Goal: Task Accomplishment & Management: Complete application form

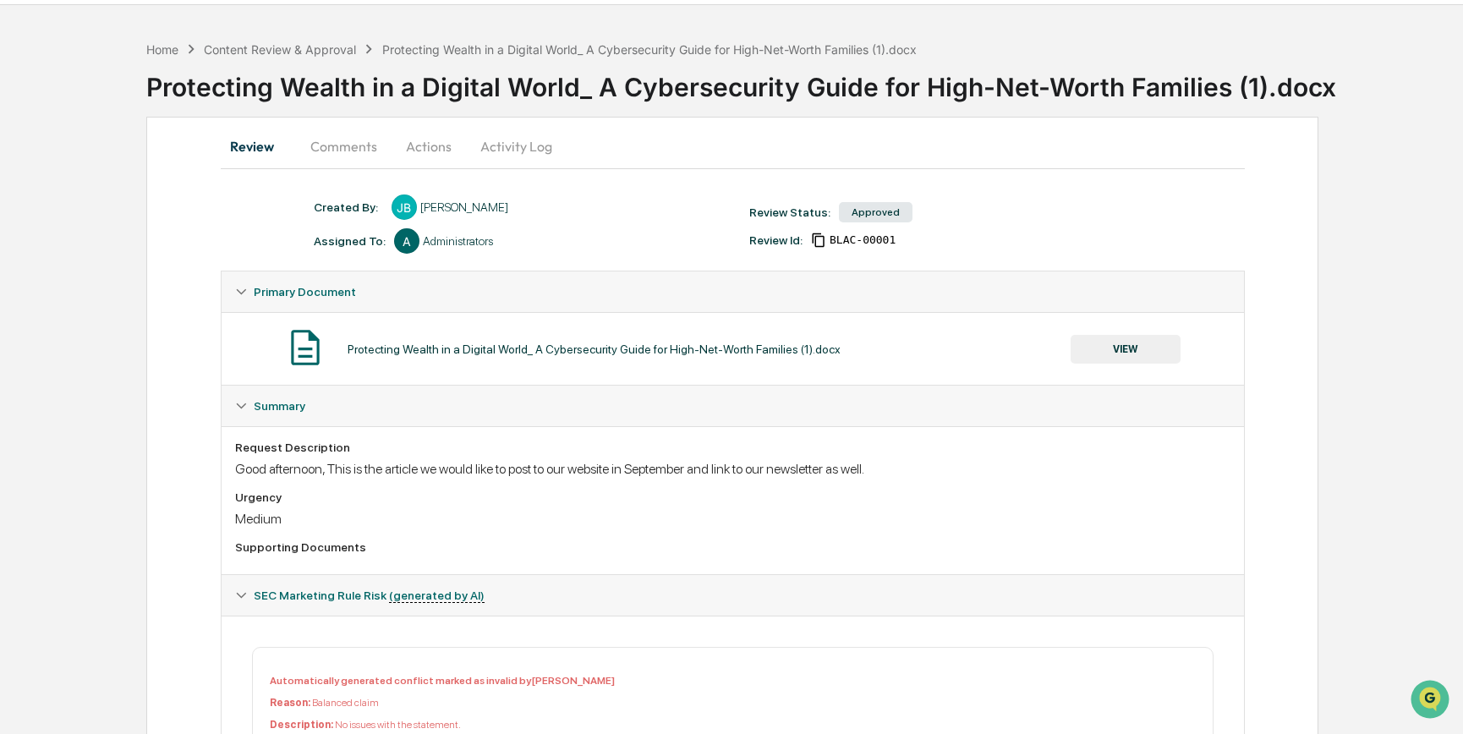
scroll to position [56, 0]
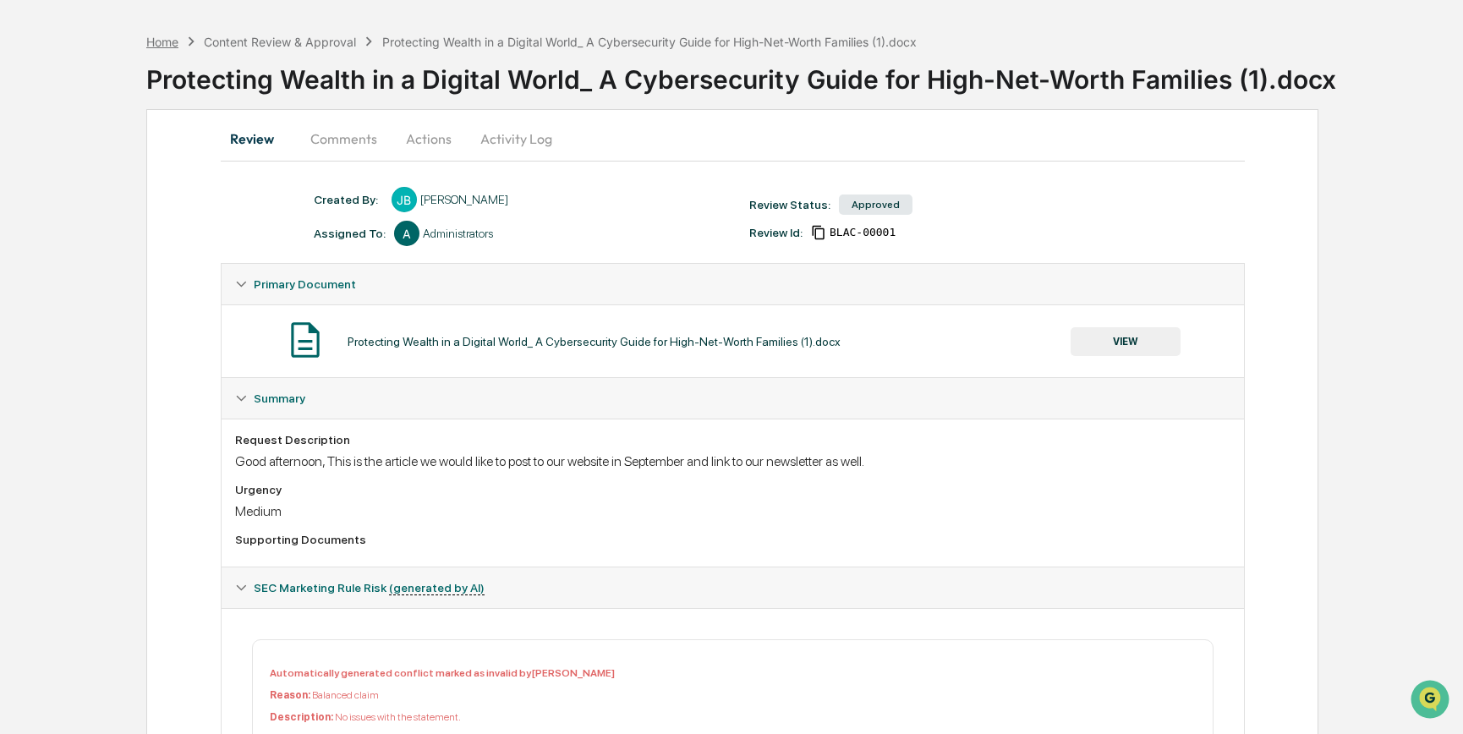
click at [164, 40] on div "Home" at bounding box center [162, 42] width 32 height 14
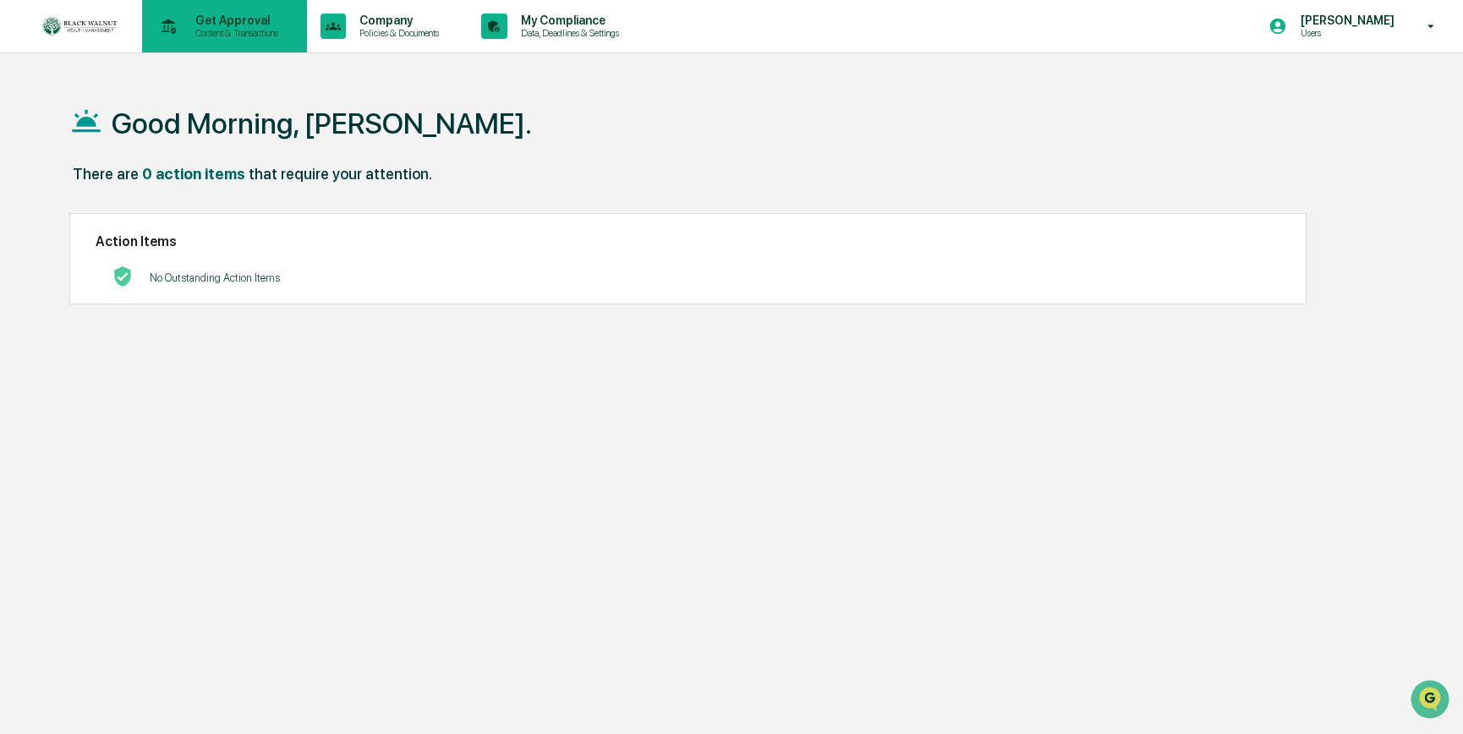
click at [202, 35] on p "Content & Transactions" at bounding box center [234, 33] width 105 height 12
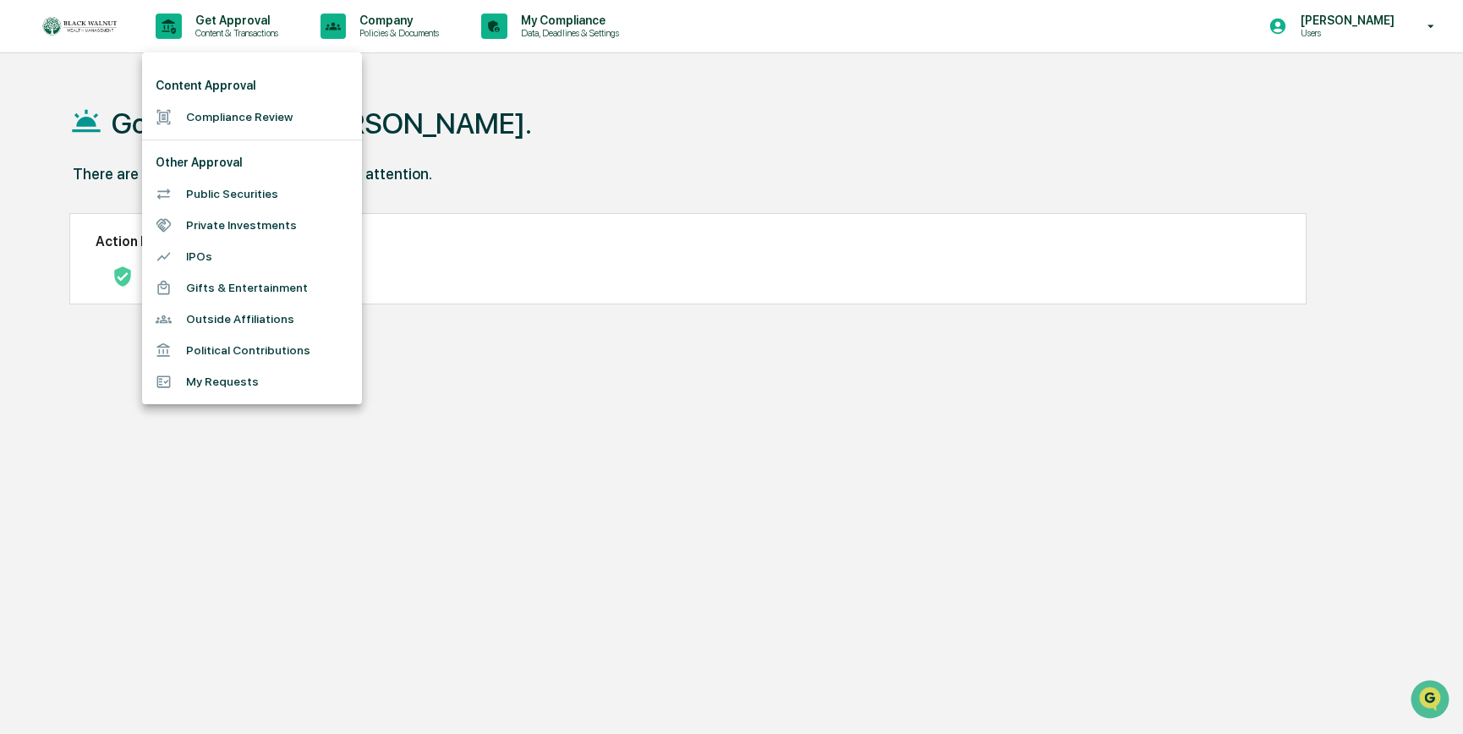
click at [411, 20] on div at bounding box center [731, 367] width 1463 height 734
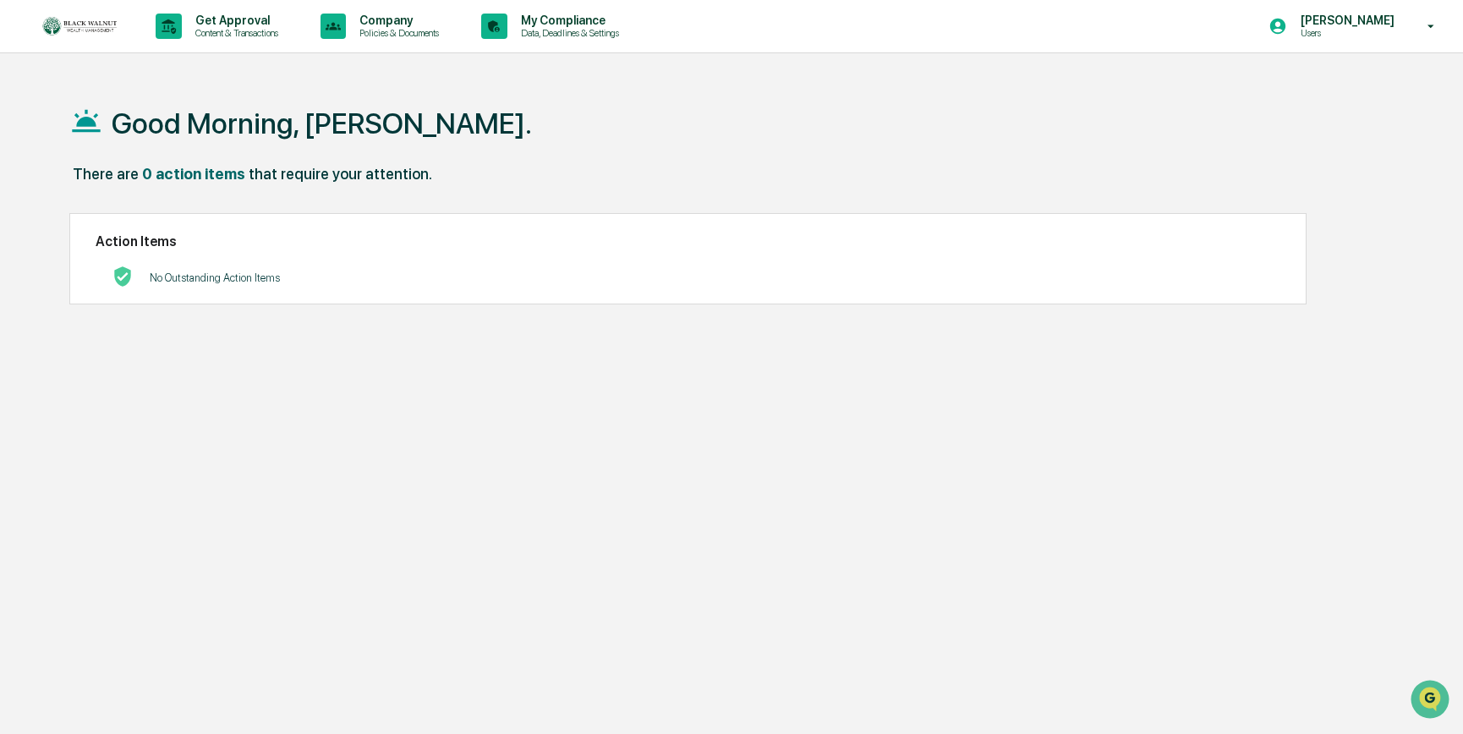
click at [410, 20] on p "Company" at bounding box center [397, 21] width 102 height 14
click at [406, 122] on li "Approved Content Library" at bounding box center [439, 117] width 220 height 31
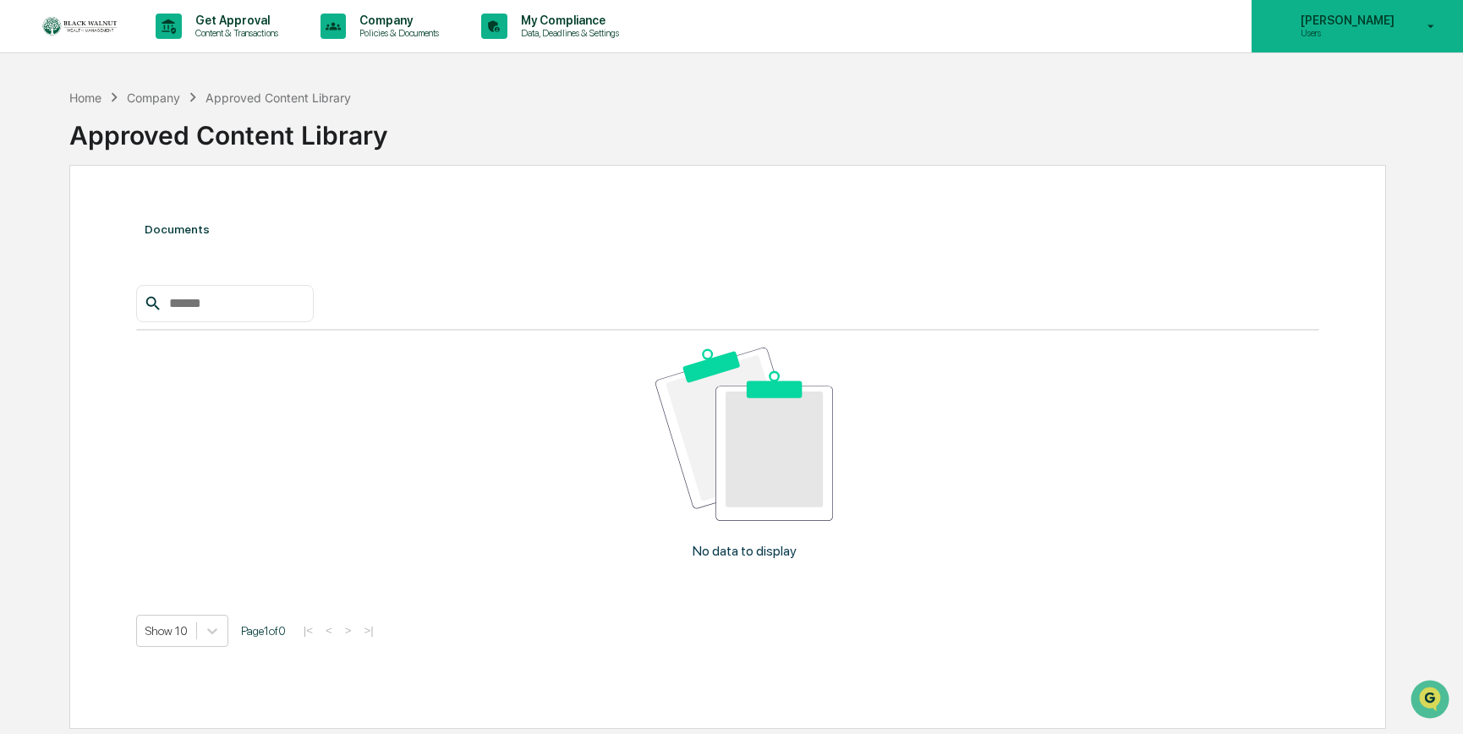
click at [1433, 25] on icon at bounding box center [1432, 26] width 7 height 3
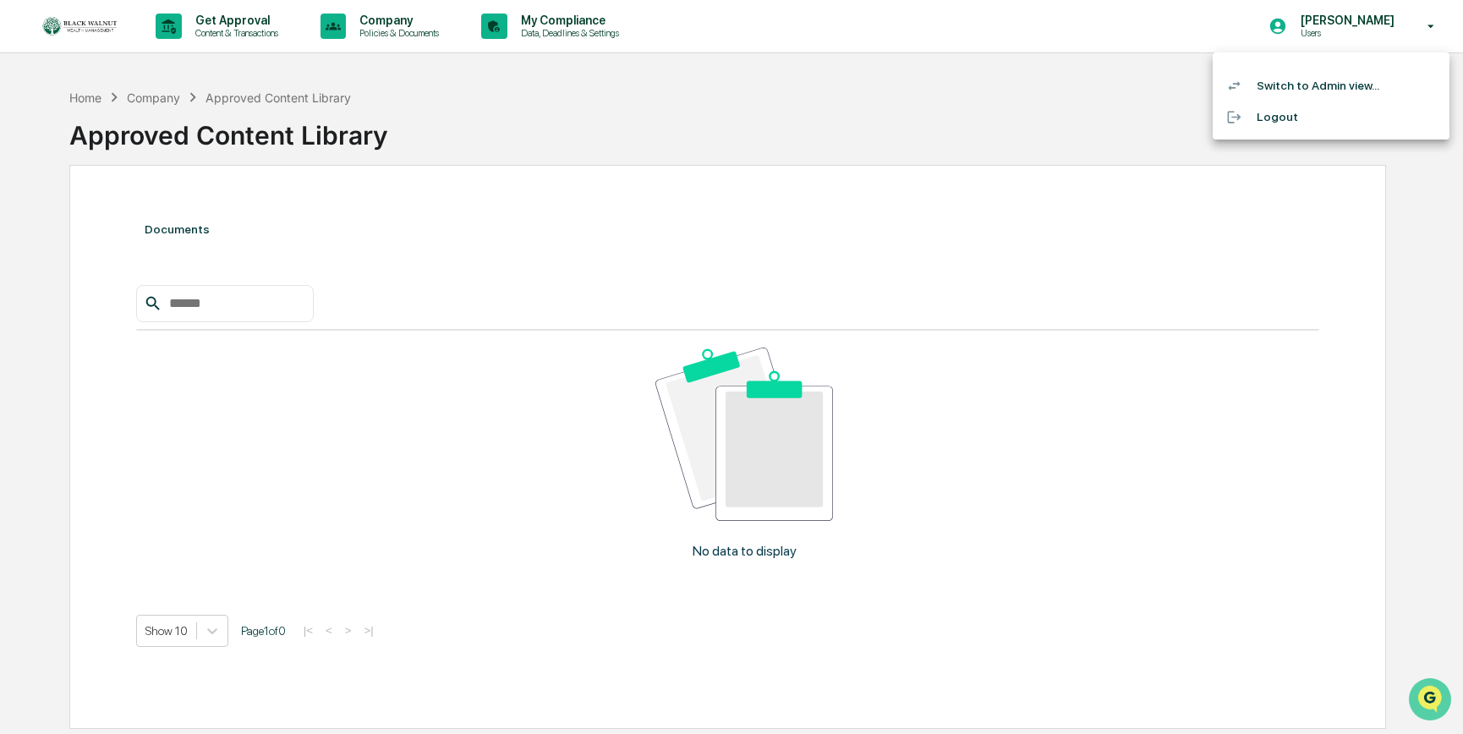
click at [1434, 696] on img "Open customer support" at bounding box center [1430, 700] width 42 height 34
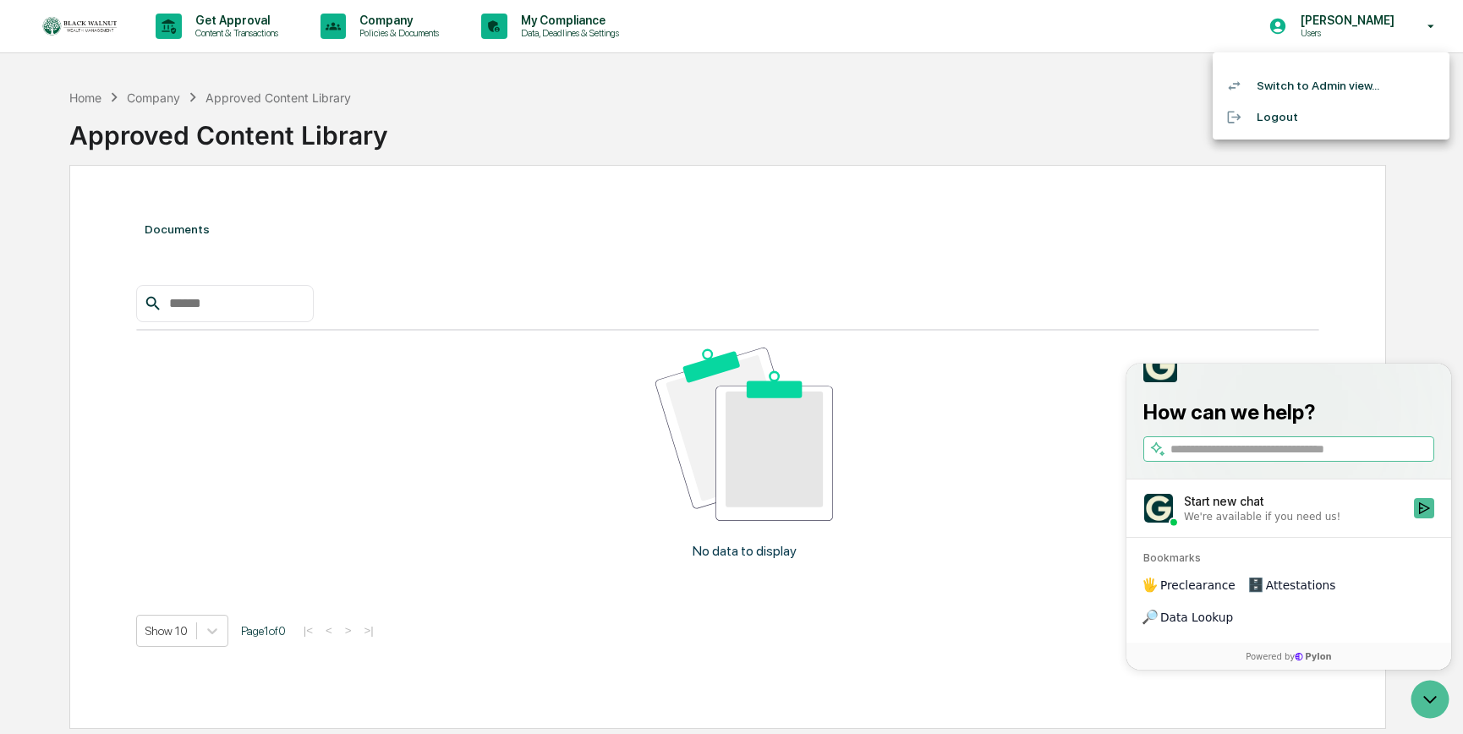
click at [1185, 458] on input "search" at bounding box center [1301, 450] width 261 height 18
type input "**********"
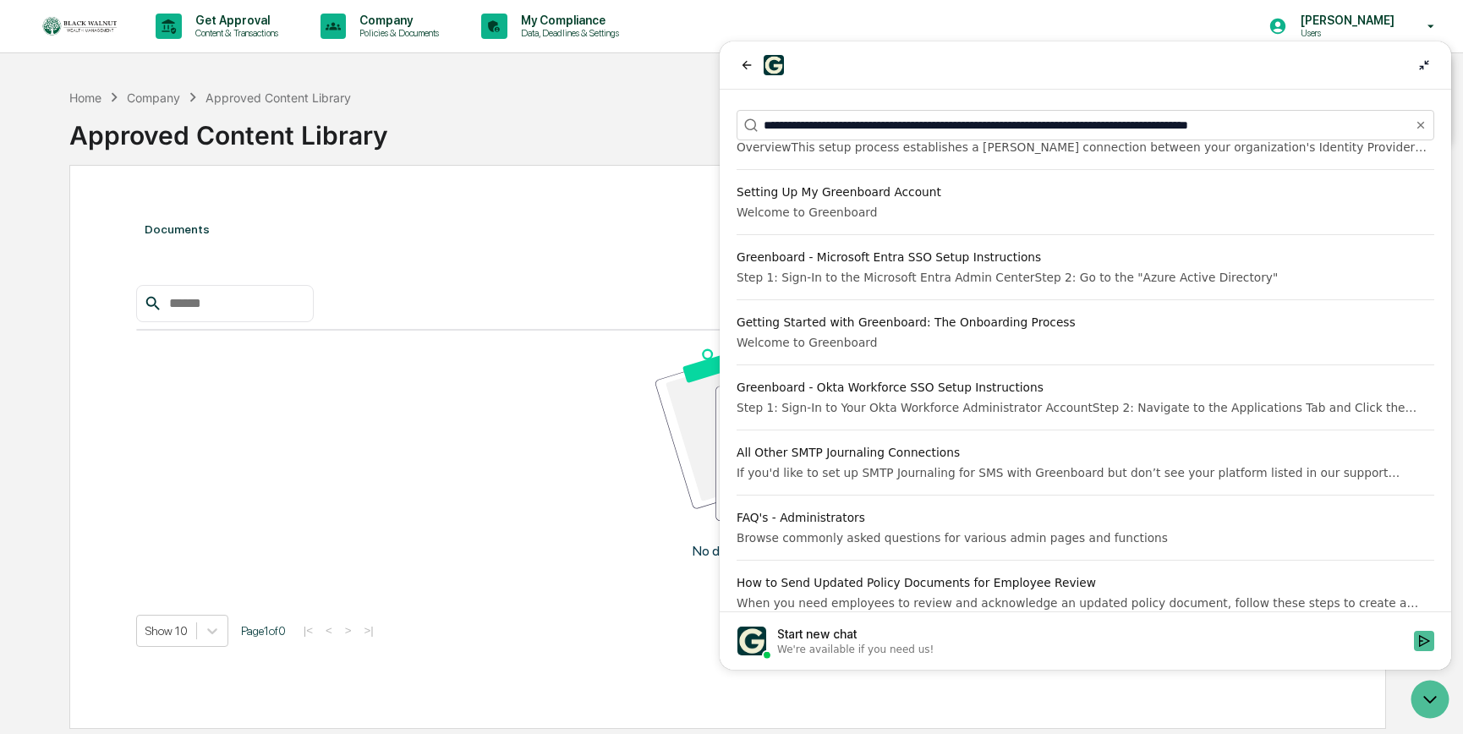
scroll to position [210, 0]
click at [747, 64] on icon "back" at bounding box center [747, 65] width 14 height 14
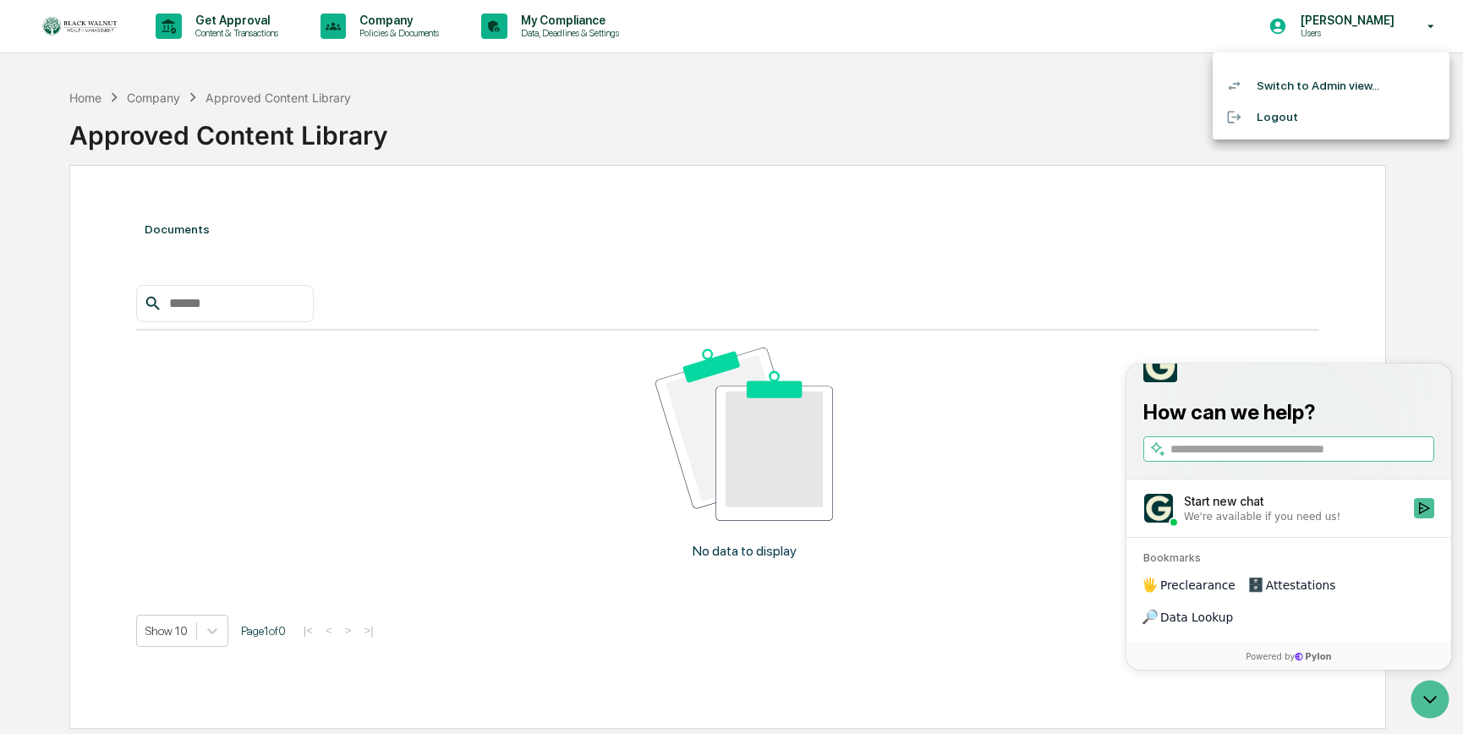
click at [1205, 458] on input "search" at bounding box center [1301, 450] width 261 height 18
type input "**********"
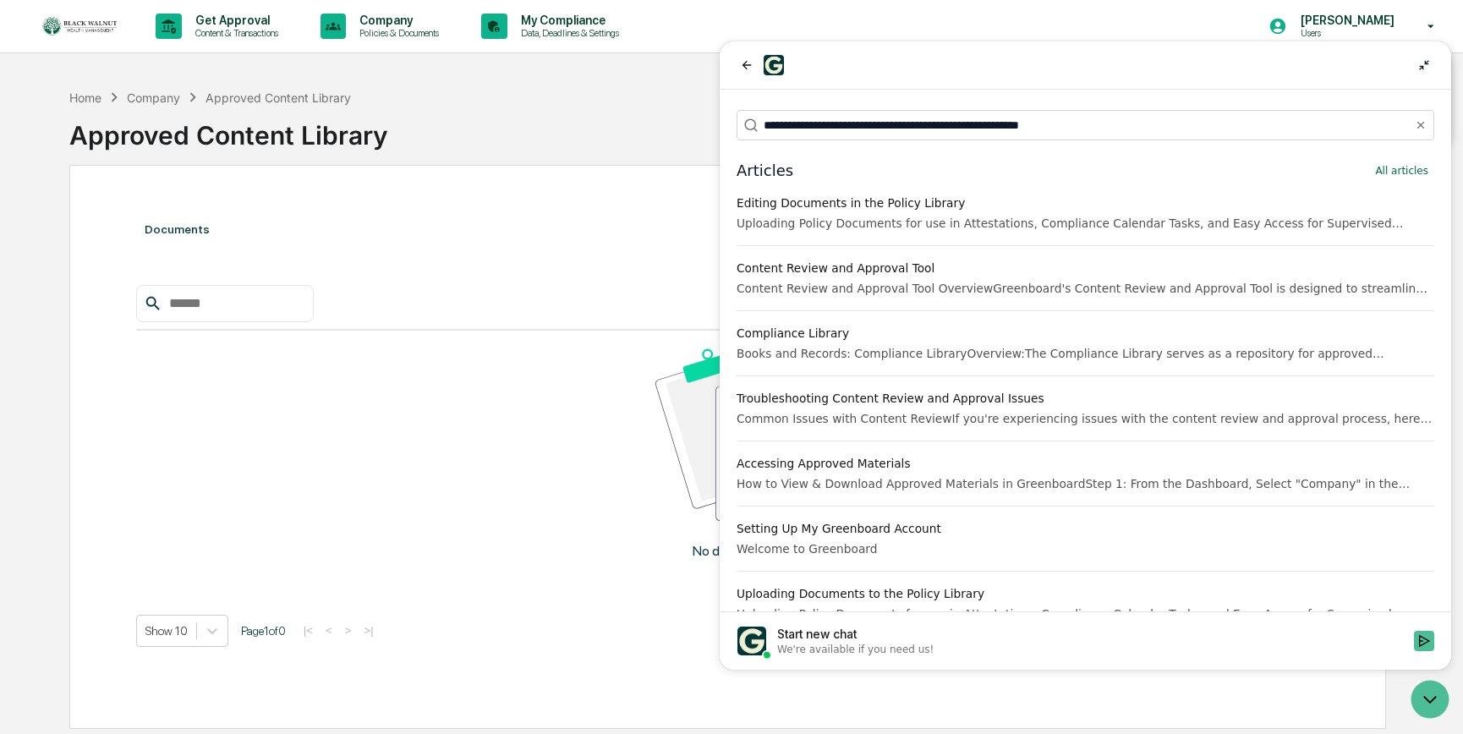
click at [829, 465] on div "Accessing Approved Materials" at bounding box center [1086, 463] width 698 height 17
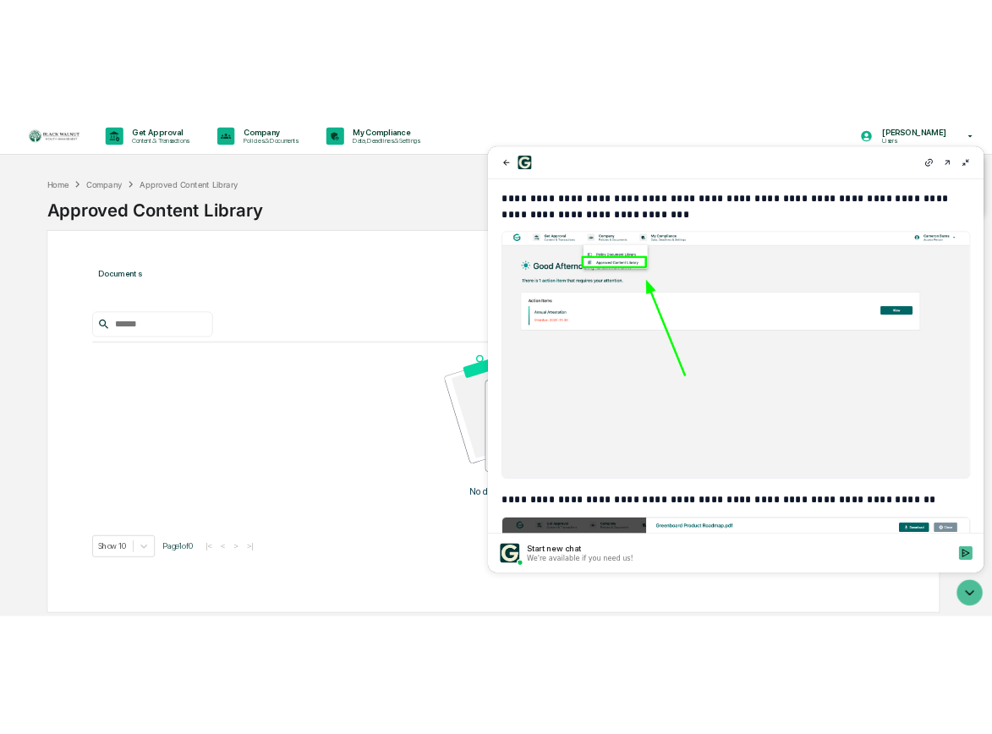
scroll to position [0, 0]
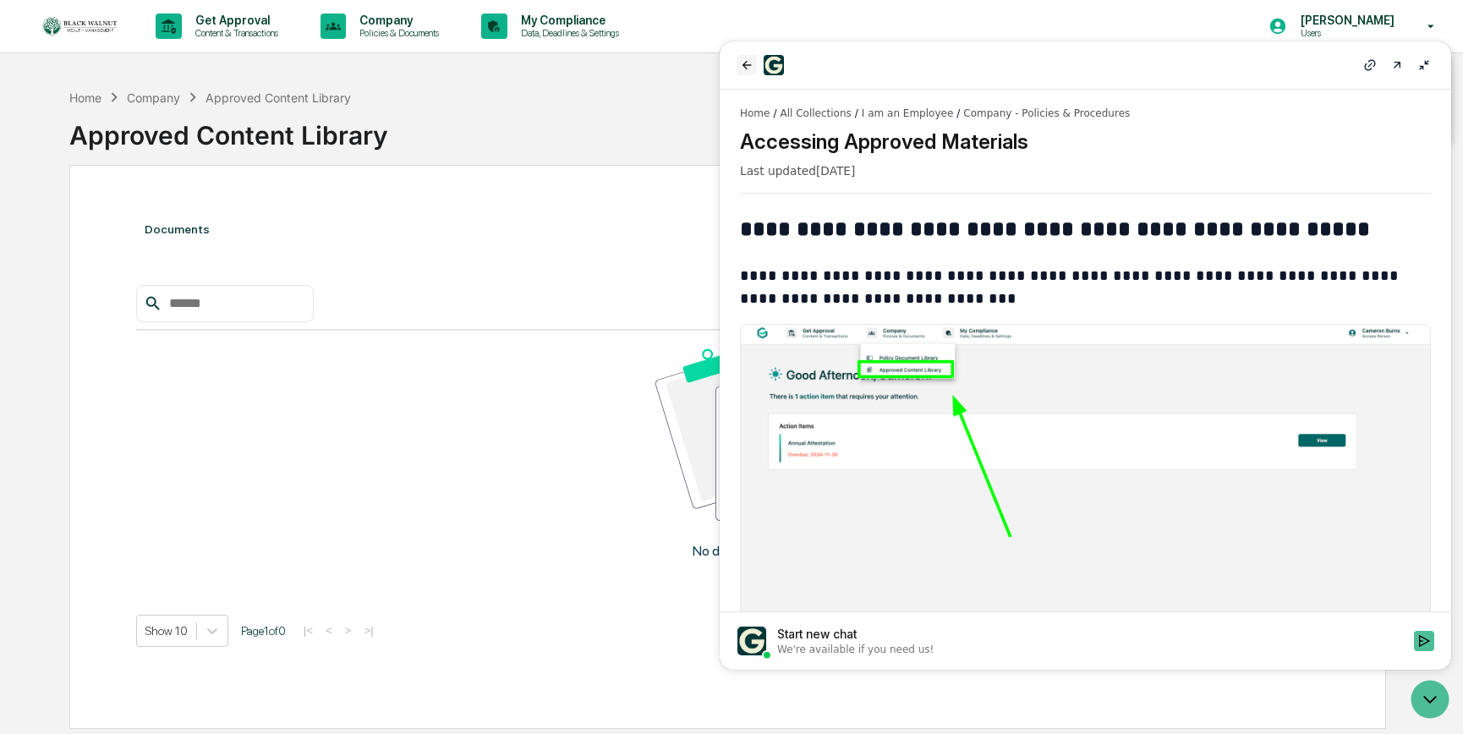
click at [745, 69] on icon "back" at bounding box center [747, 65] width 14 height 14
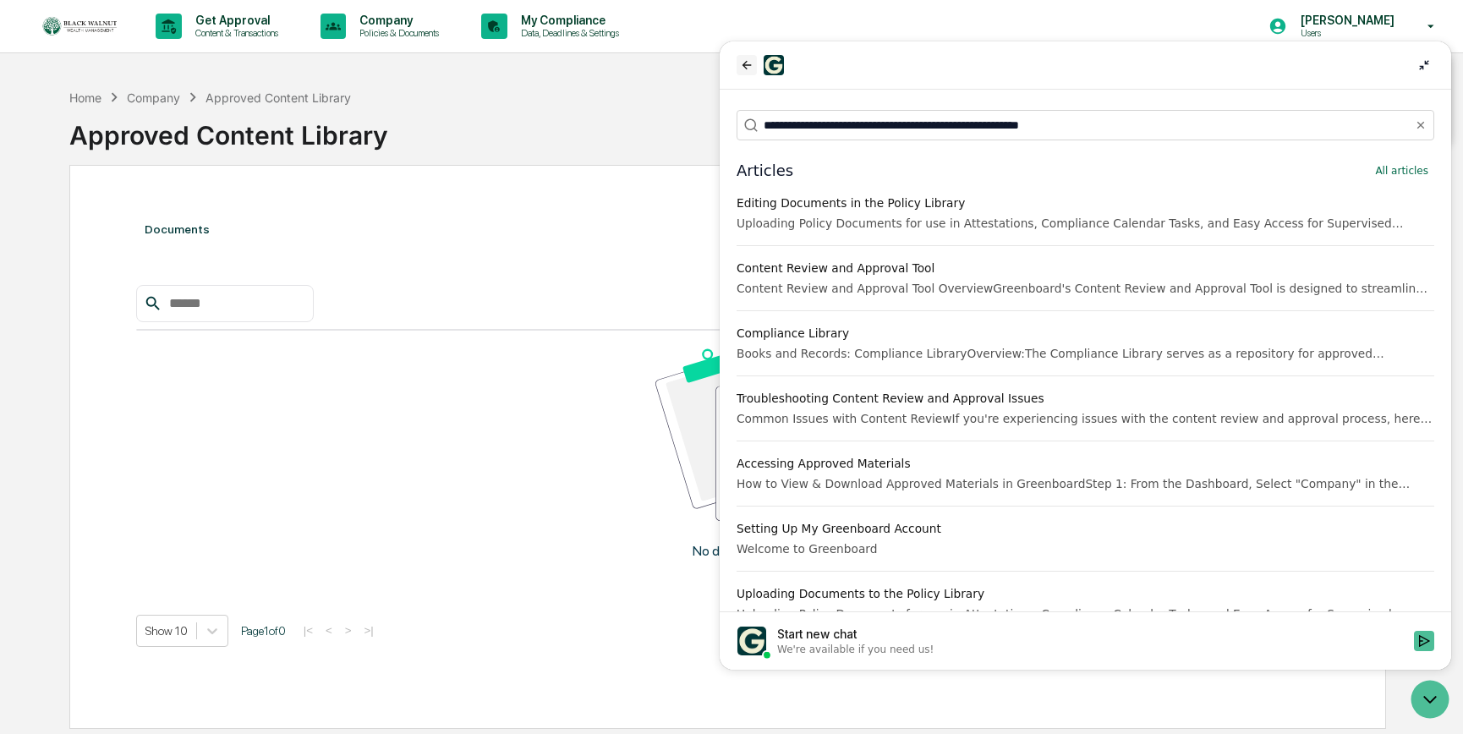
click at [744, 61] on icon "back" at bounding box center [747, 65] width 14 height 14
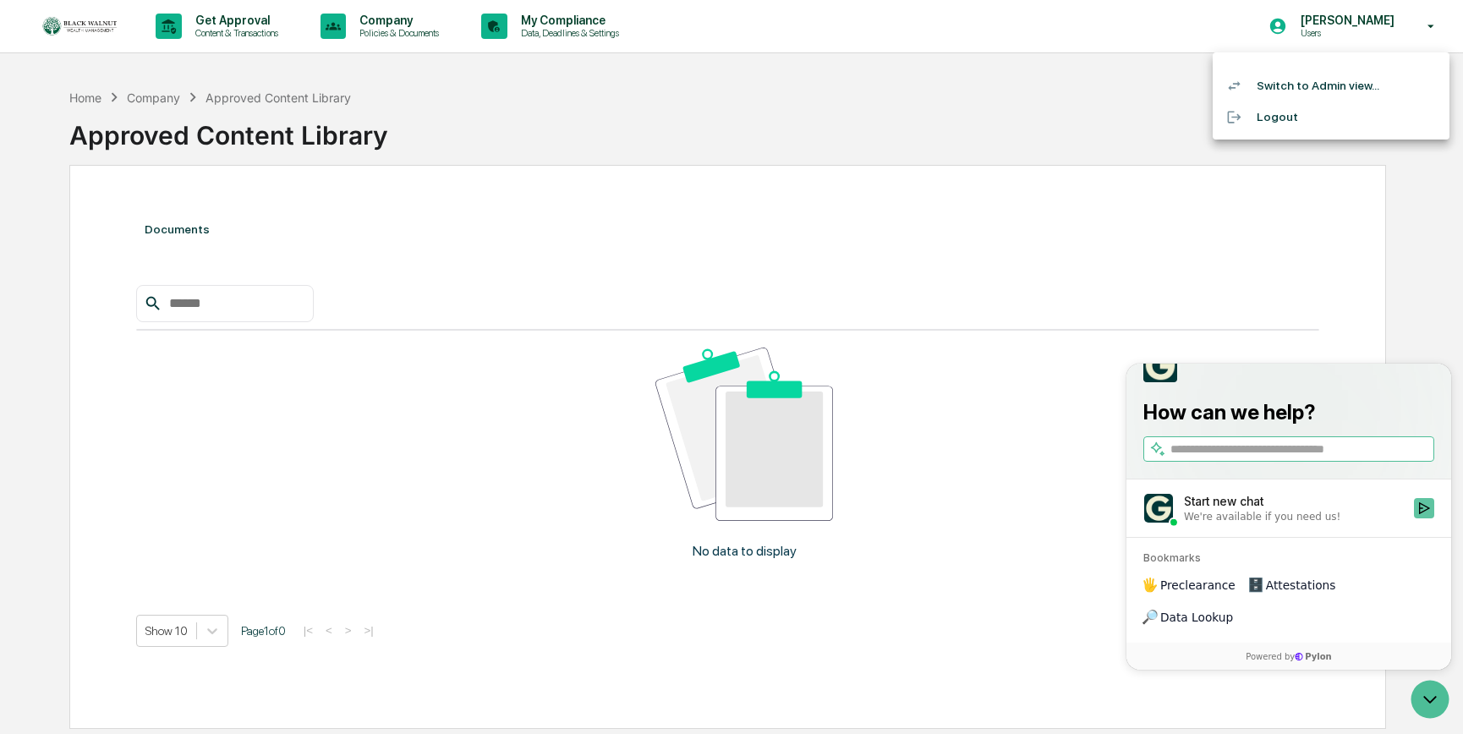
click at [1425, 515] on icon "Start new chat" at bounding box center [1425, 509] width 14 height 14
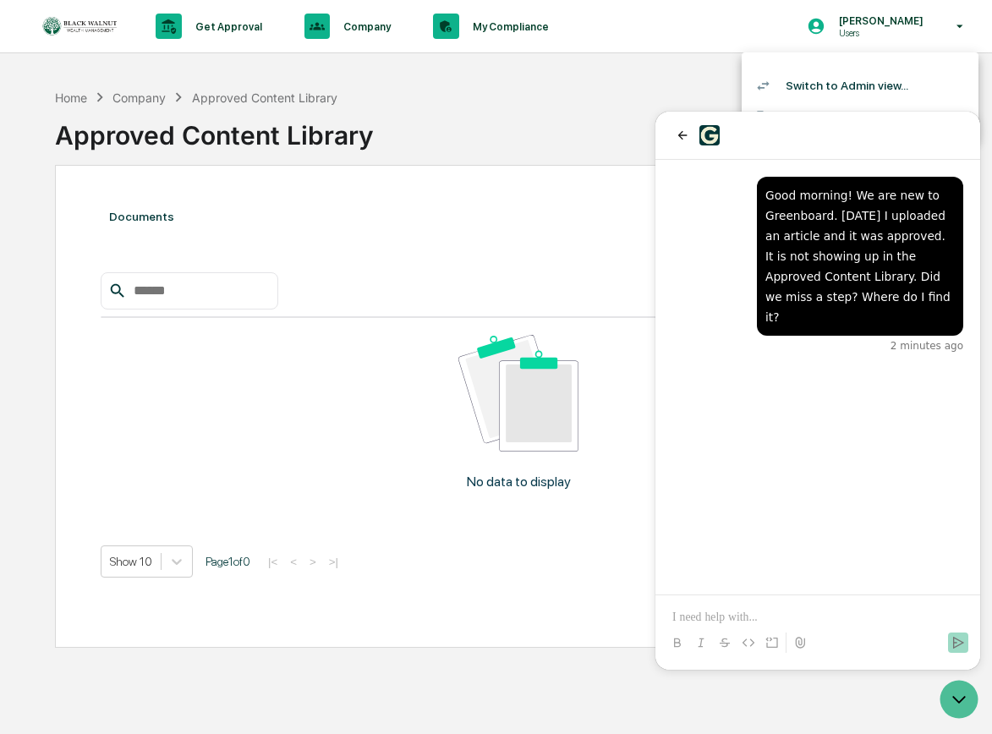
click at [74, 97] on div at bounding box center [496, 367] width 992 height 734
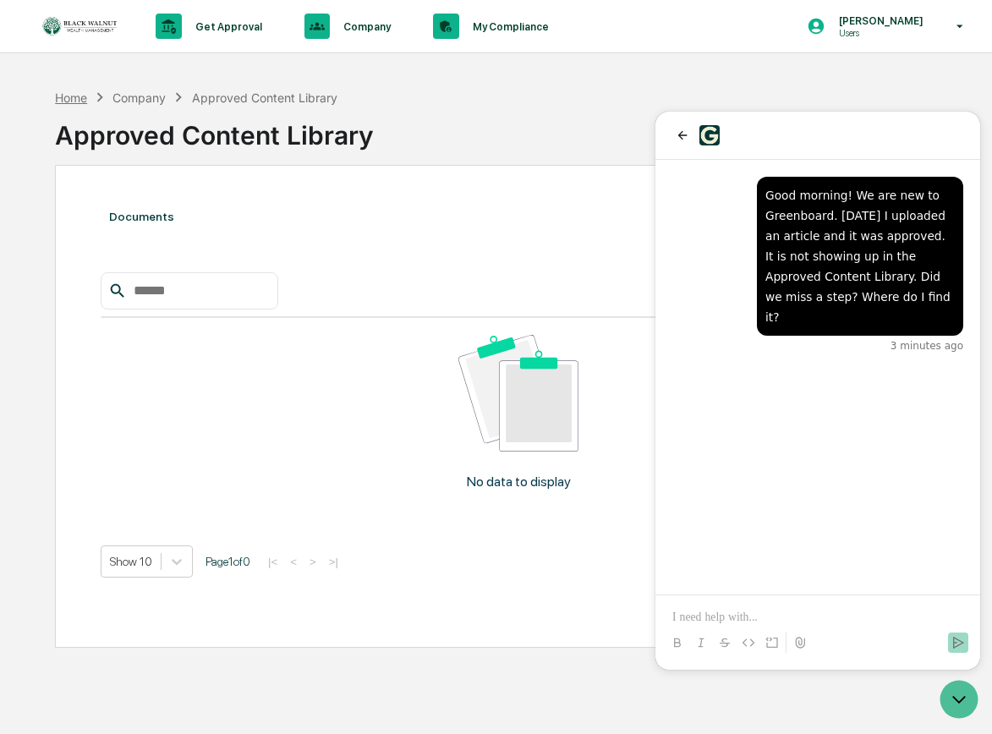
click at [69, 101] on div "Home" at bounding box center [71, 98] width 32 height 14
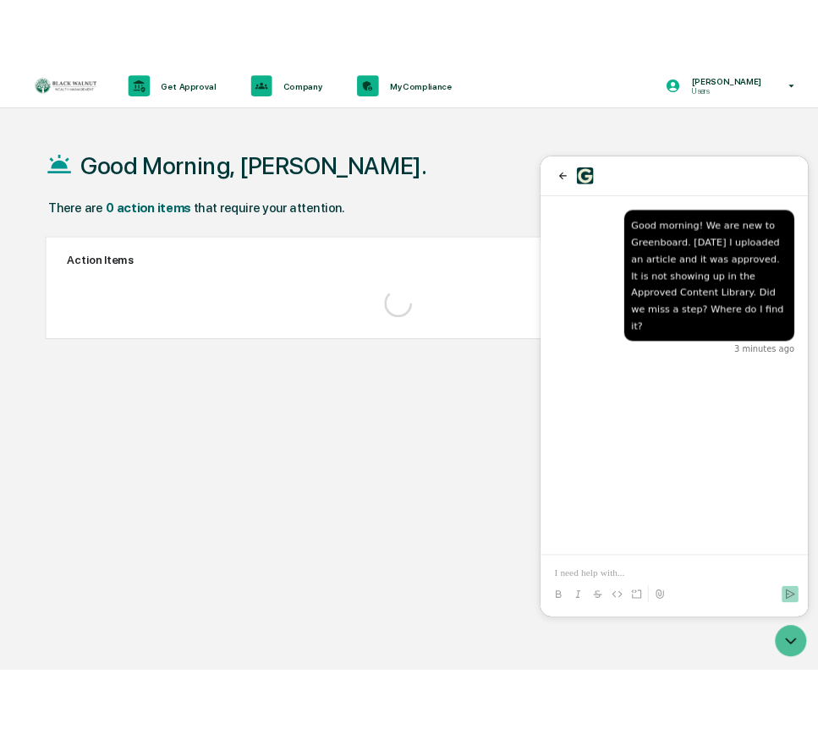
scroll to position [4, 0]
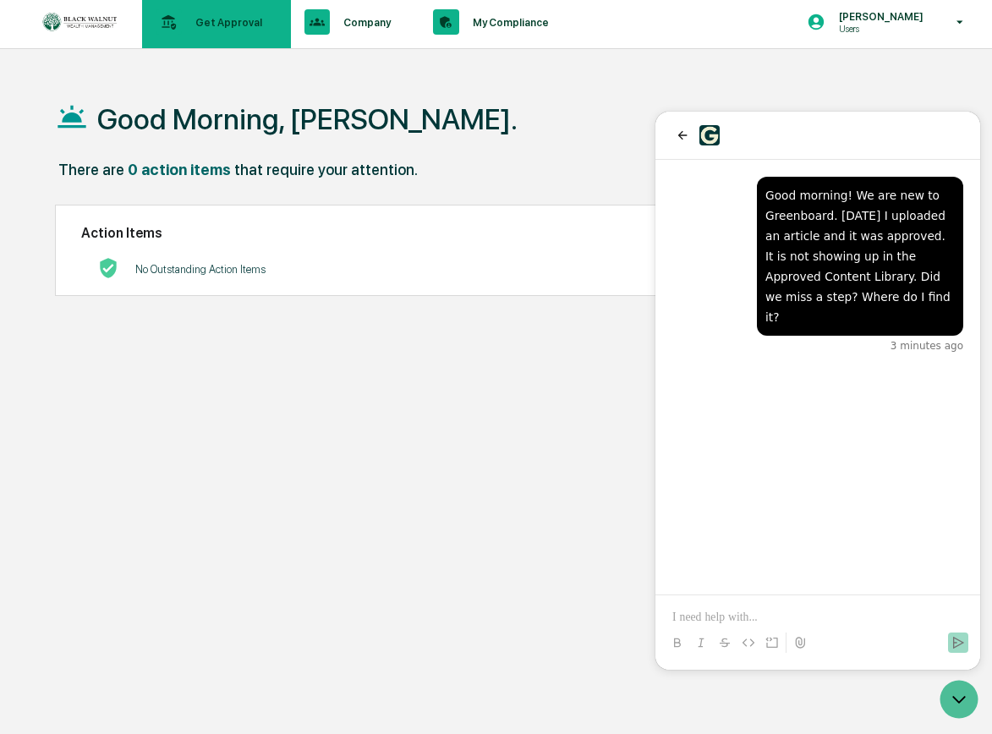
click at [207, 24] on p "Get Approval" at bounding box center [226, 22] width 89 height 13
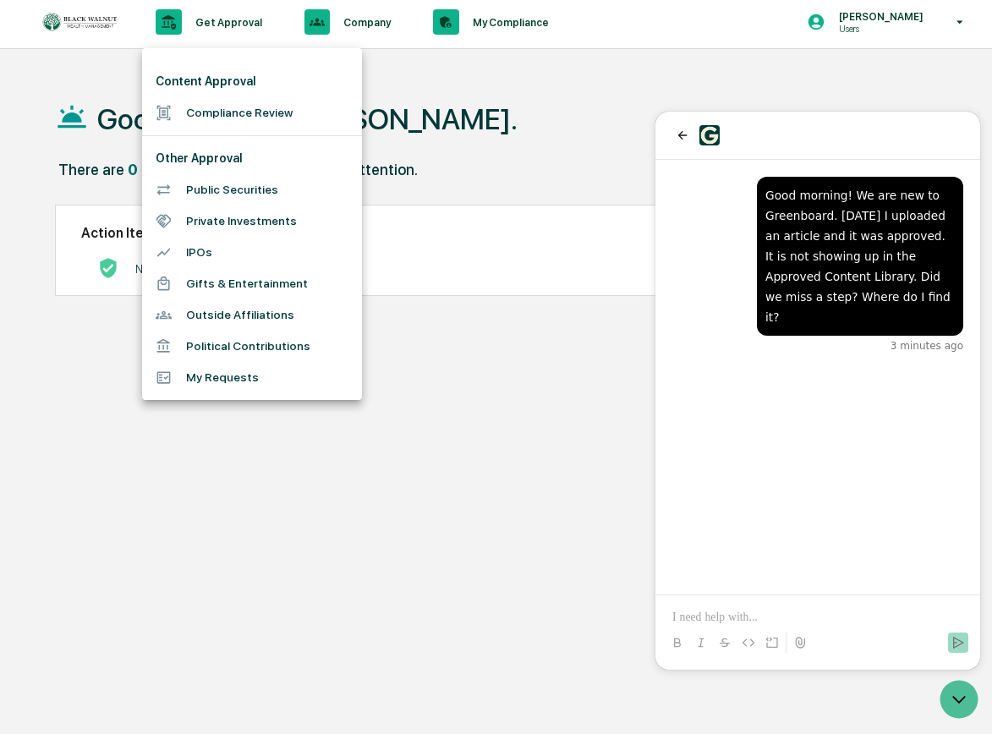
drag, startPoint x: 412, startPoint y: 74, endPoint x: 369, endPoint y: 38, distance: 56.4
click at [411, 74] on div at bounding box center [496, 367] width 992 height 734
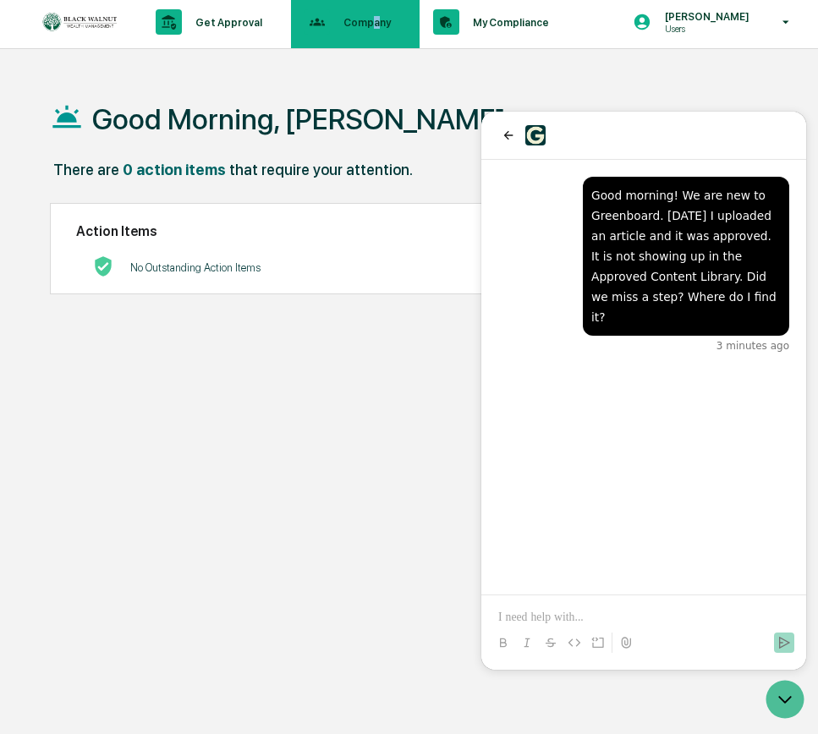
click at [376, 23] on p "Company" at bounding box center [364, 22] width 69 height 13
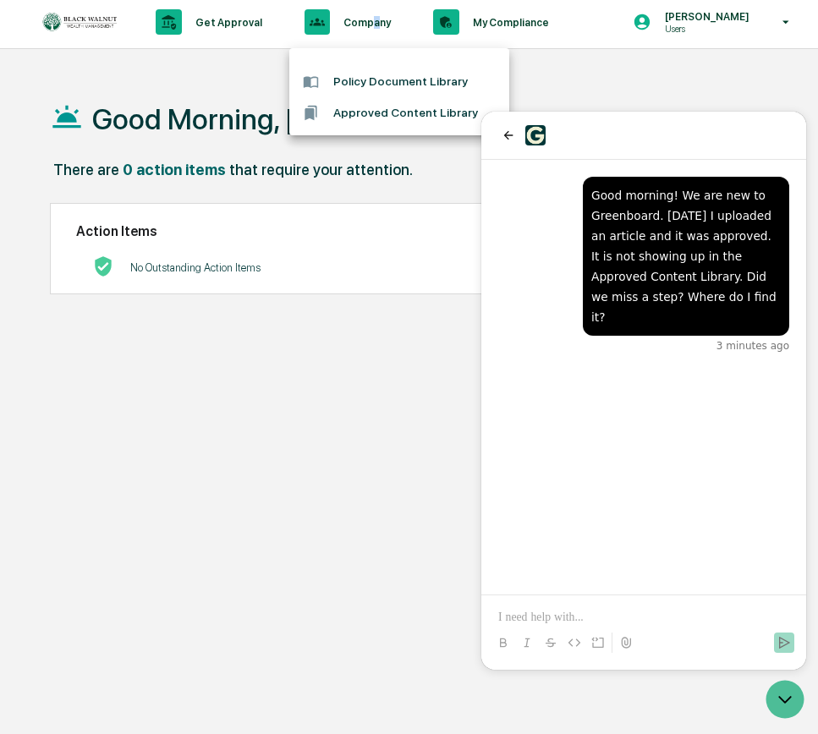
click at [383, 112] on li "Approved Content Library" at bounding box center [399, 112] width 220 height 31
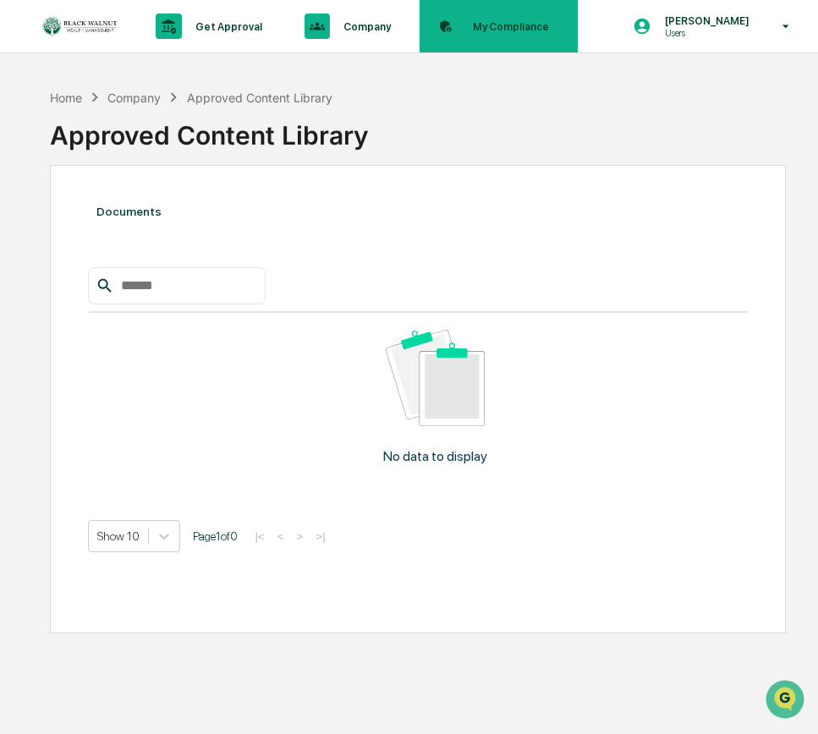
click at [479, 36] on div "My Compliance Data, Deadlines & Settings" at bounding box center [496, 26] width 141 height 52
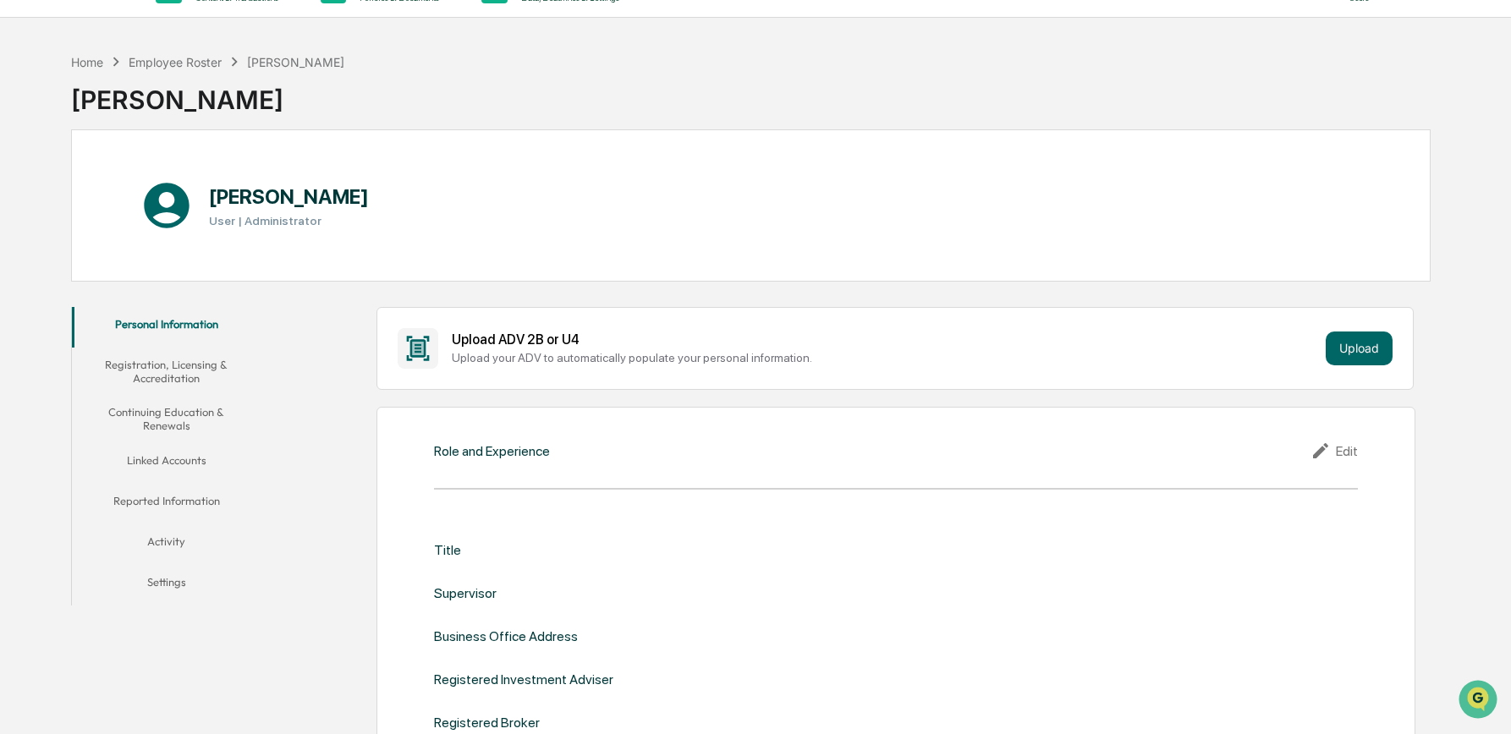
scroll to position [39, 0]
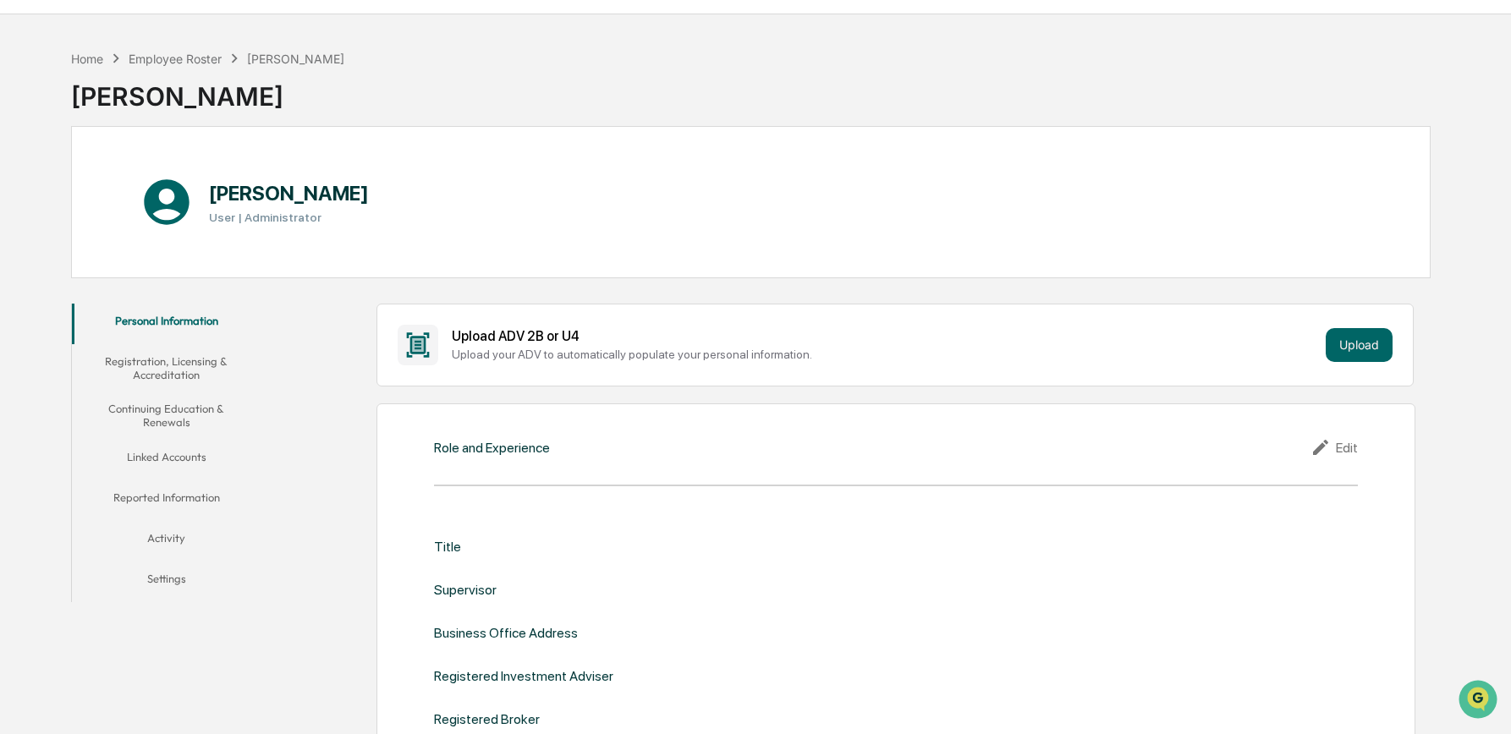
click at [198, 409] on button "Continuing Education & Renewals" at bounding box center [166, 416] width 189 height 48
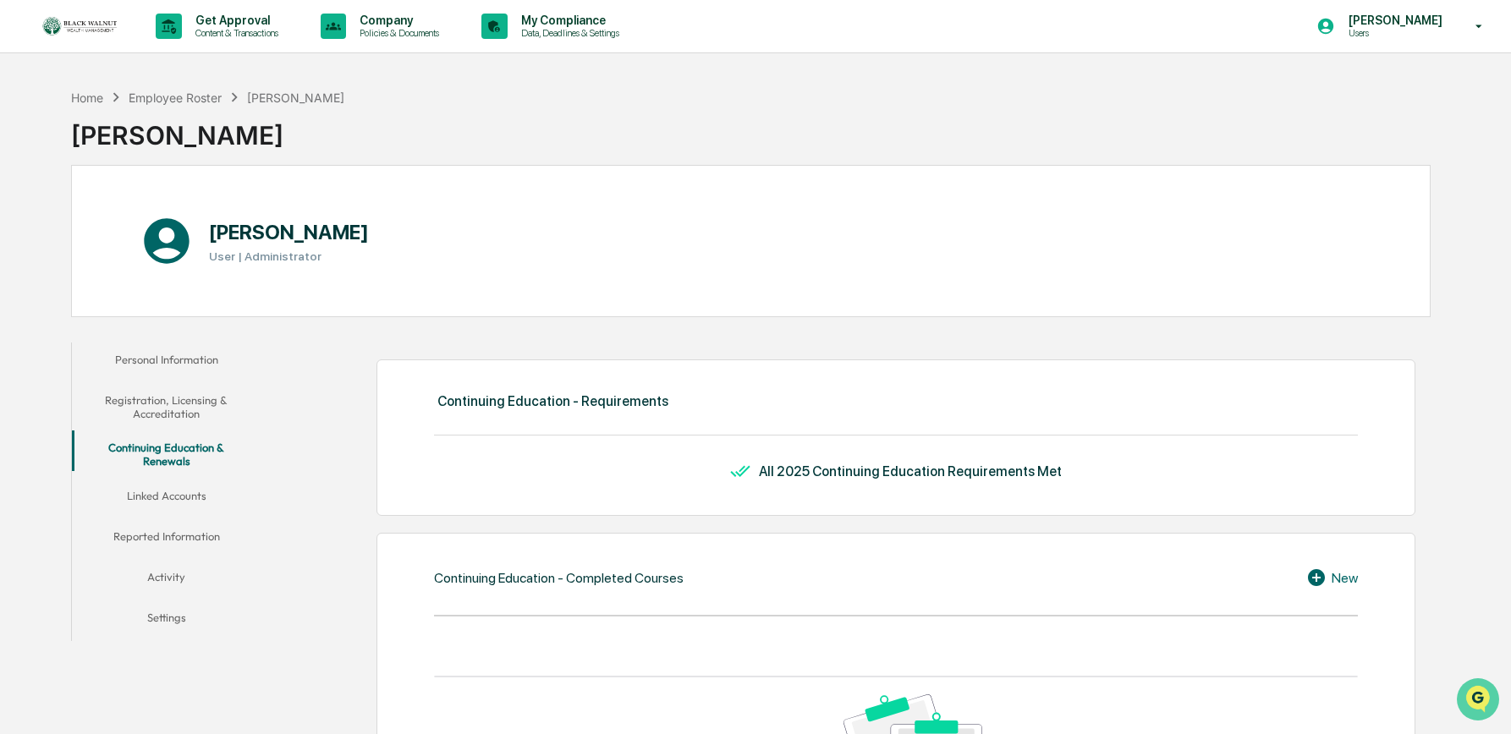
click at [817, 705] on icon "Open customer support" at bounding box center [1478, 721] width 42 height 42
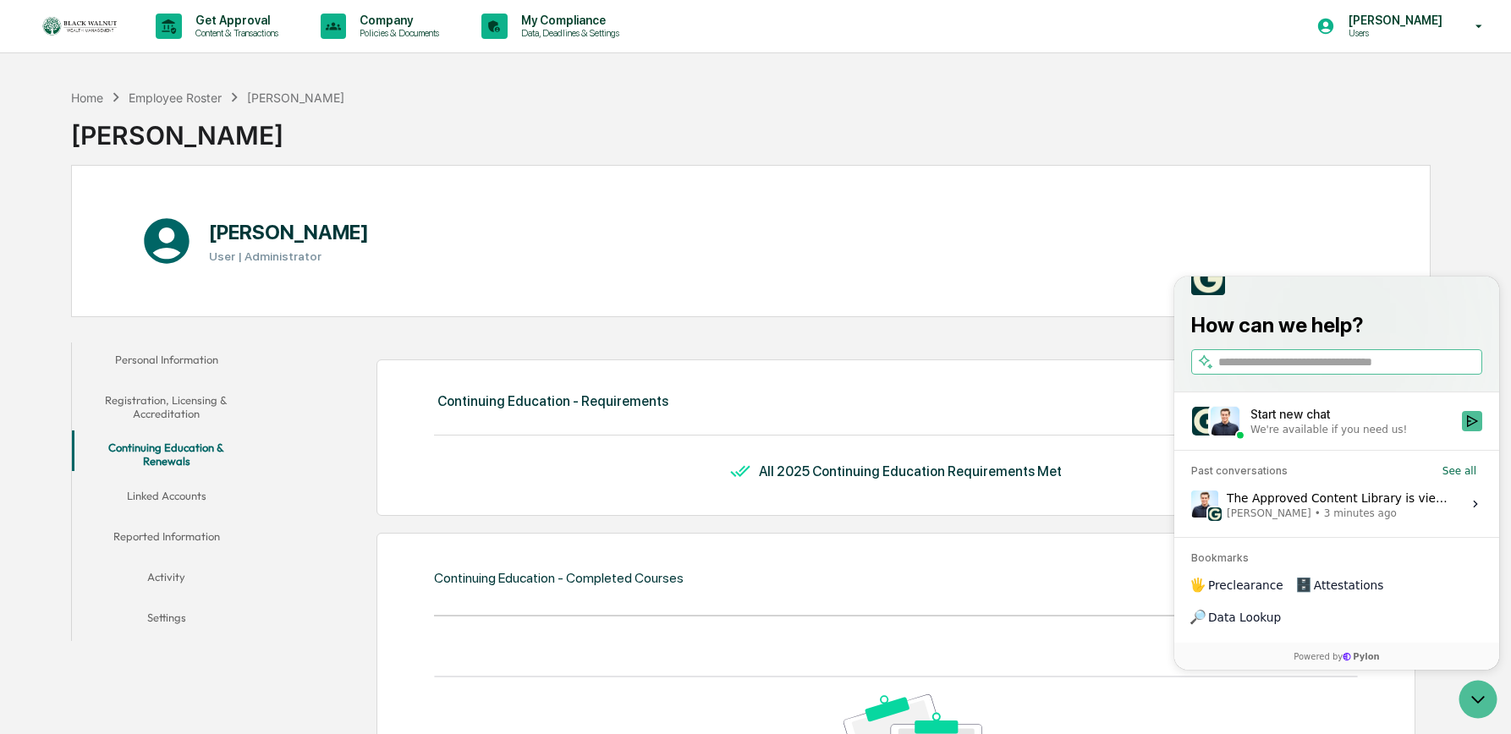
click at [817, 520] on div "The Approved Content Library is viewable by all of your users, so you can use t…" at bounding box center [1338, 504] width 225 height 32
click at [817, 505] on button "View issue" at bounding box center [1190, 504] width 1 height 1
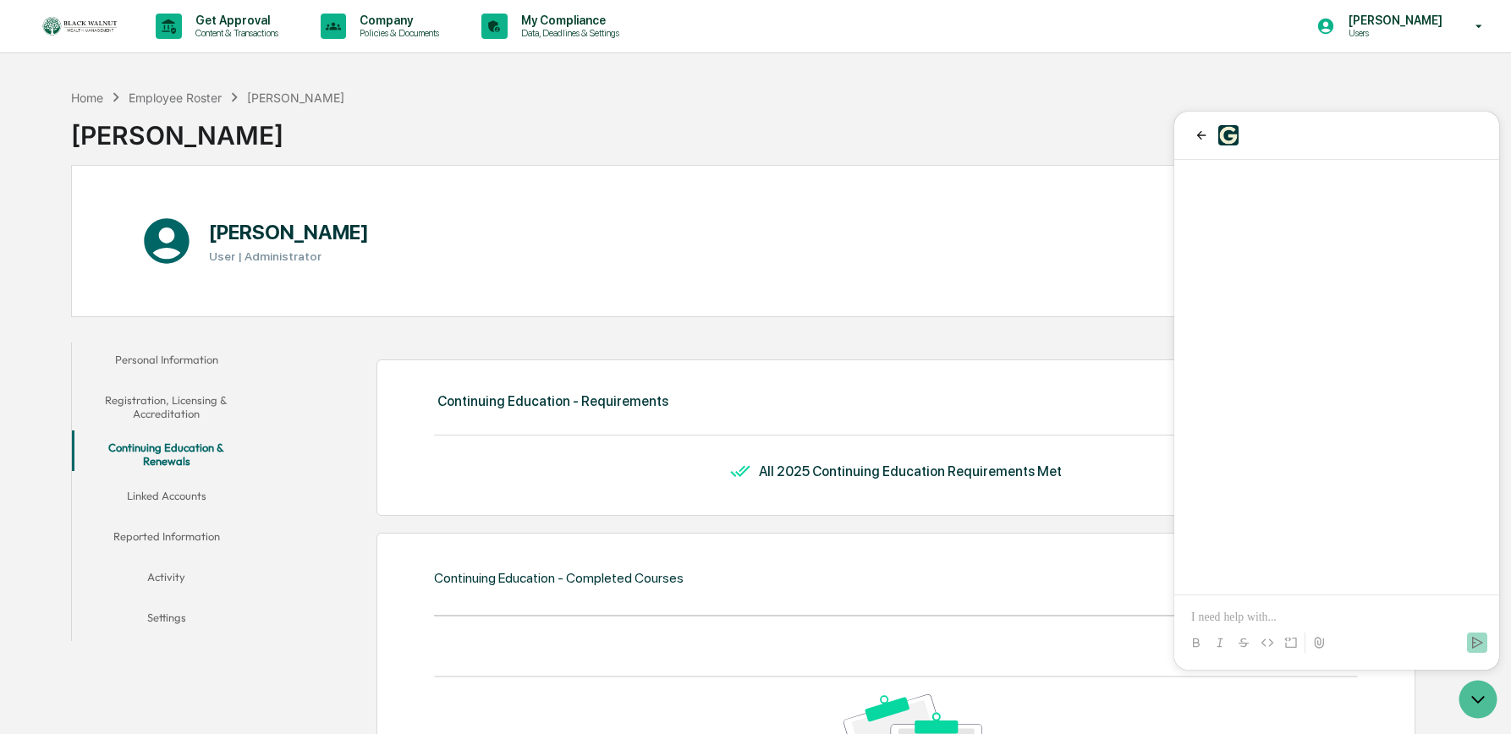
scroll to position [316, 0]
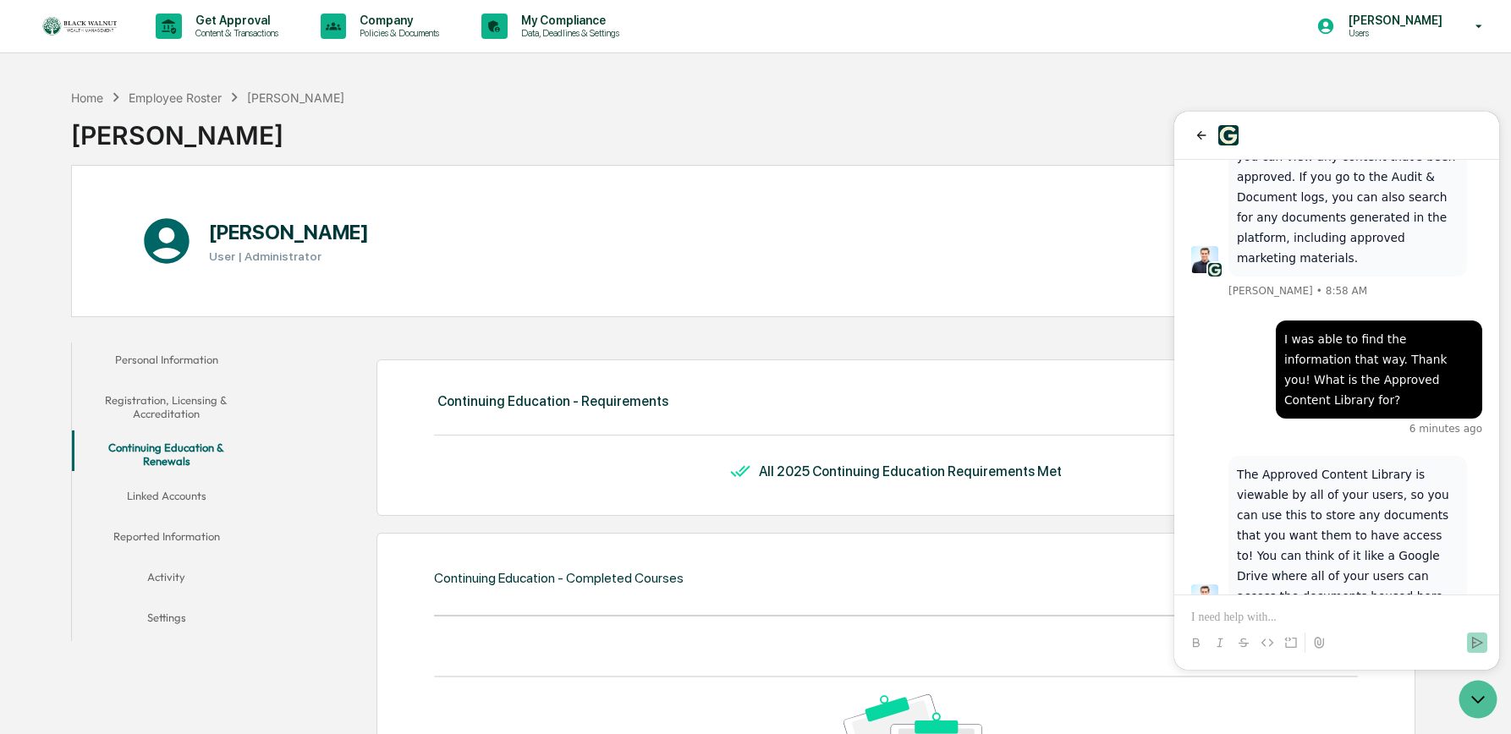
click at [817, 615] on p at bounding box center [1336, 617] width 291 height 17
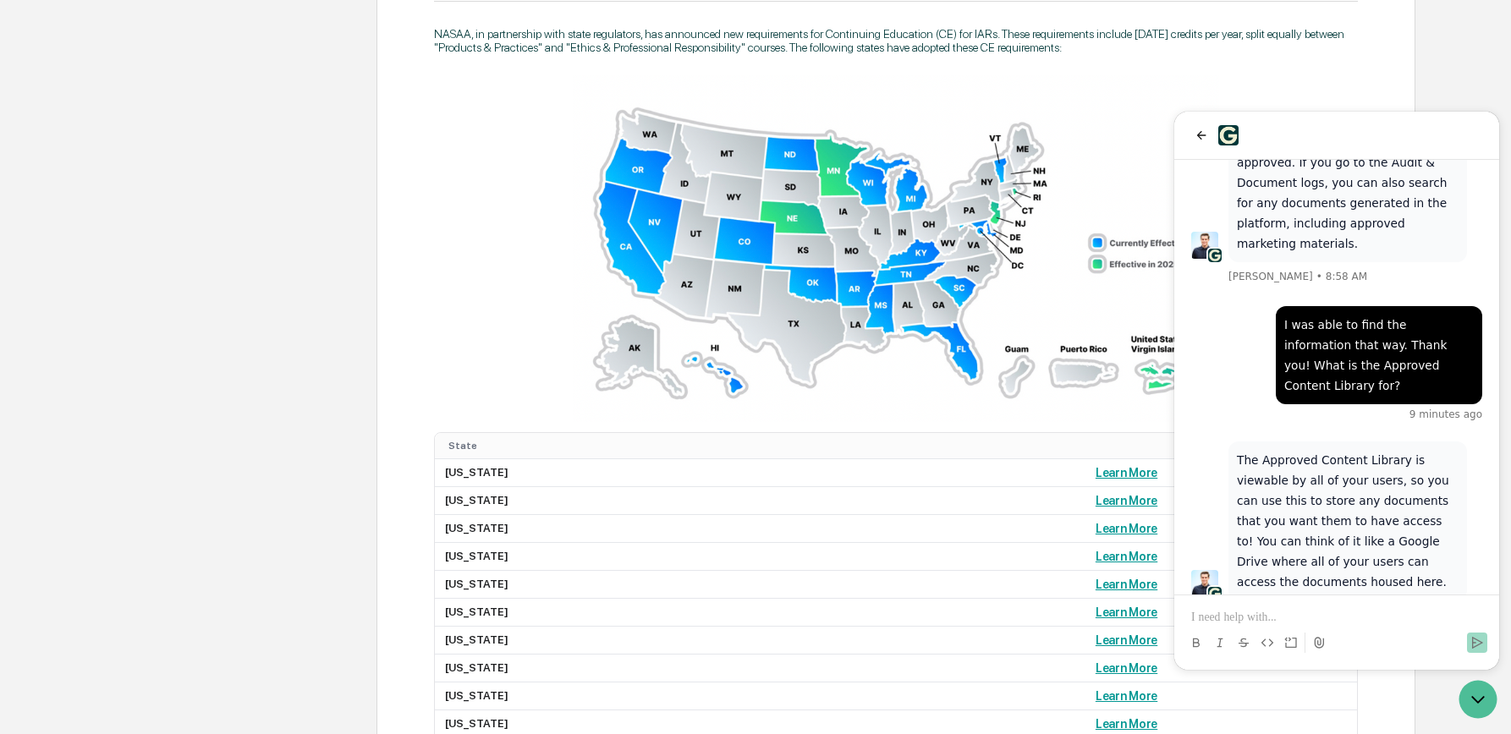
scroll to position [1084, 0]
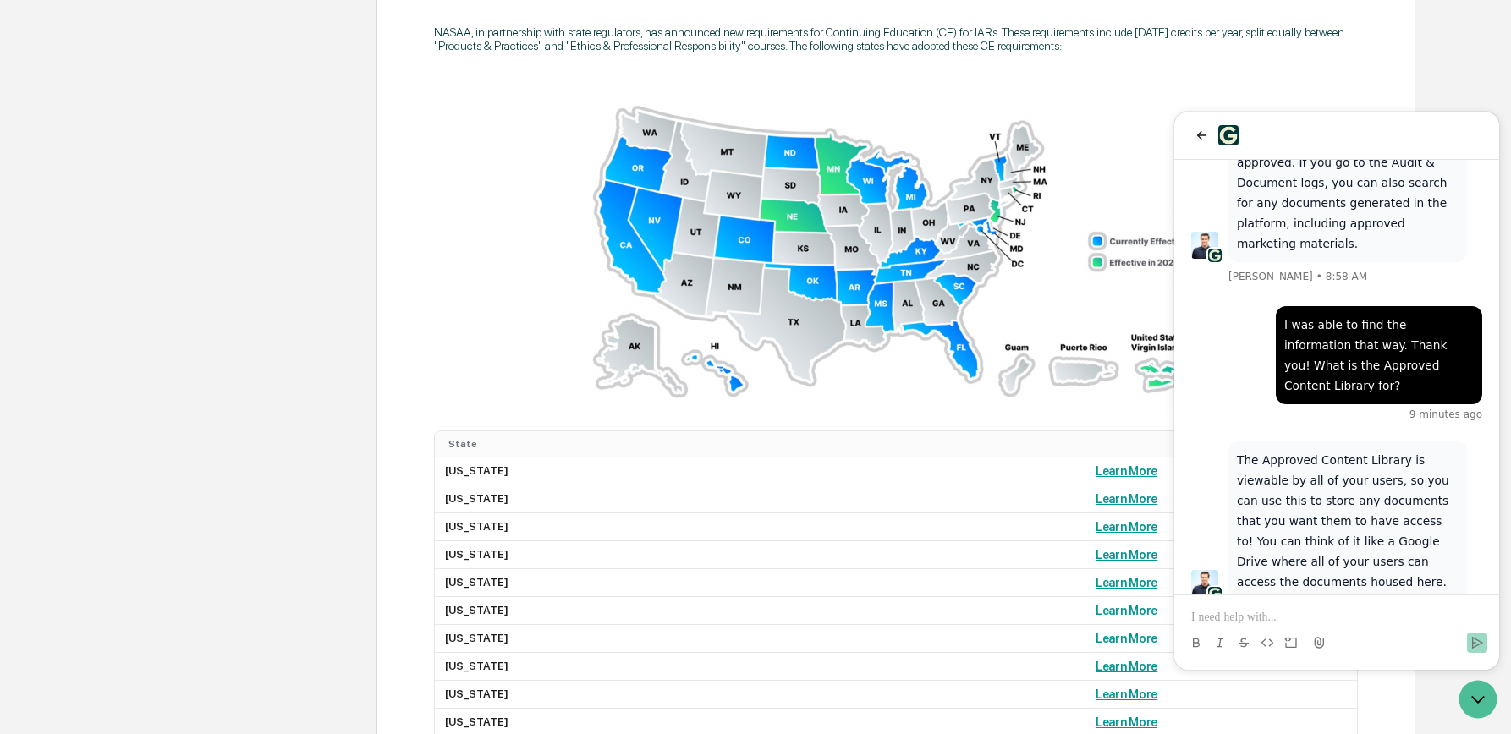
click at [817, 185] on img at bounding box center [896, 247] width 647 height 347
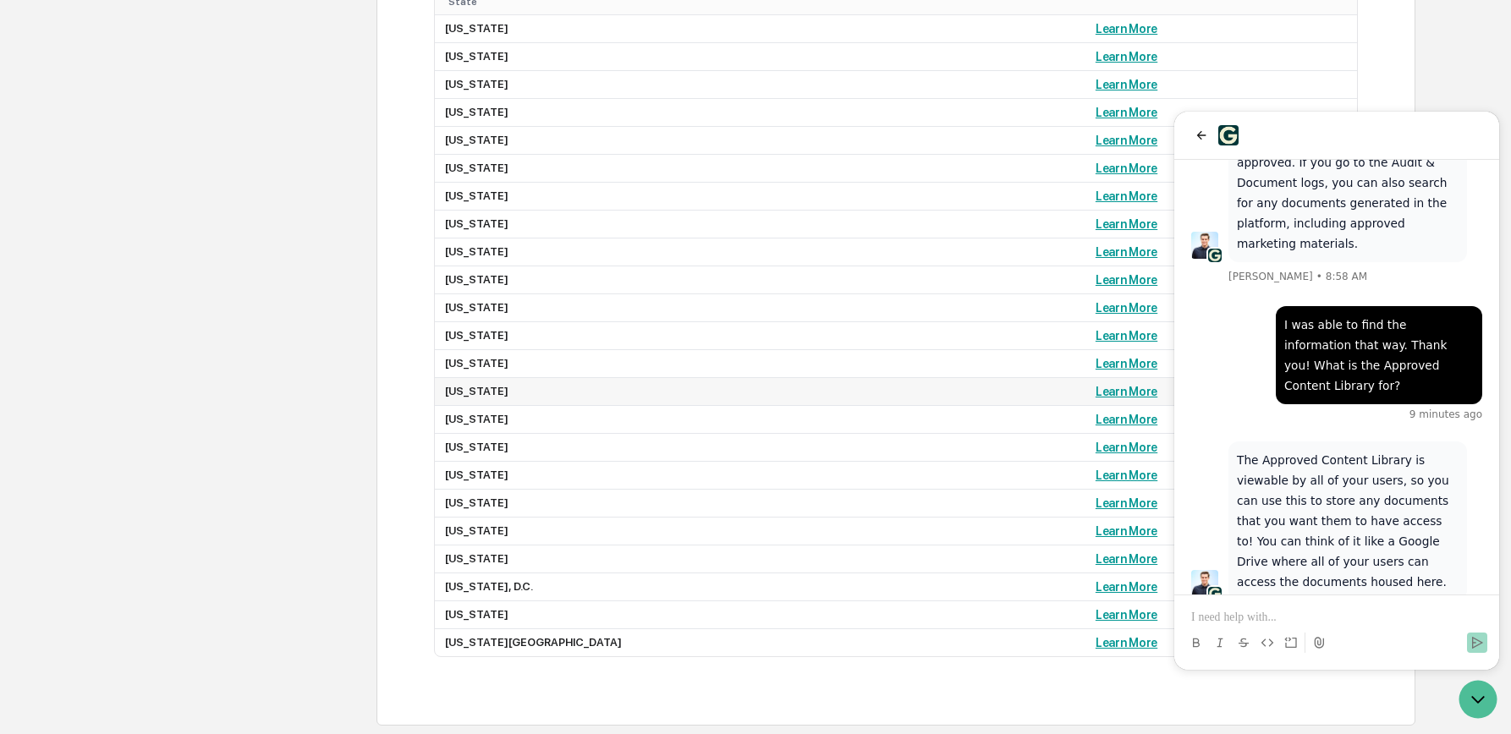
scroll to position [1545, 0]
click at [817, 217] on link "Learn More" at bounding box center [1126, 224] width 62 height 14
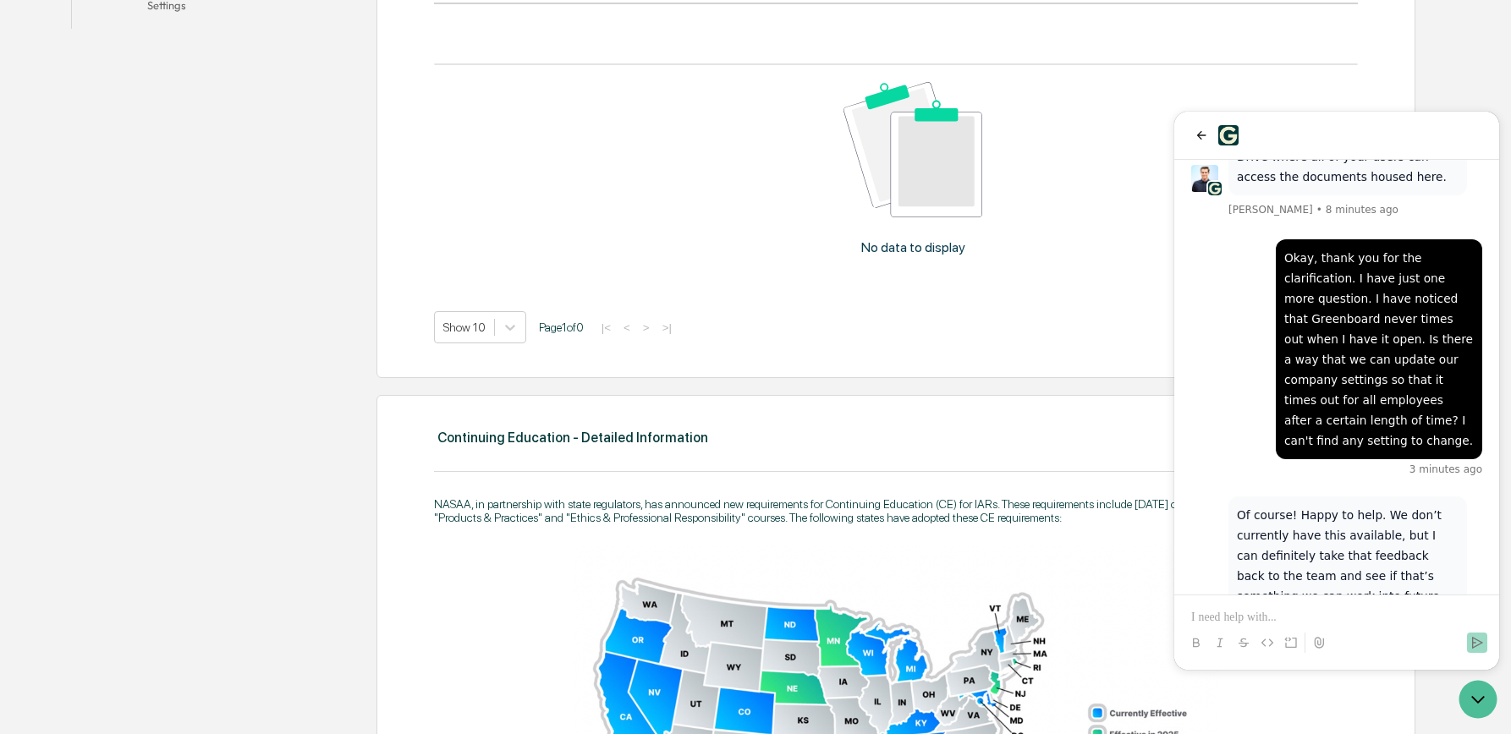
scroll to position [613, 0]
click at [817, 619] on p at bounding box center [1336, 617] width 291 height 17
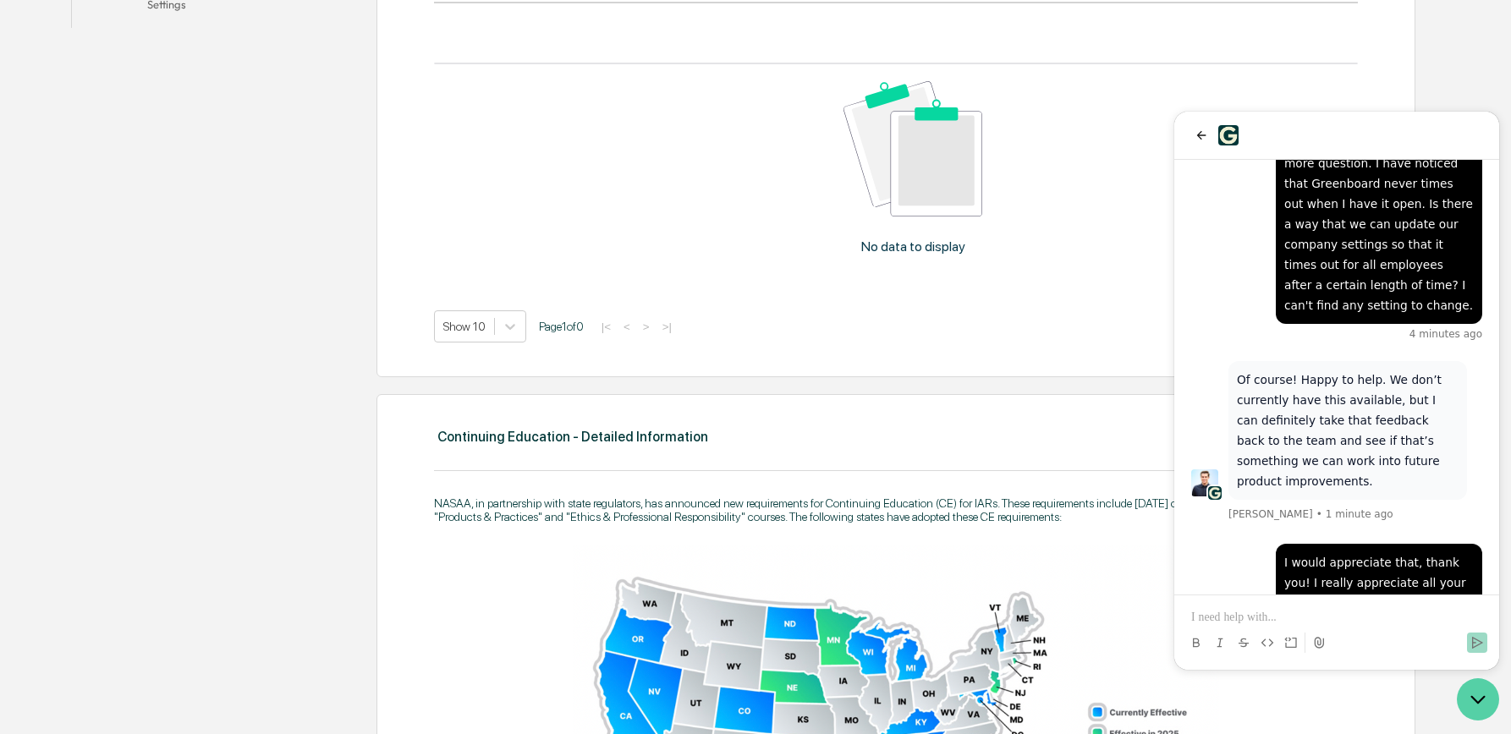
drag, startPoint x: 1479, startPoint y: 691, endPoint x: 1466, endPoint y: 679, distance: 17.4
click at [817, 691] on icon "Open customer support" at bounding box center [1478, 699] width 42 height 42
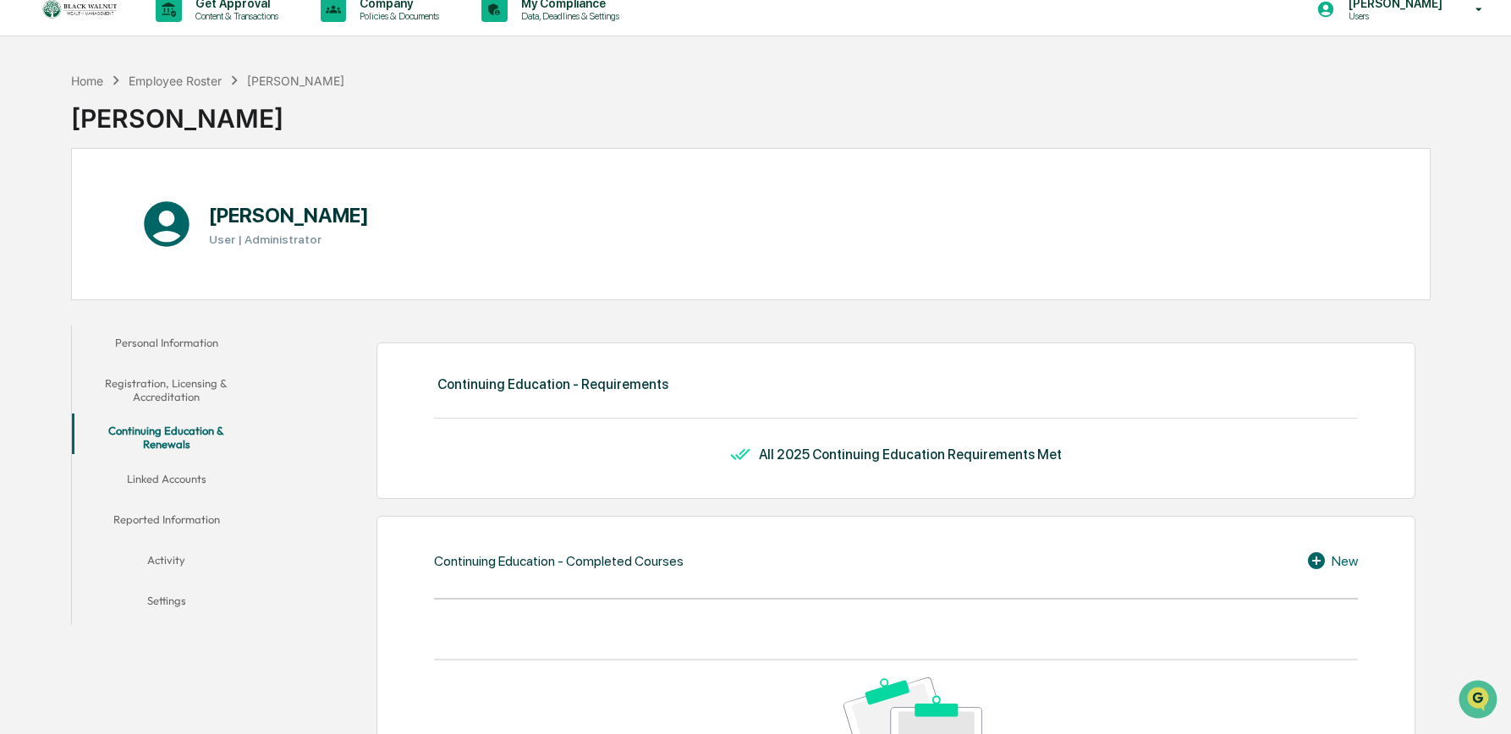
scroll to position [0, 0]
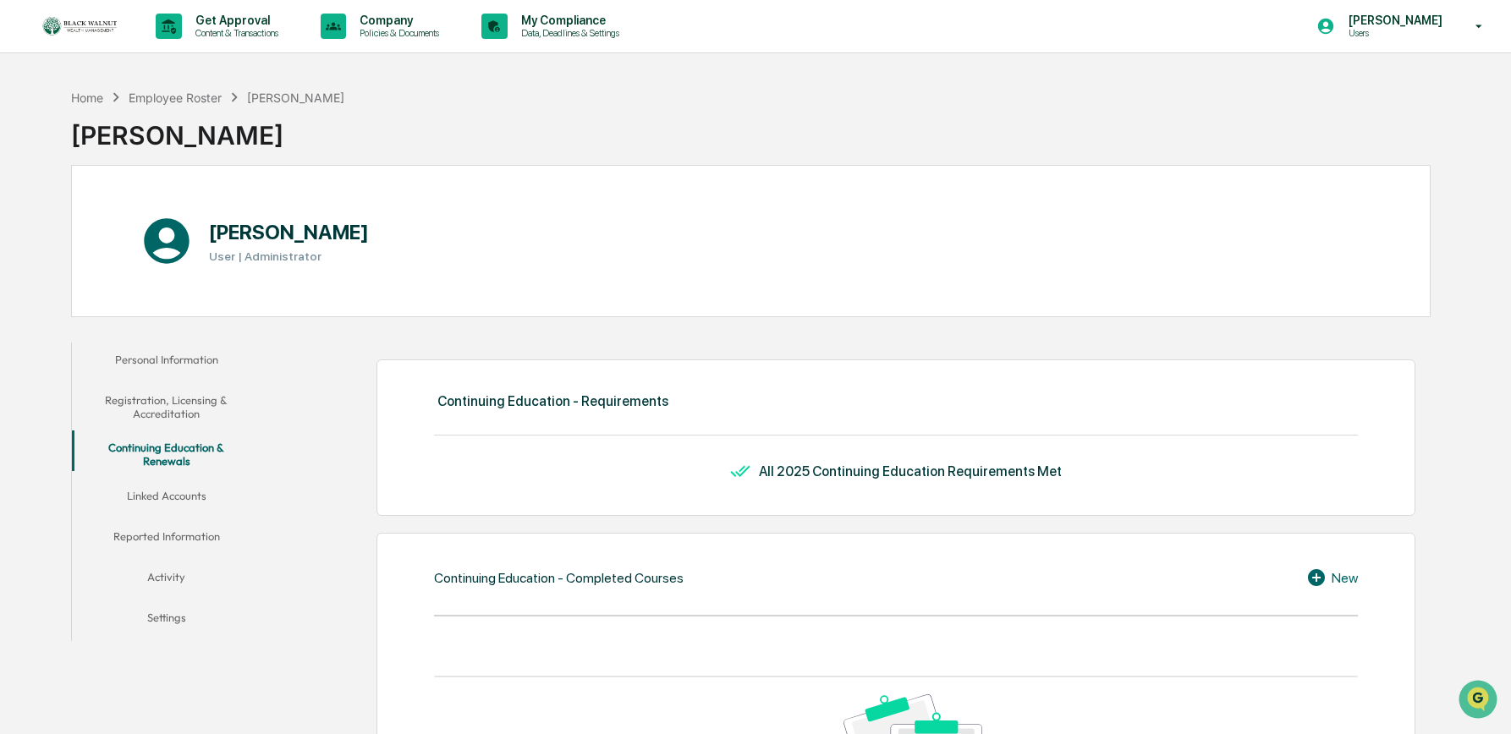
click at [174, 571] on button "Activity" at bounding box center [166, 580] width 189 height 41
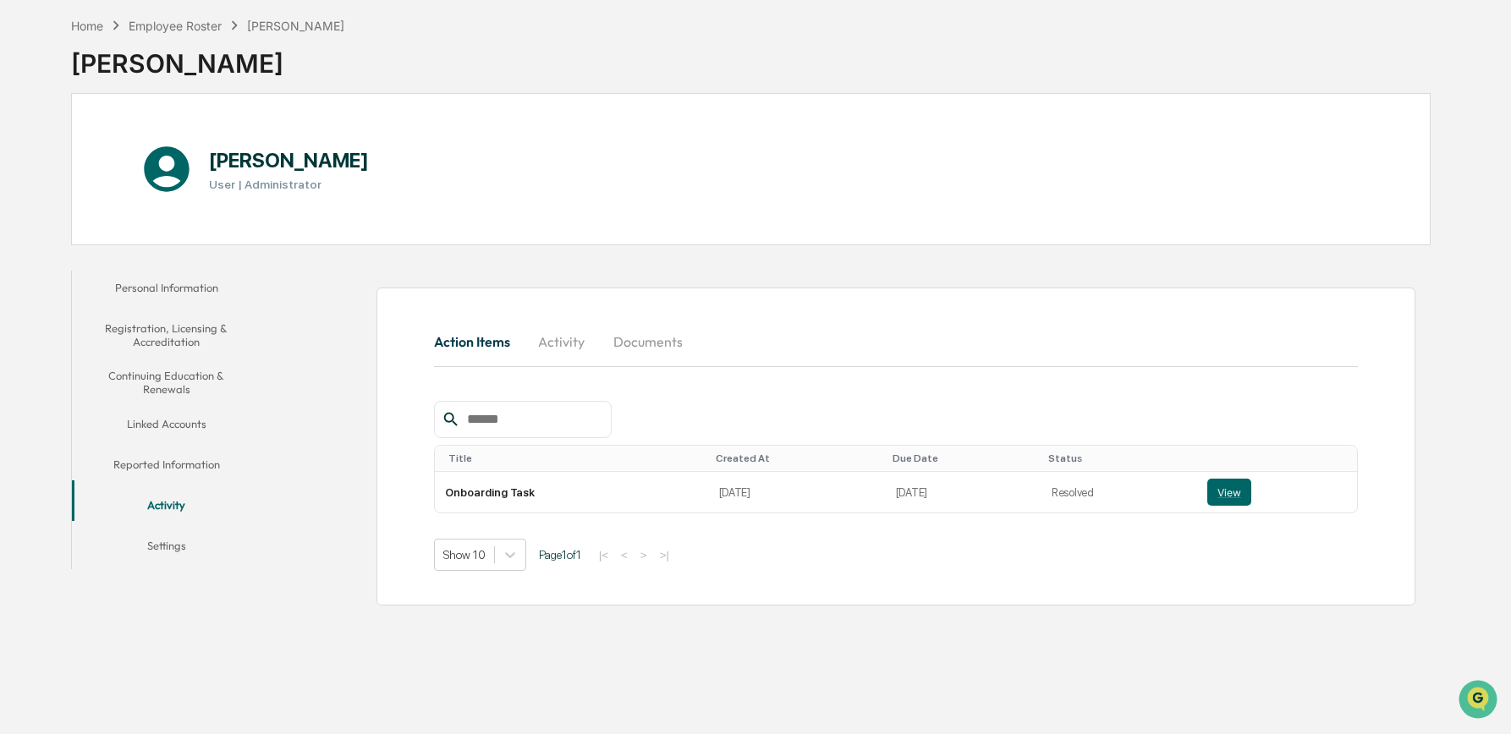
scroll to position [80, 0]
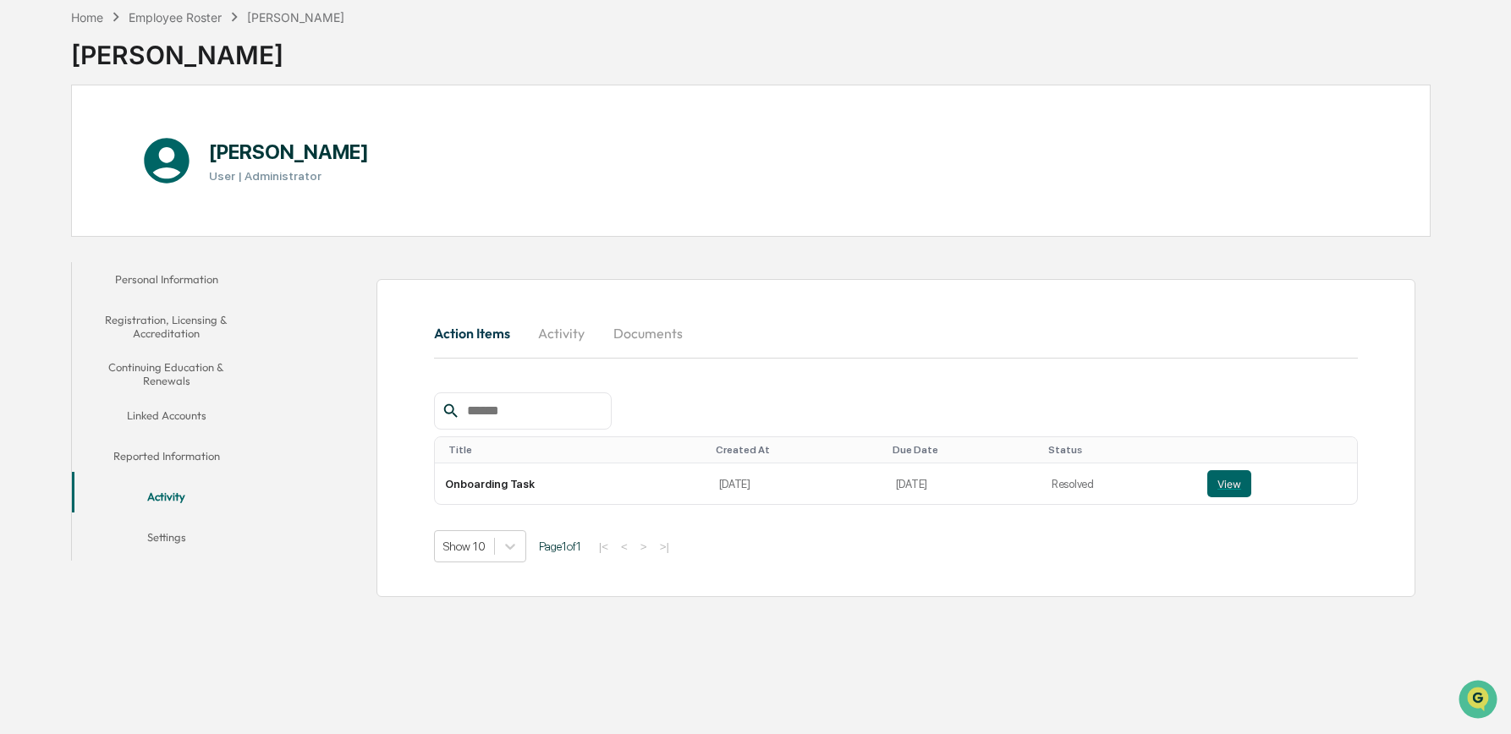
click at [559, 332] on button "Activity" at bounding box center [562, 333] width 76 height 41
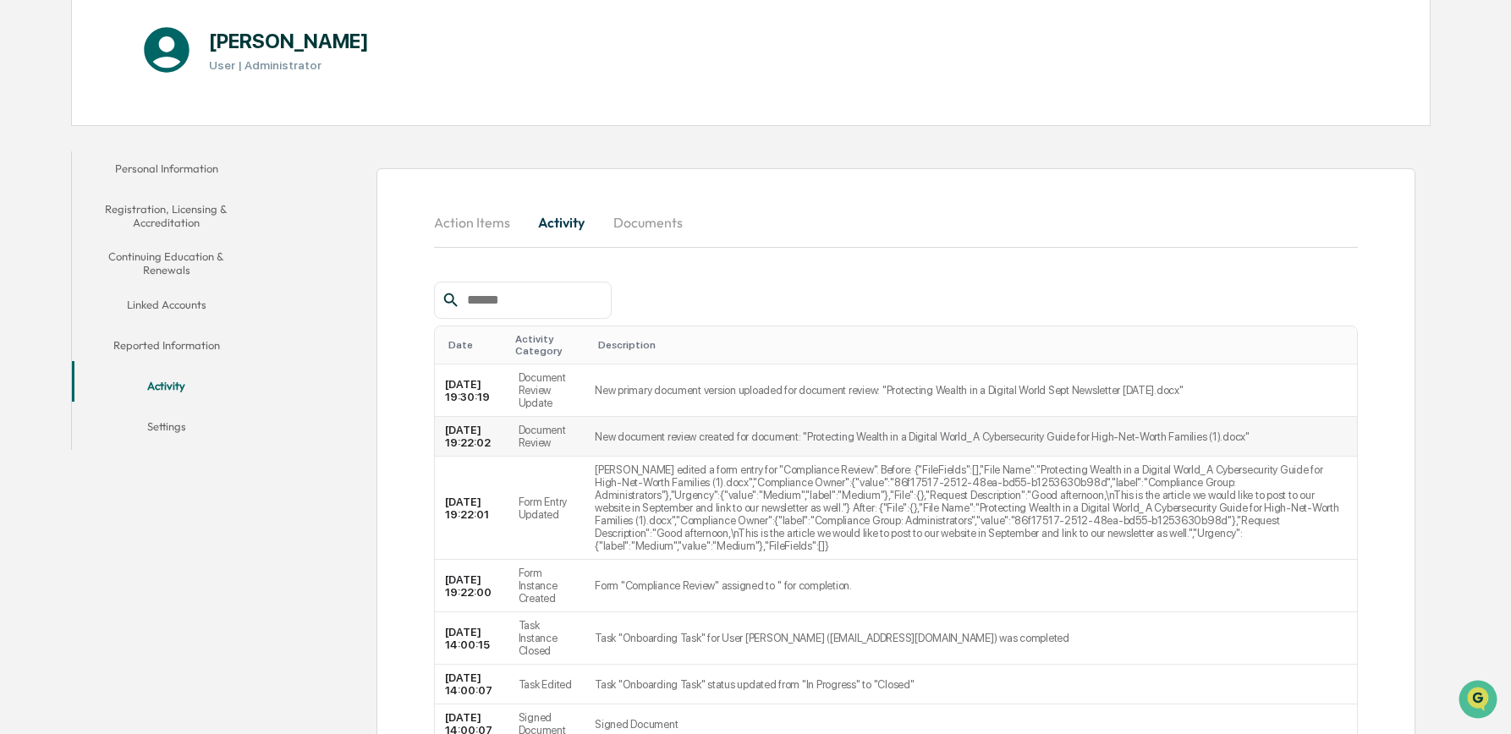
scroll to position [0, 0]
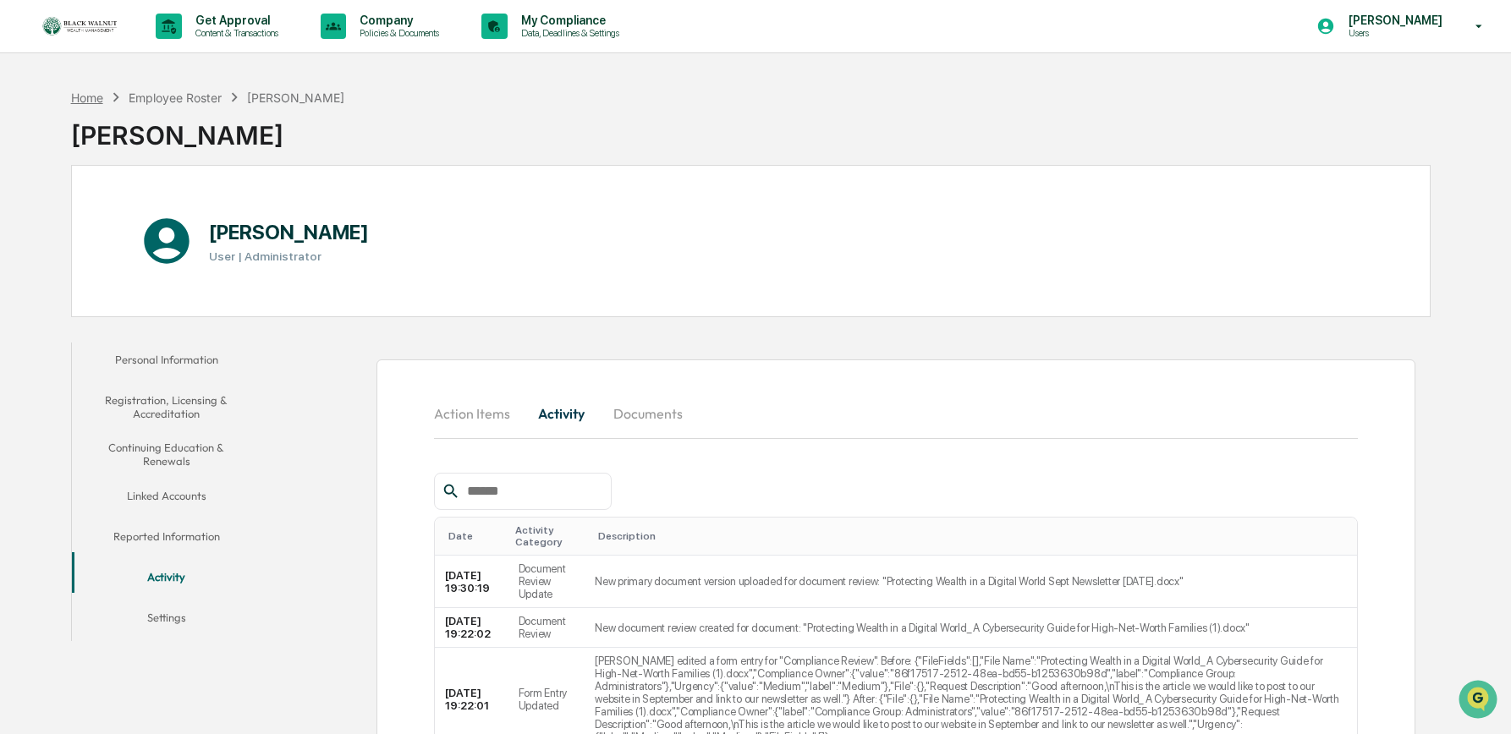
click at [82, 97] on div "Home" at bounding box center [87, 98] width 32 height 14
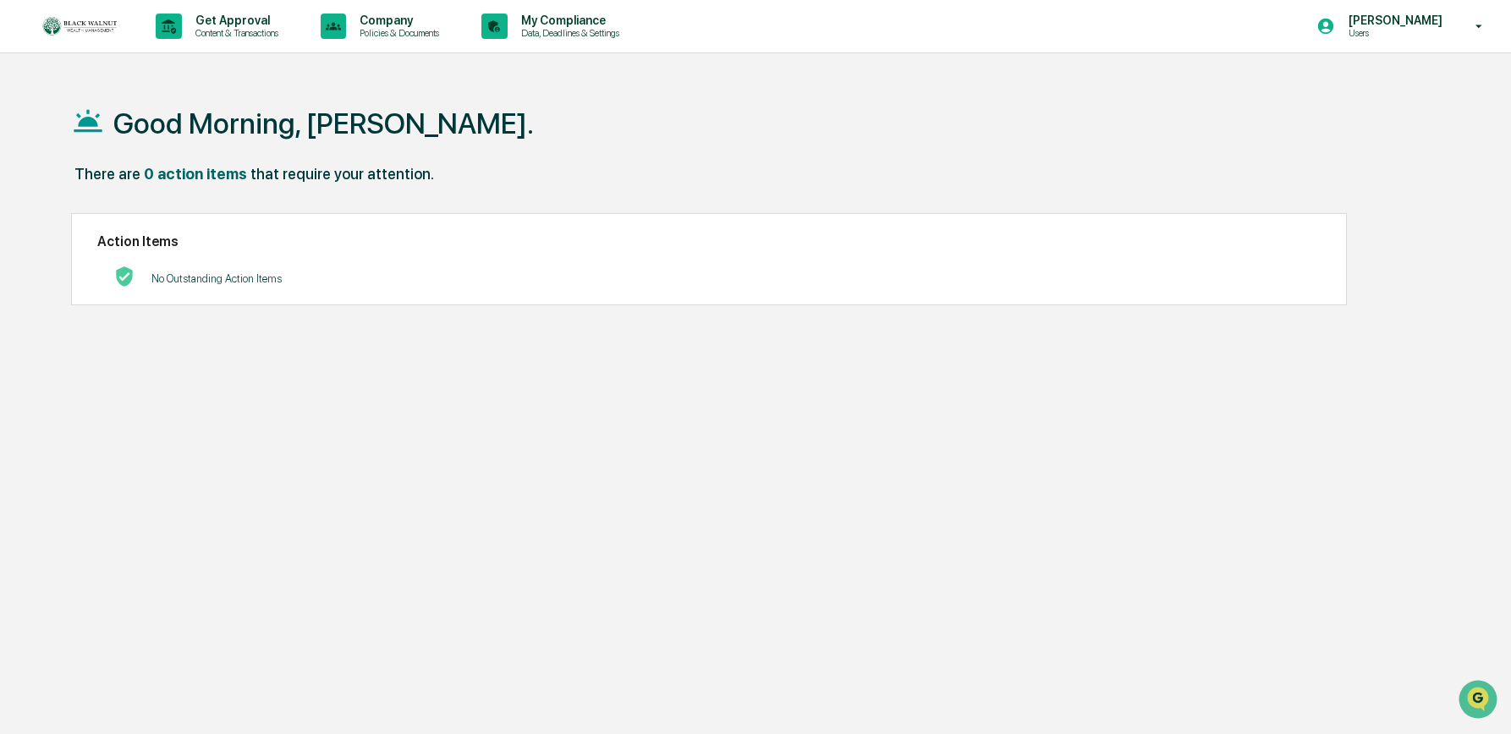
click at [817, 19] on p "[PERSON_NAME]" at bounding box center [1393, 21] width 116 height 14
click at [206, 34] on div at bounding box center [755, 367] width 1511 height 734
click at [342, 28] on icon at bounding box center [334, 26] width 16 height 8
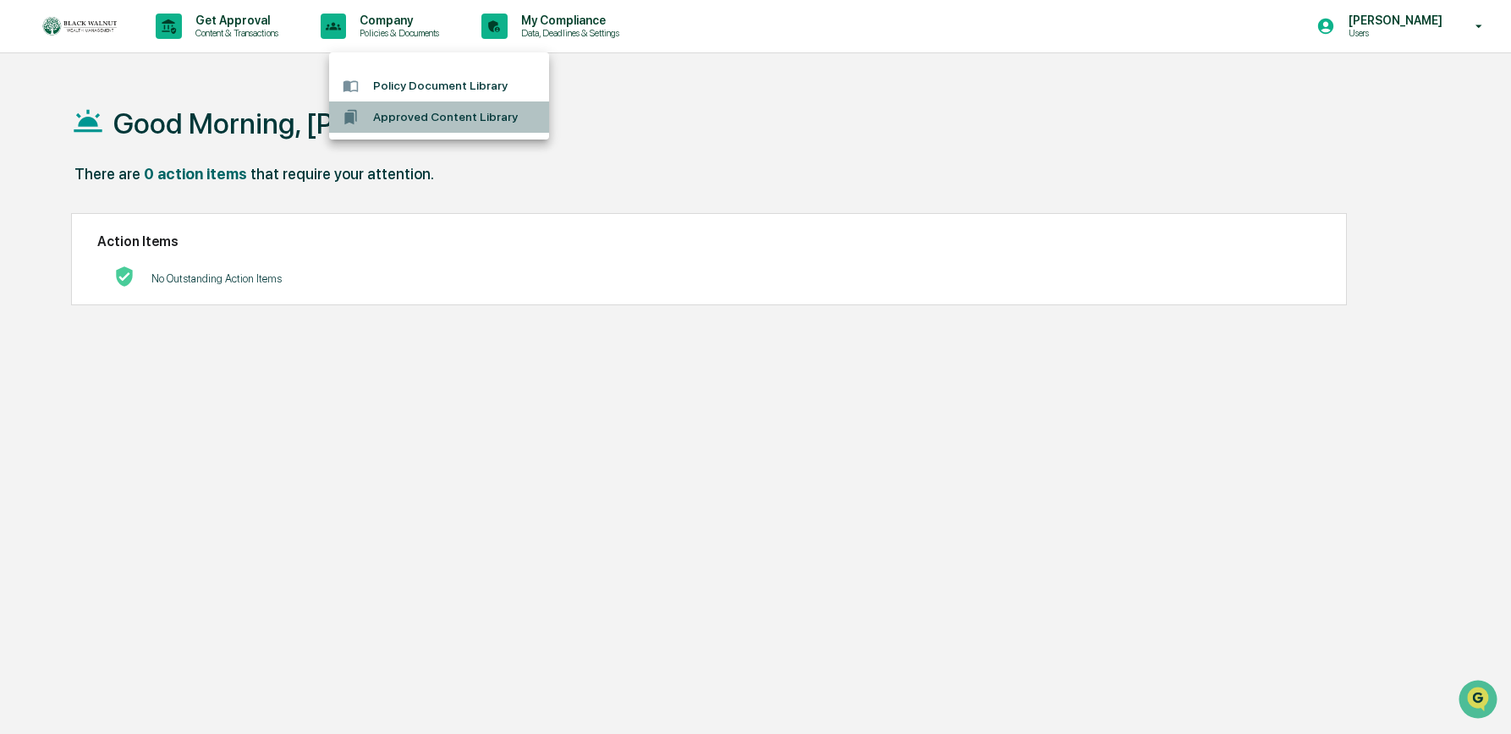
click at [443, 121] on li "Approved Content Library" at bounding box center [439, 117] width 220 height 31
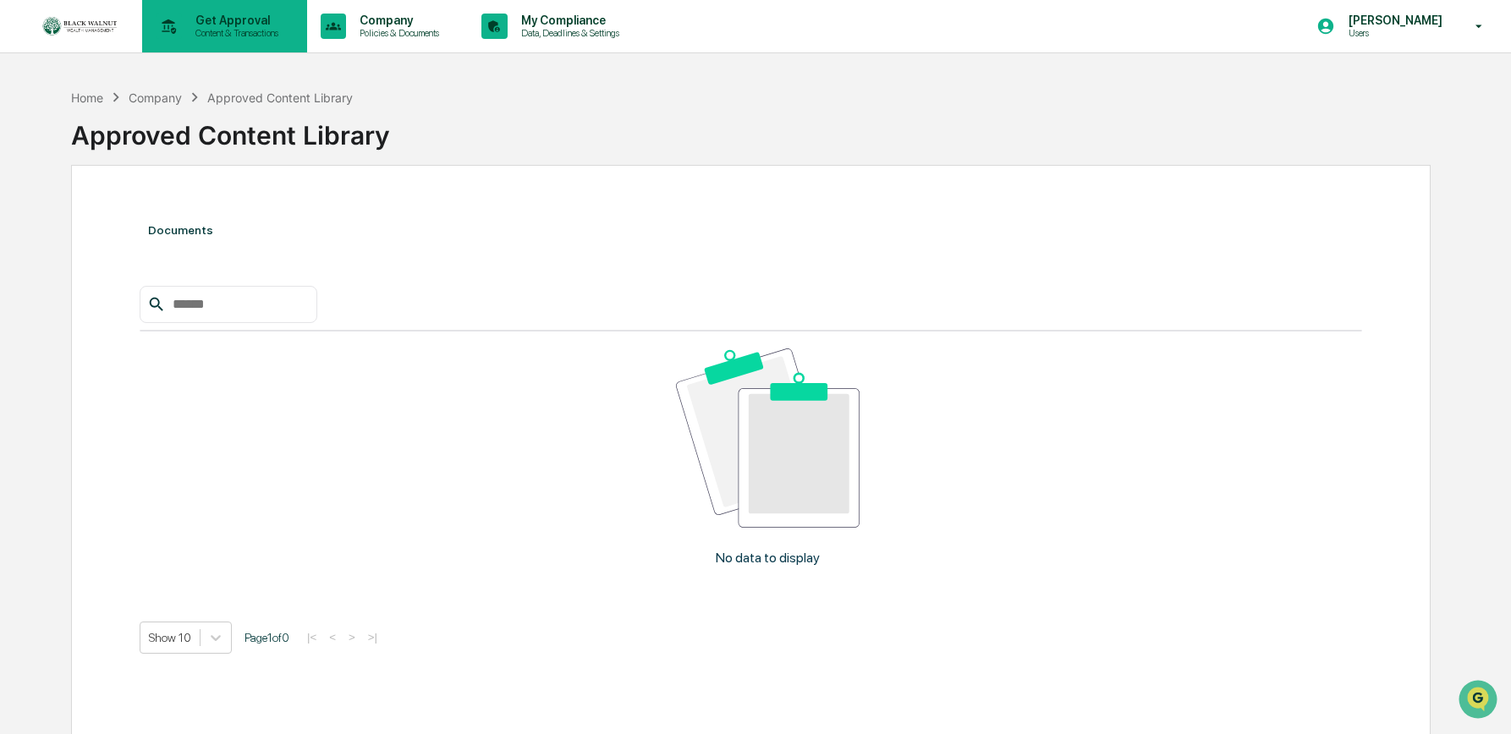
click at [199, 31] on p "Content & Transactions" at bounding box center [234, 33] width 105 height 12
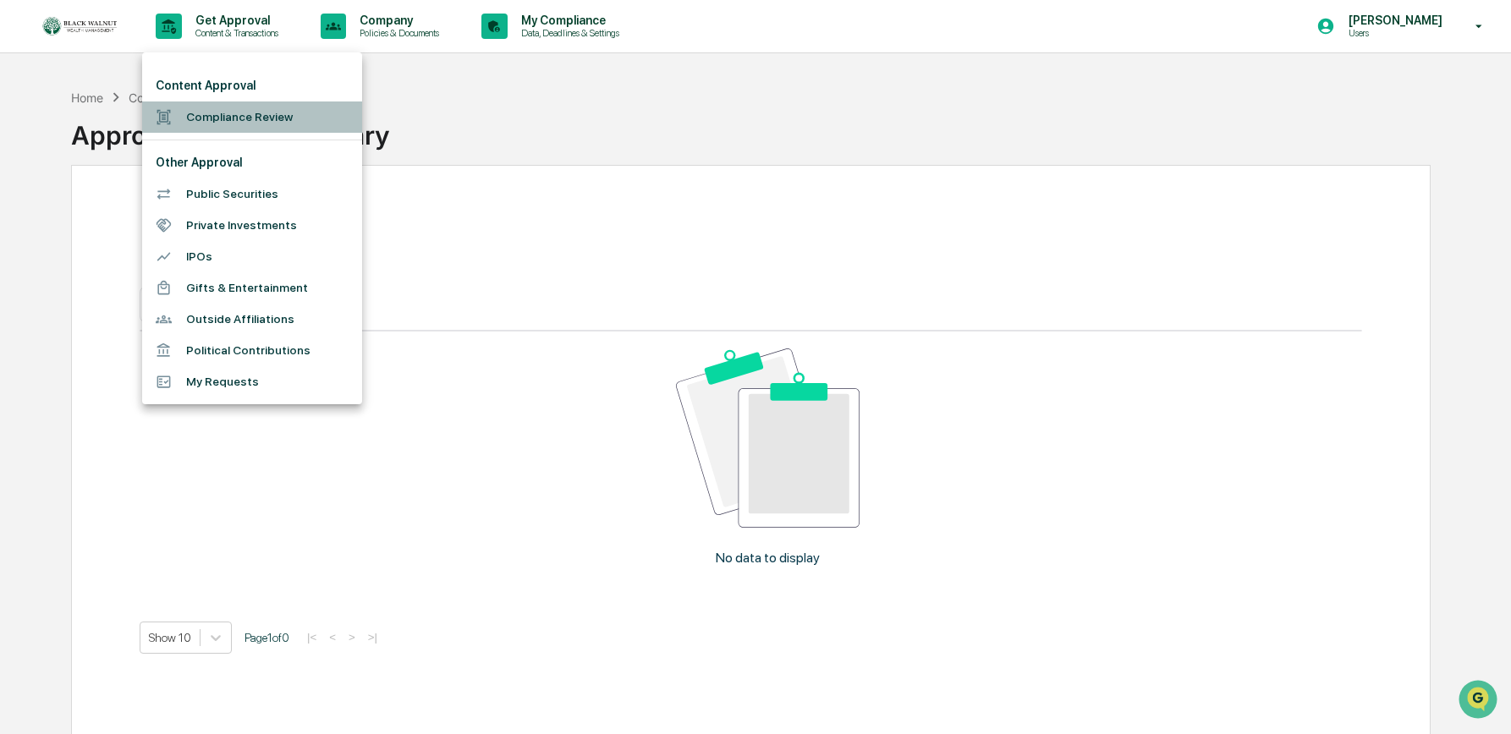
click at [259, 118] on li "Compliance Review" at bounding box center [252, 117] width 220 height 31
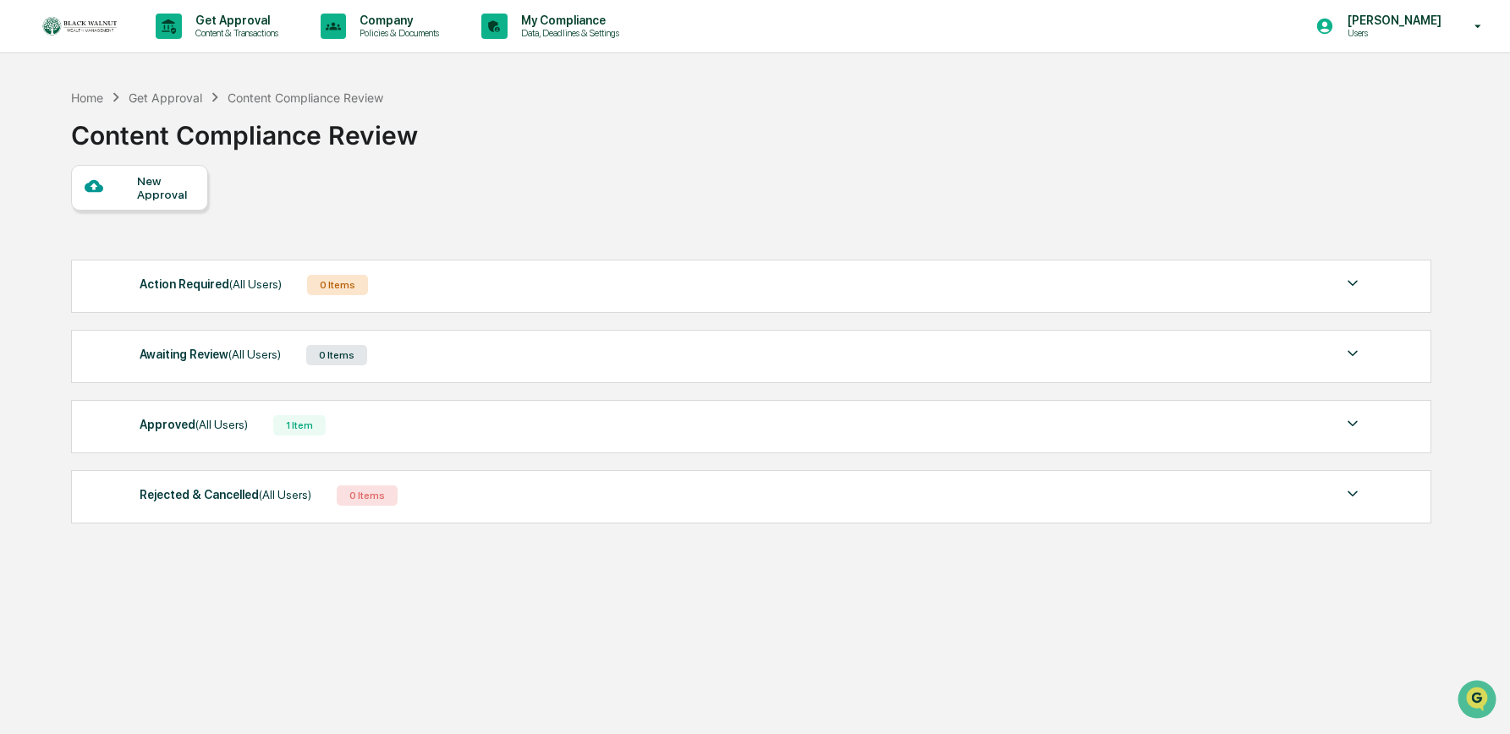
click at [153, 186] on div "New Approval" at bounding box center [165, 187] width 57 height 27
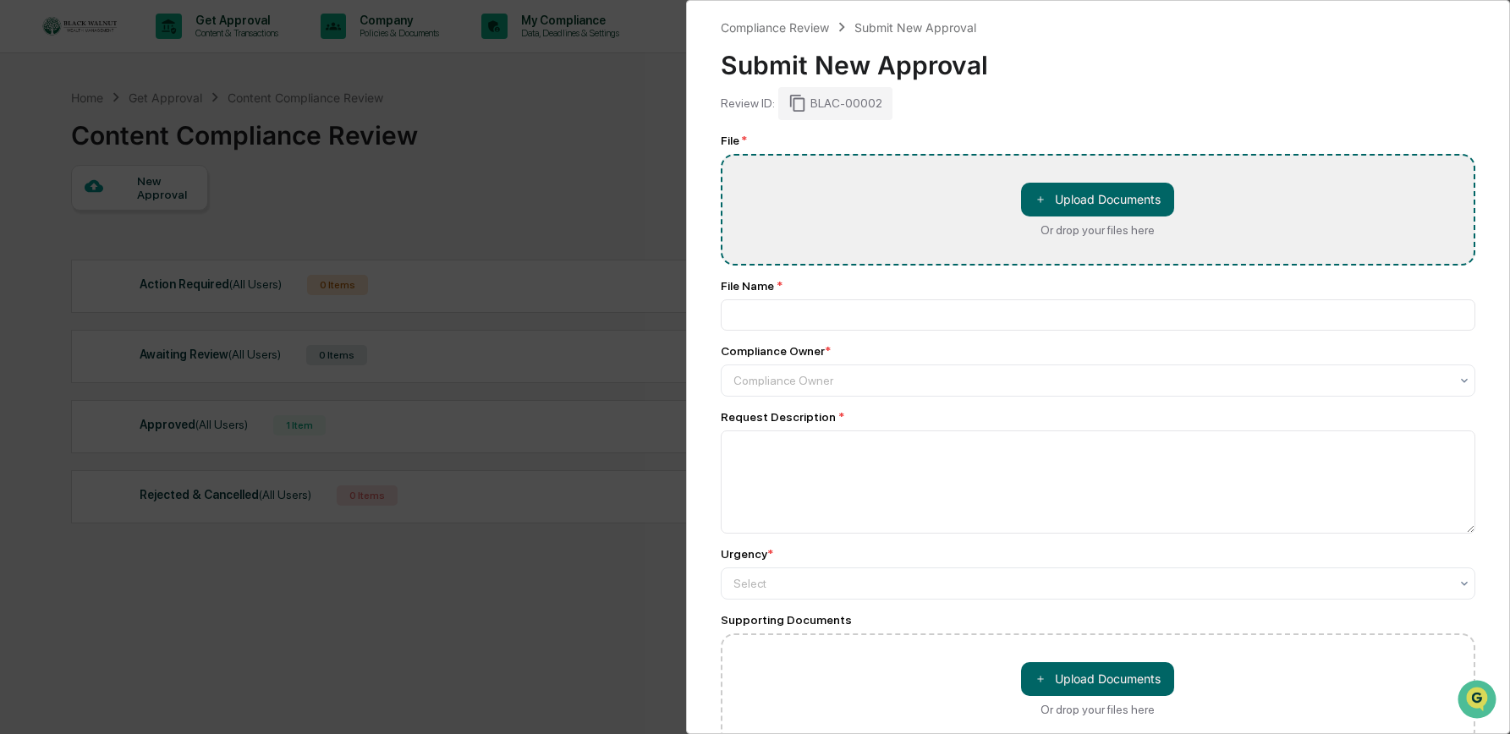
type input "**********"
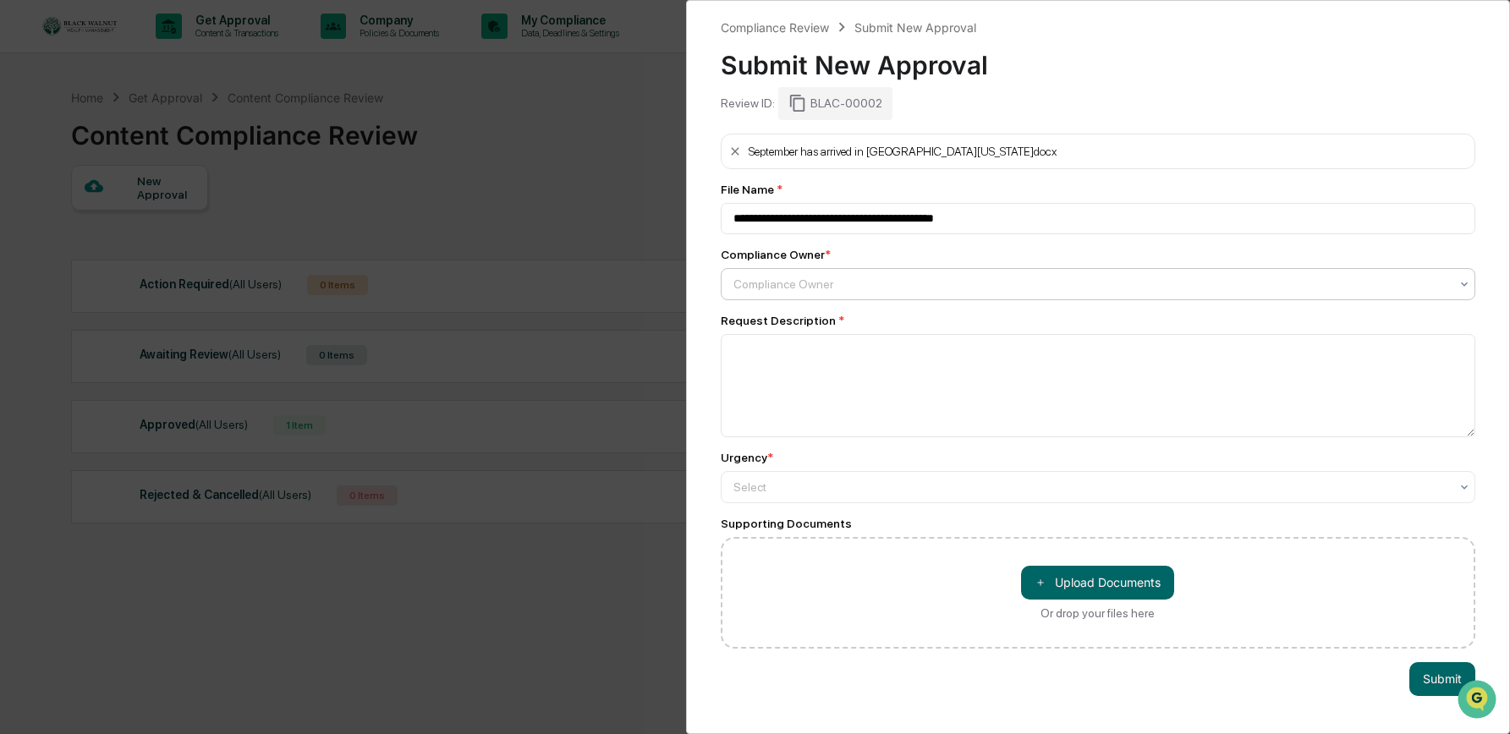
click at [763, 288] on div at bounding box center [1091, 284] width 716 height 17
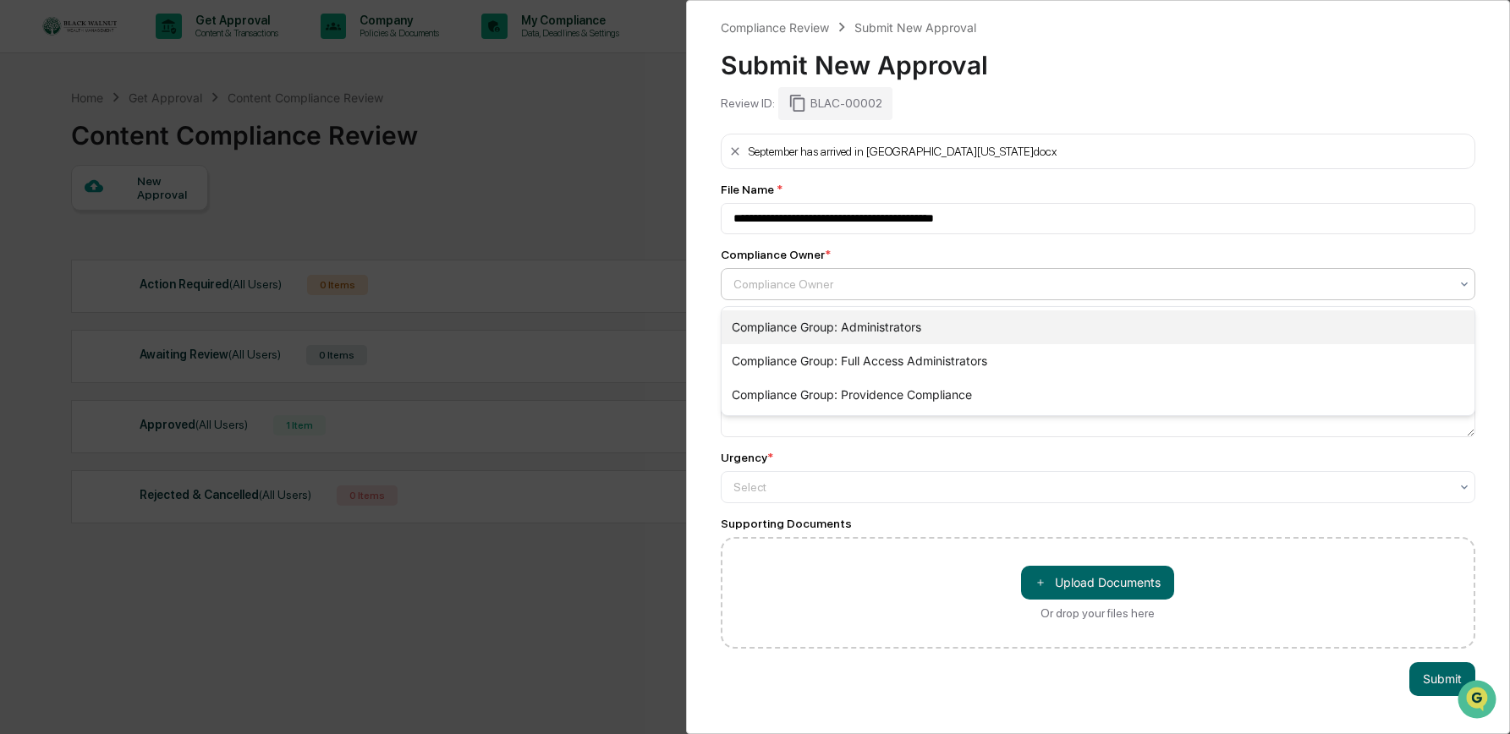
click at [817, 332] on div "Compliance Group: Administrators" at bounding box center [1099, 327] width 754 height 34
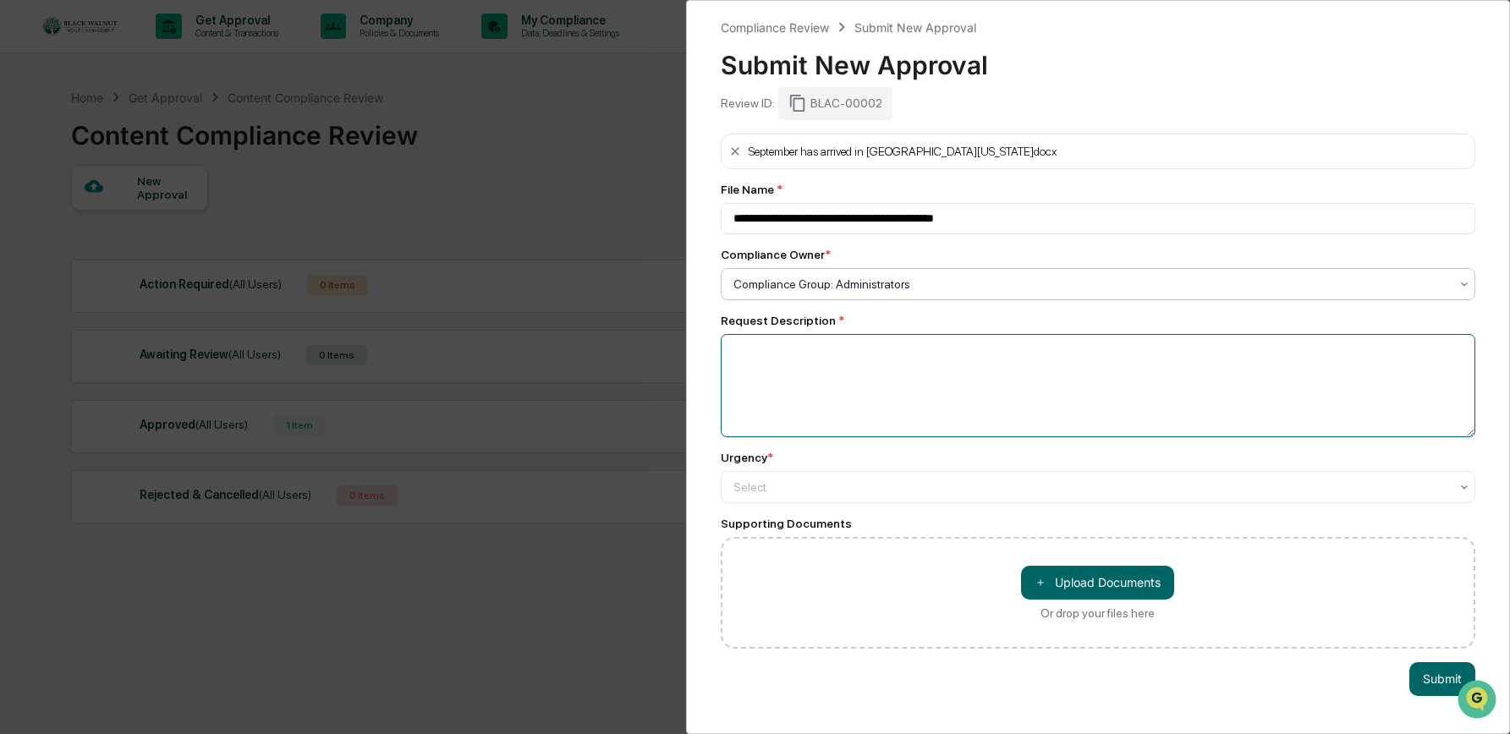
drag, startPoint x: 796, startPoint y: 362, endPoint x: 805, endPoint y: 359, distance: 9.6
click at [798, 361] on textarea at bounding box center [1098, 385] width 755 height 103
type textarea "**********"
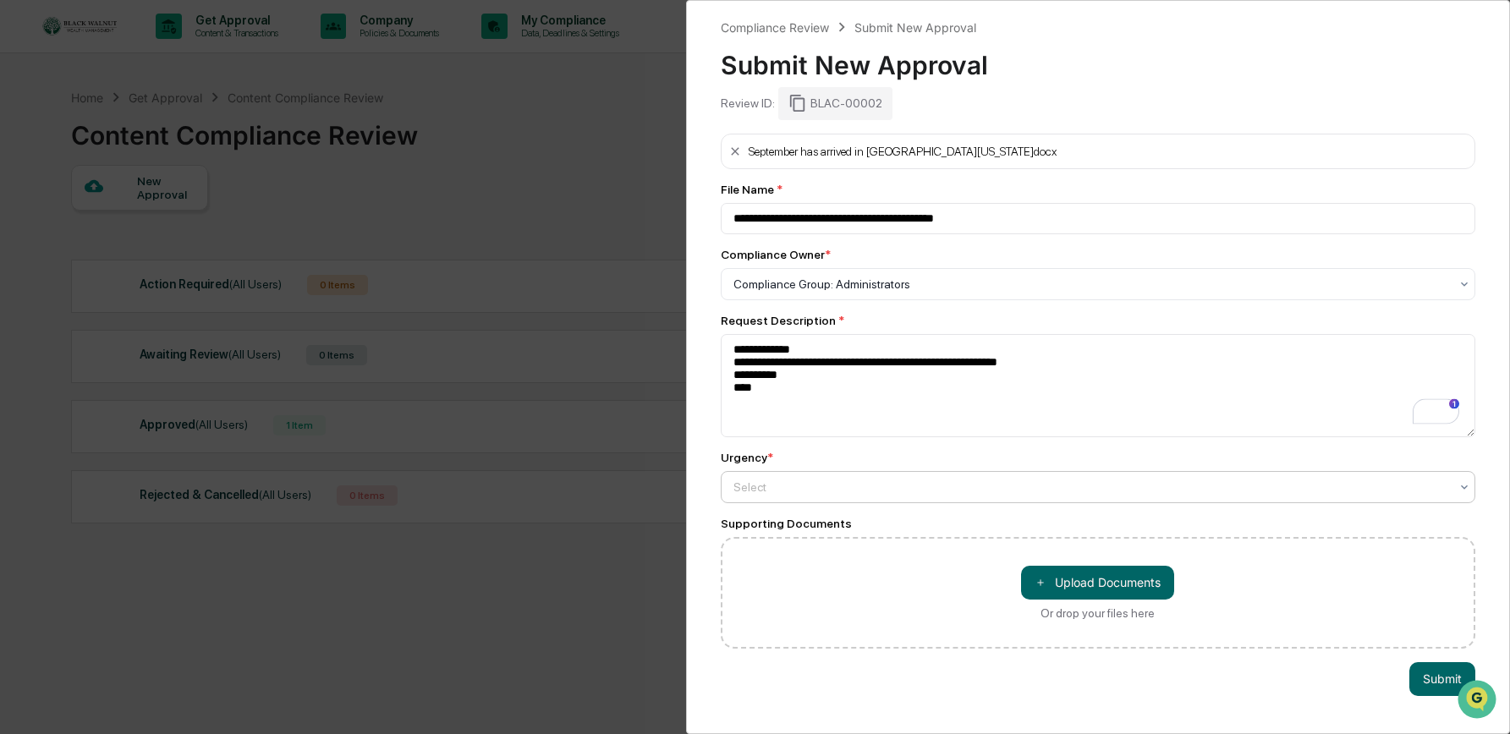
click at [750, 493] on div at bounding box center [1091, 487] width 716 height 17
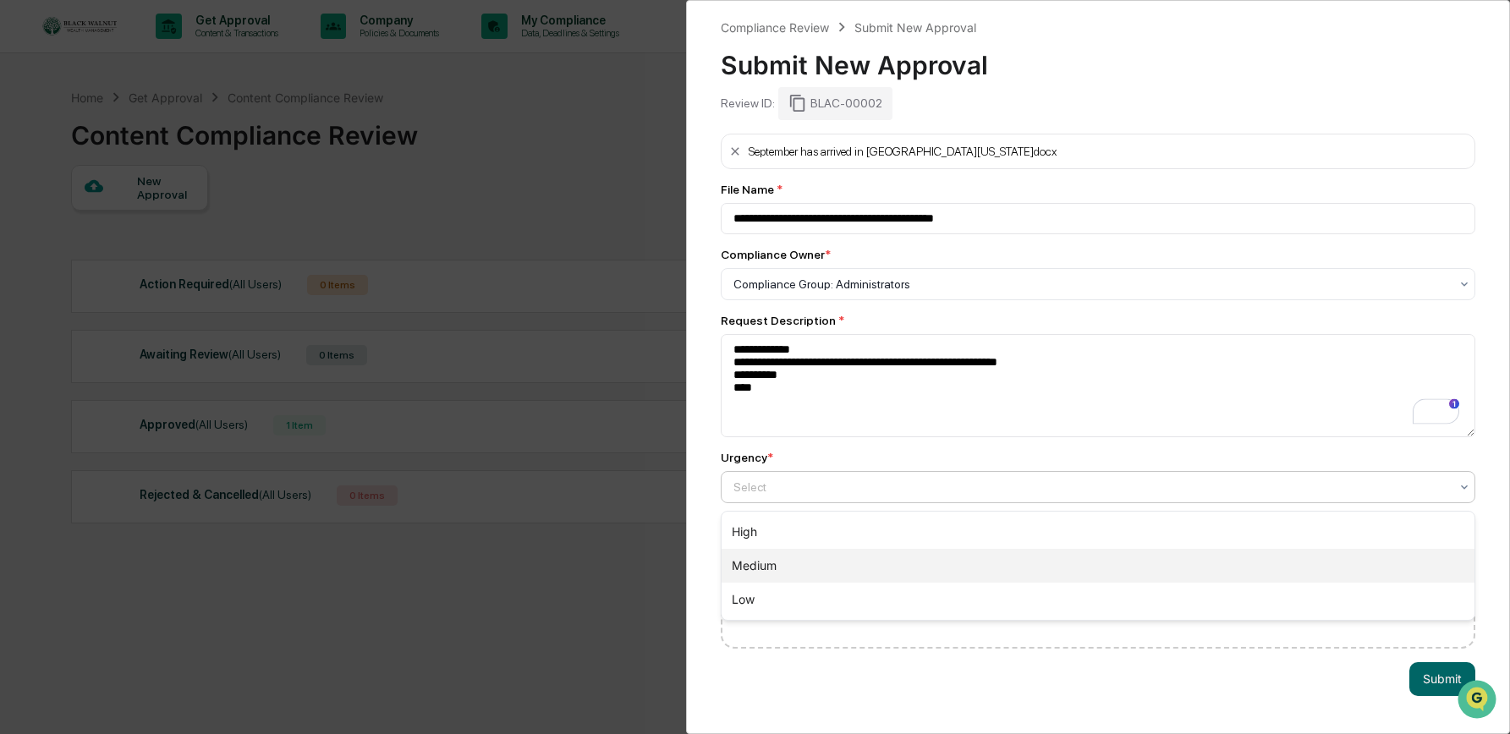
click at [775, 572] on div "Medium" at bounding box center [1099, 566] width 754 height 34
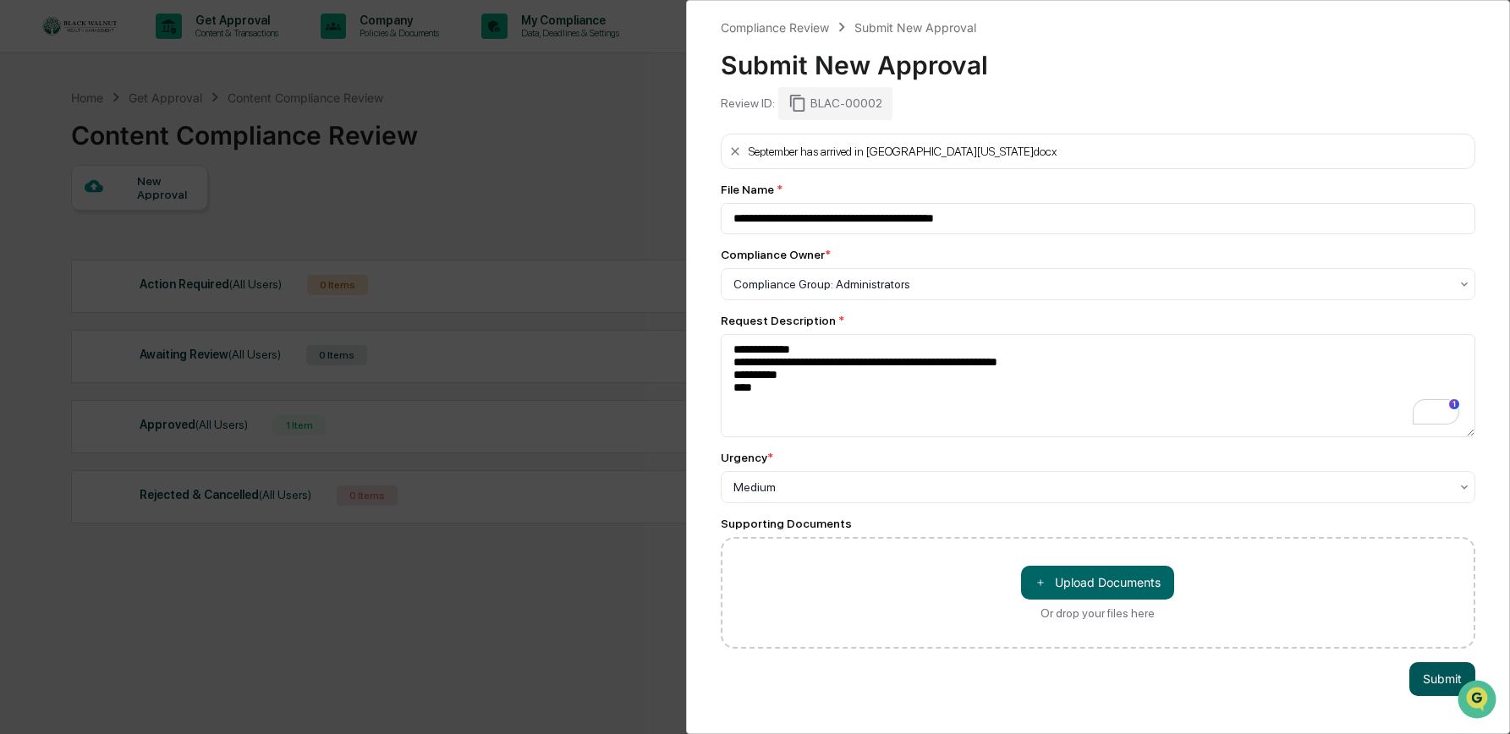
click at [817, 687] on button "Submit" at bounding box center [1442, 679] width 66 height 34
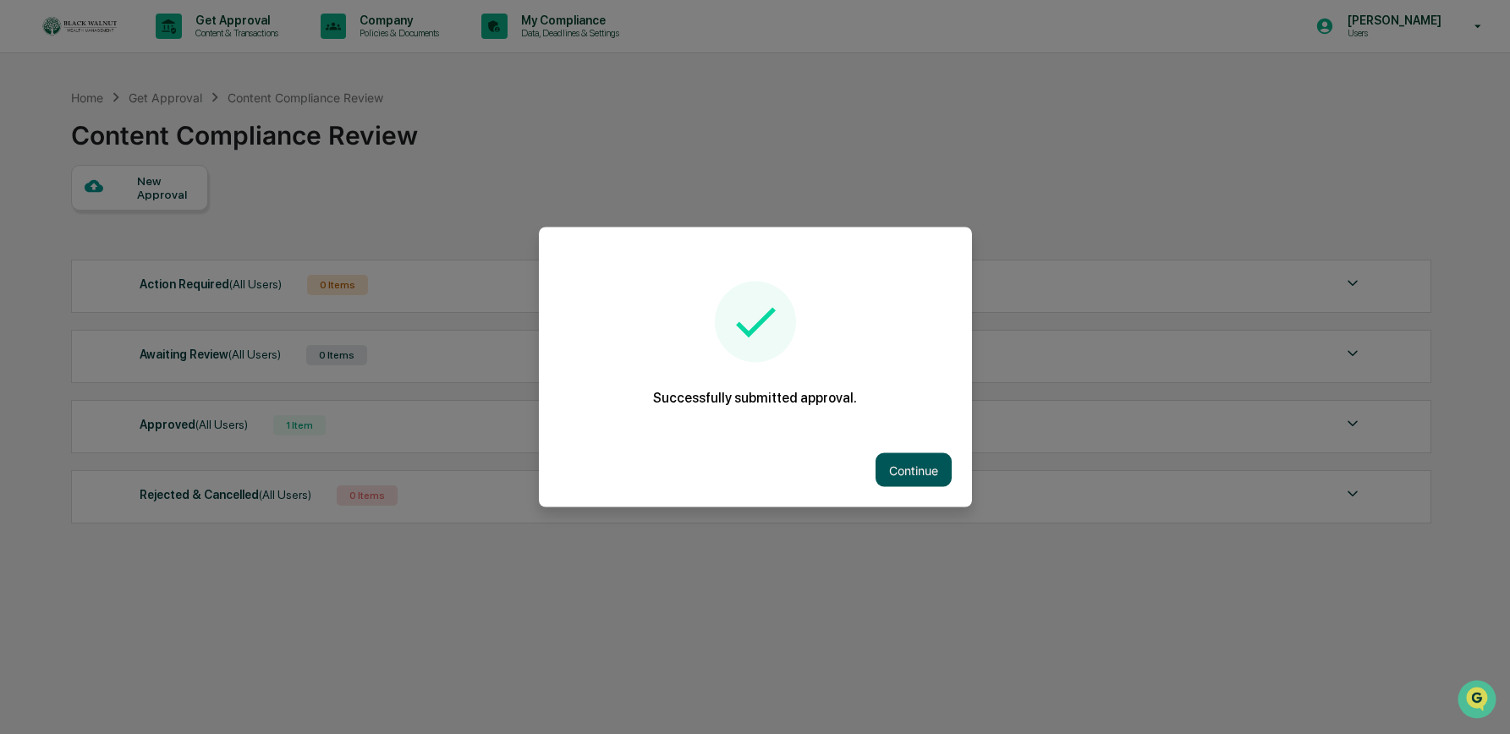
click at [817, 474] on button "Continue" at bounding box center [913, 470] width 76 height 34
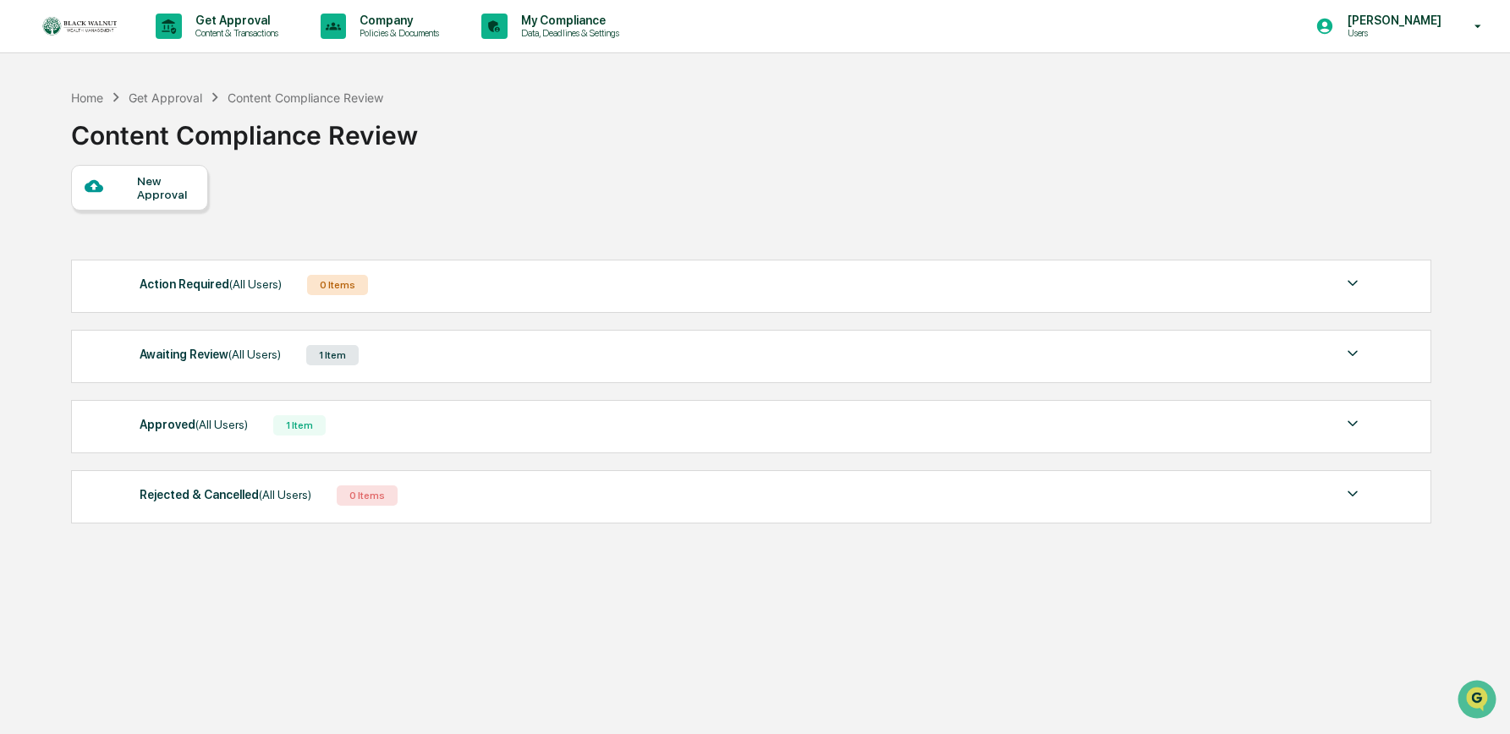
click at [232, 356] on span "(All Users)" at bounding box center [254, 355] width 52 height 14
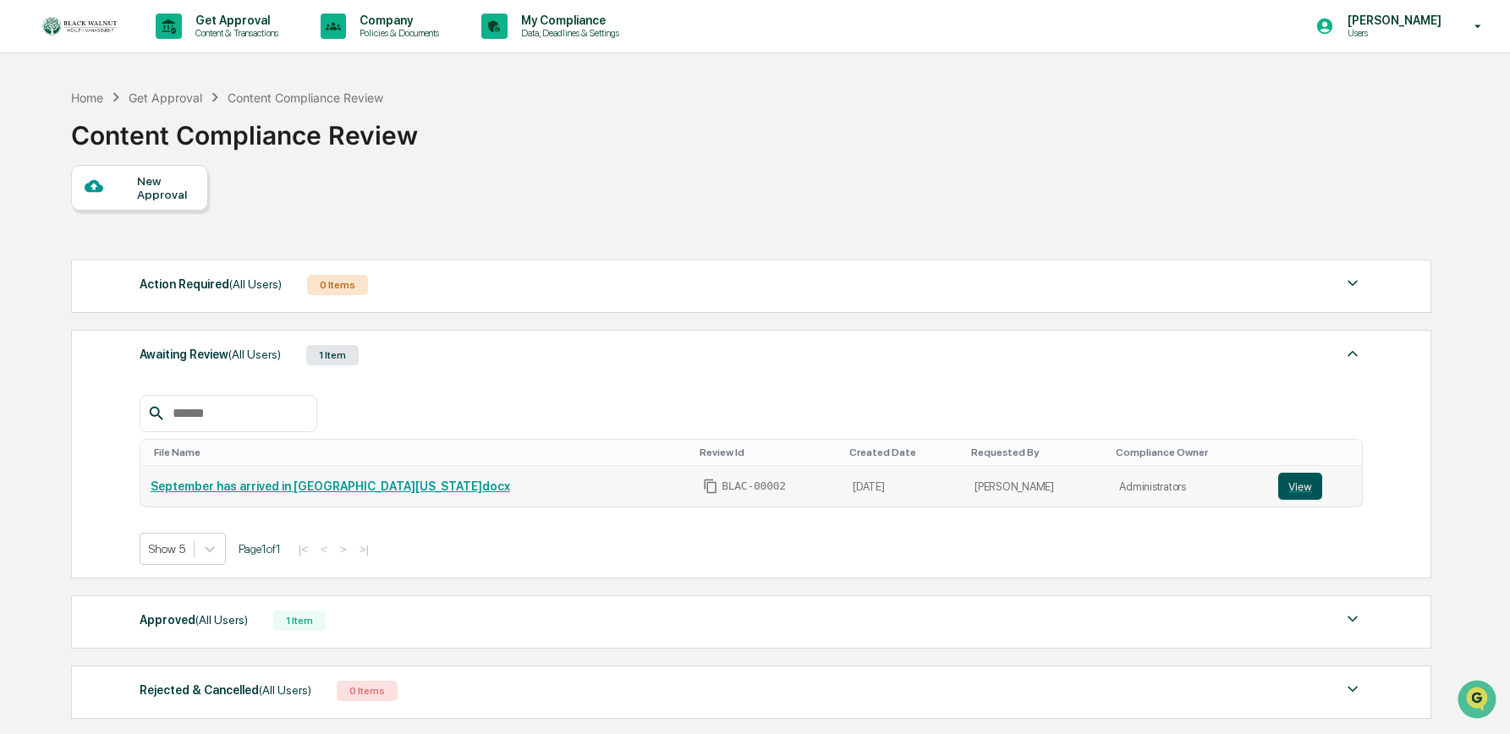
click at [817, 493] on button "View" at bounding box center [1300, 486] width 44 height 27
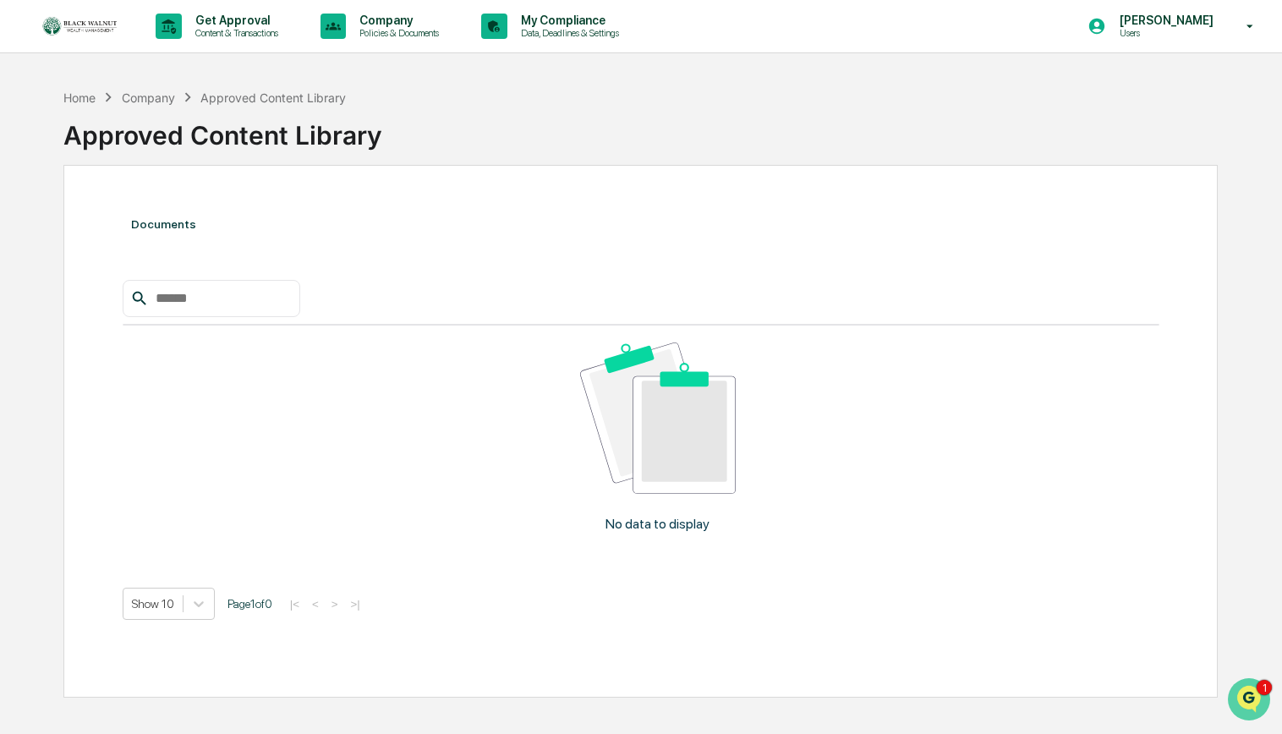
click at [1254, 695] on img "Open customer support" at bounding box center [1249, 700] width 42 height 34
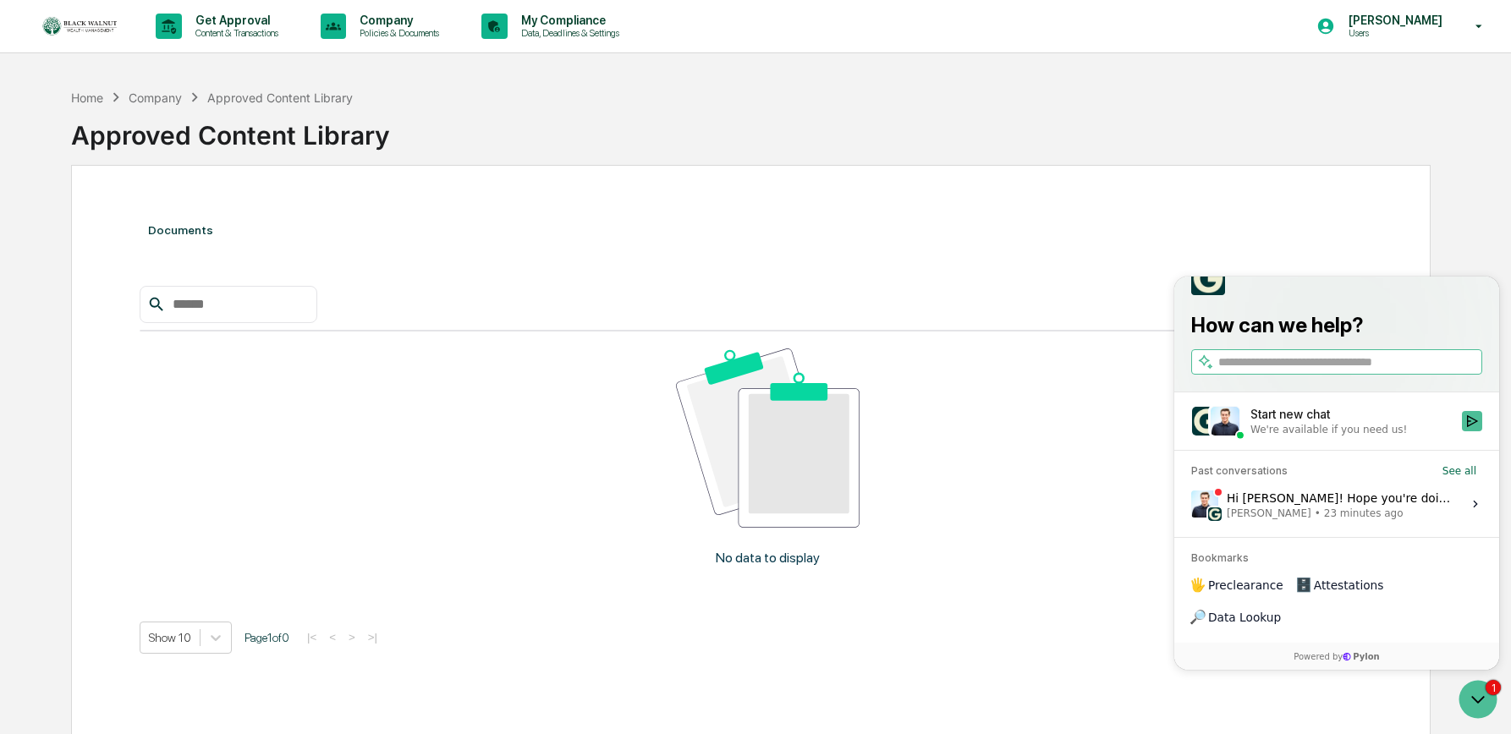
click at [1281, 520] on div "Hi Jodi! Hope you're doing well. If you're in the Content Review & Approval sec…" at bounding box center [1338, 504] width 225 height 32
click at [1191, 505] on button "View issue" at bounding box center [1190, 504] width 1 height 1
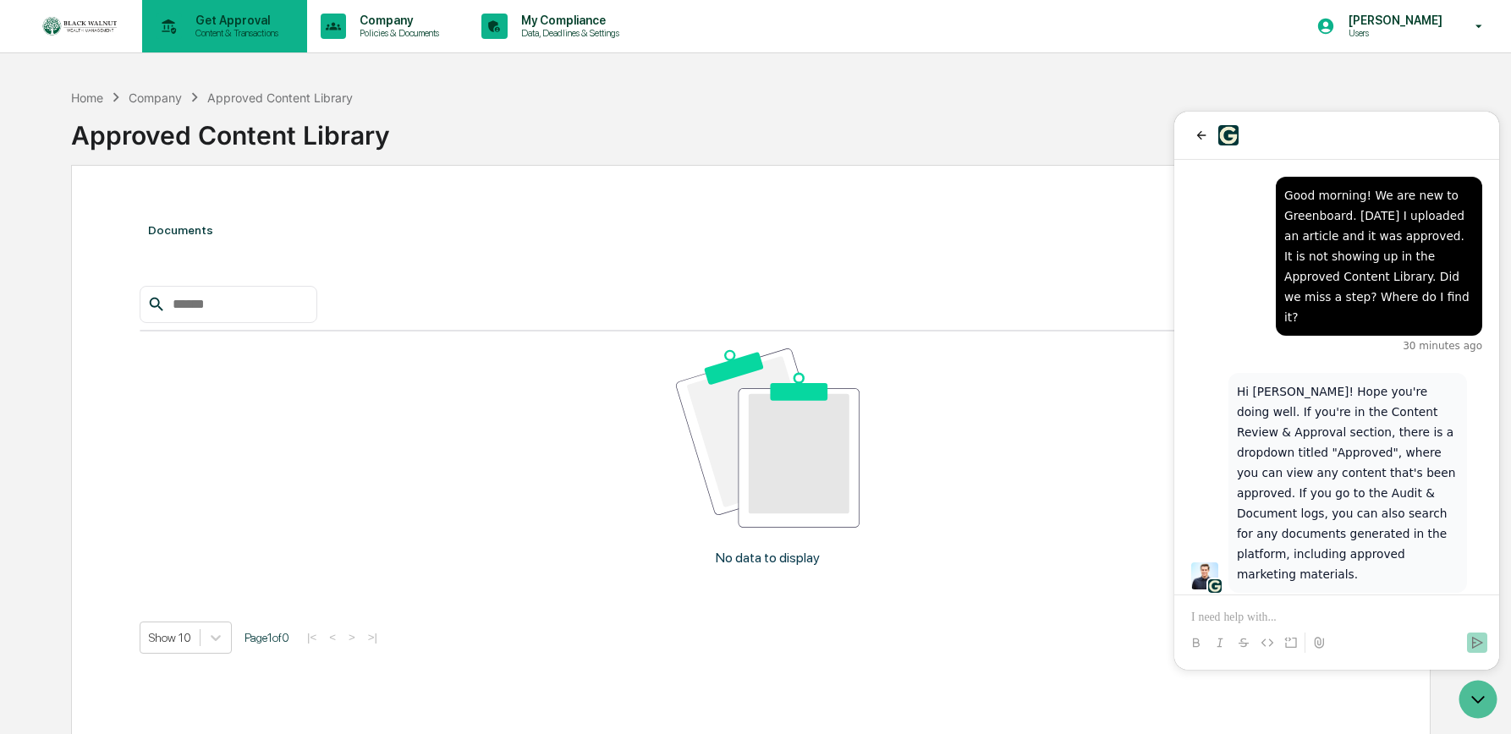
click at [258, 37] on p "Content & Transactions" at bounding box center [234, 33] width 105 height 12
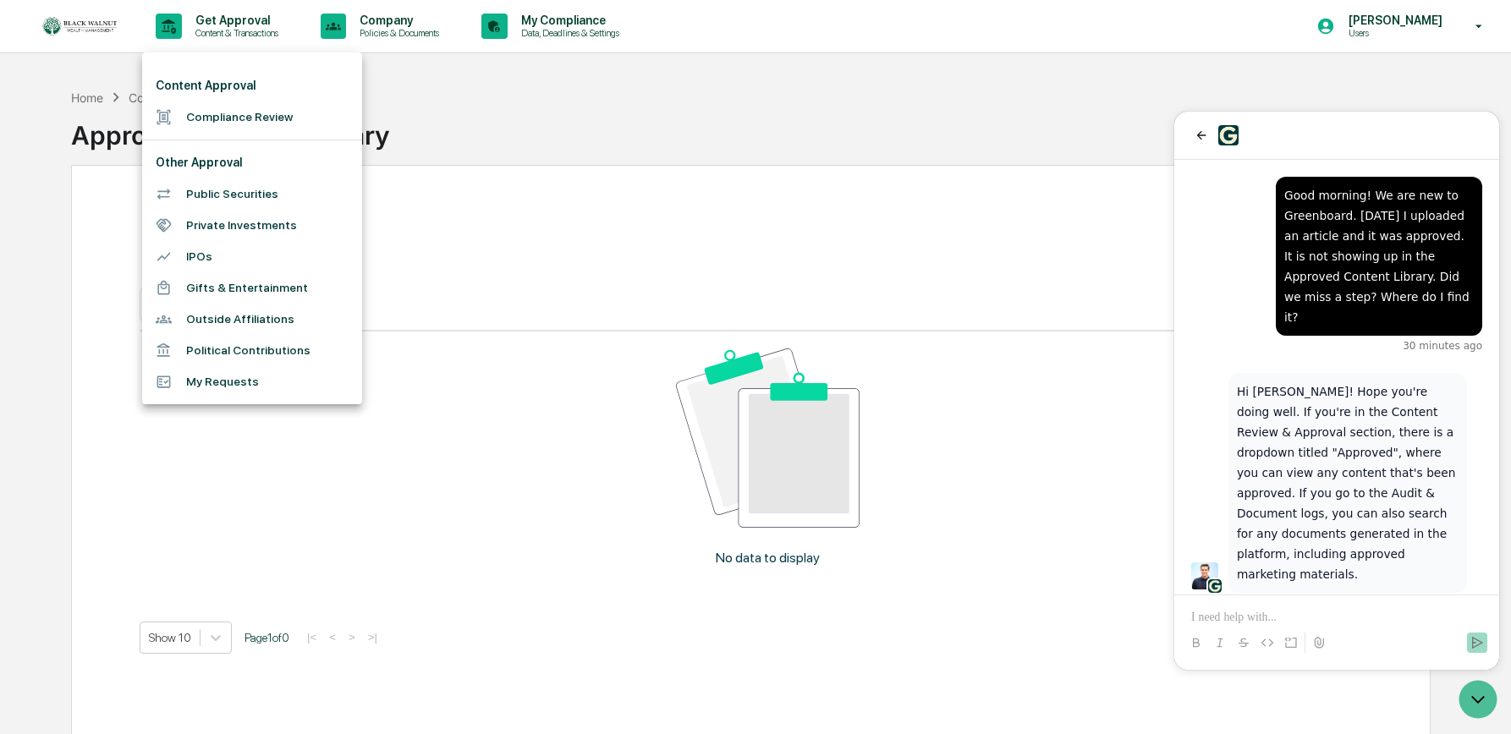
click at [190, 21] on div at bounding box center [755, 367] width 1511 height 734
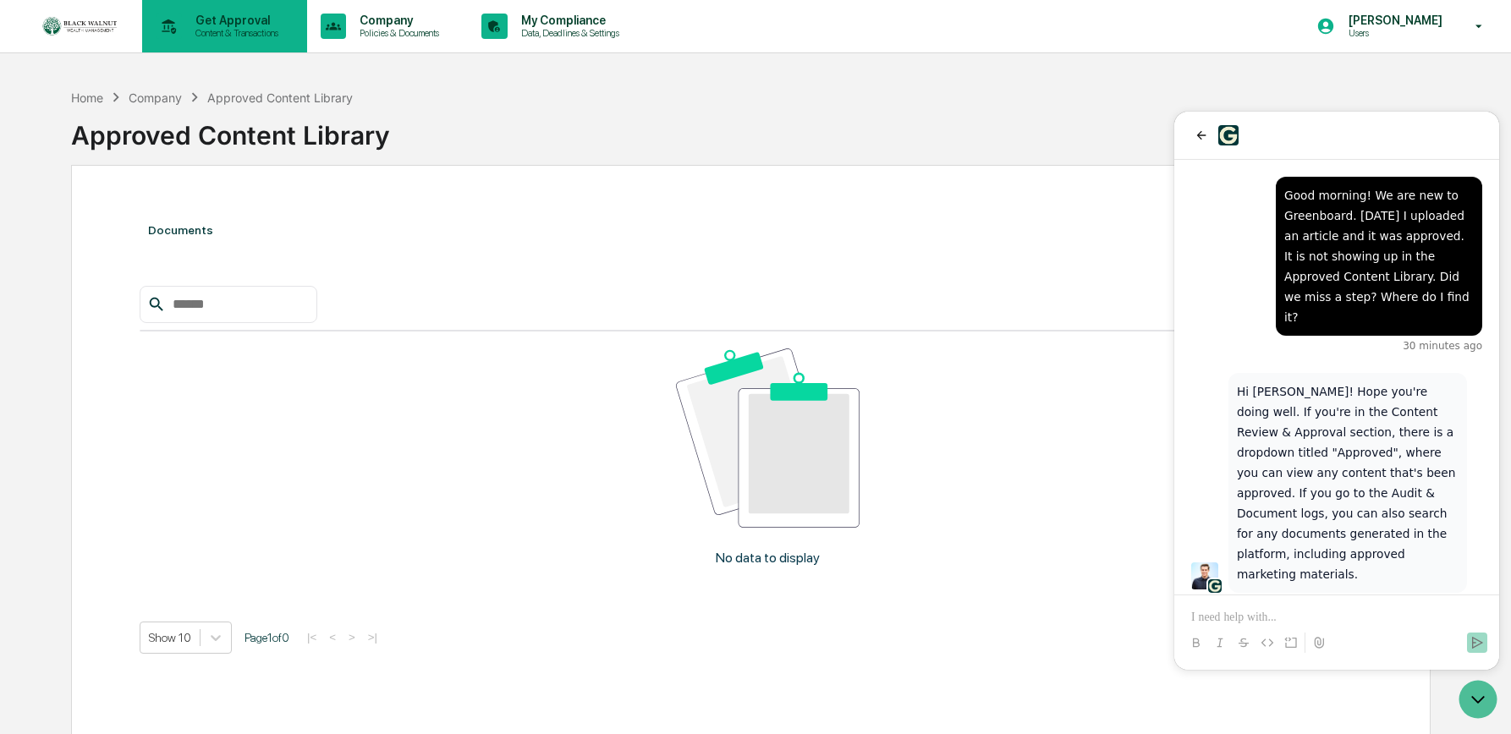
click at [207, 22] on p "Get Approval" at bounding box center [234, 21] width 105 height 14
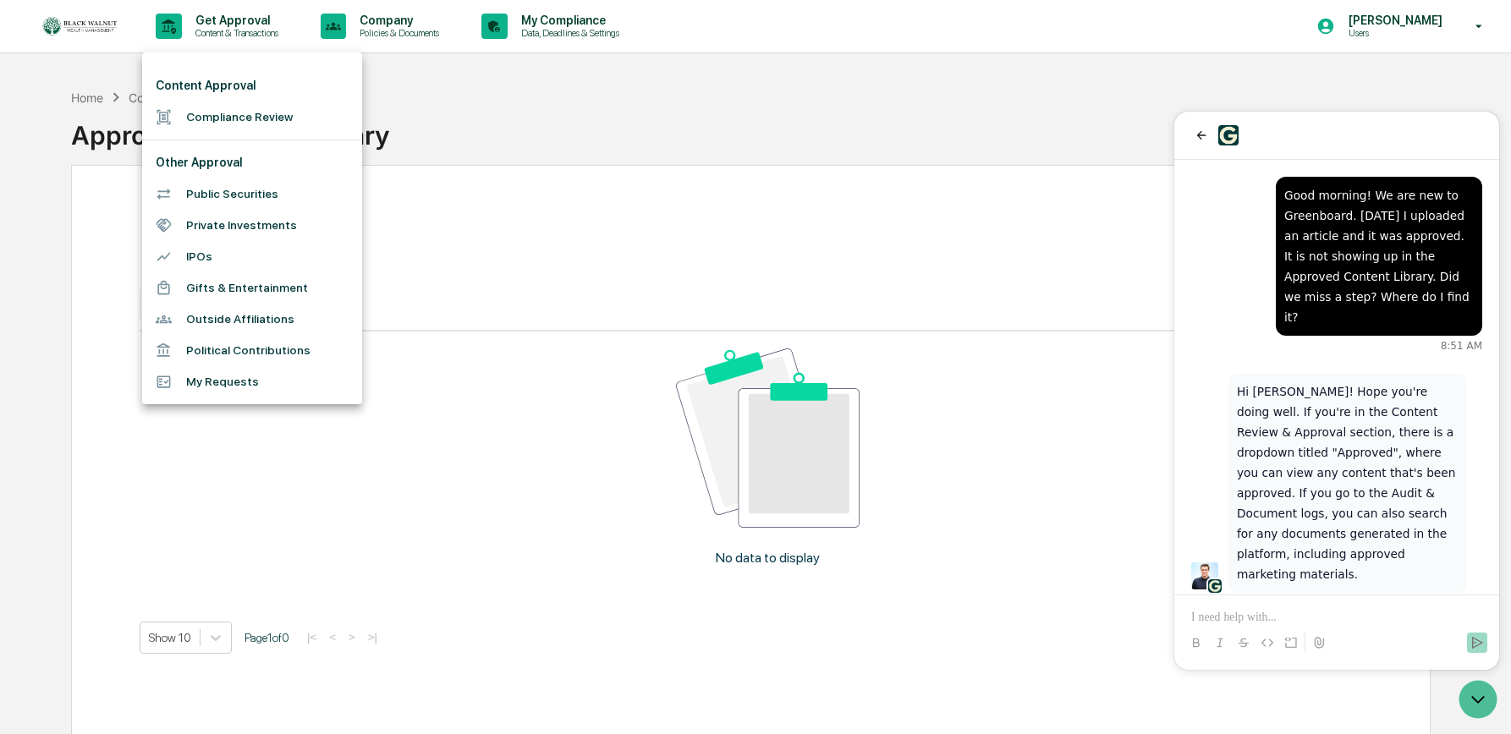
click at [223, 22] on div at bounding box center [755, 367] width 1511 height 734
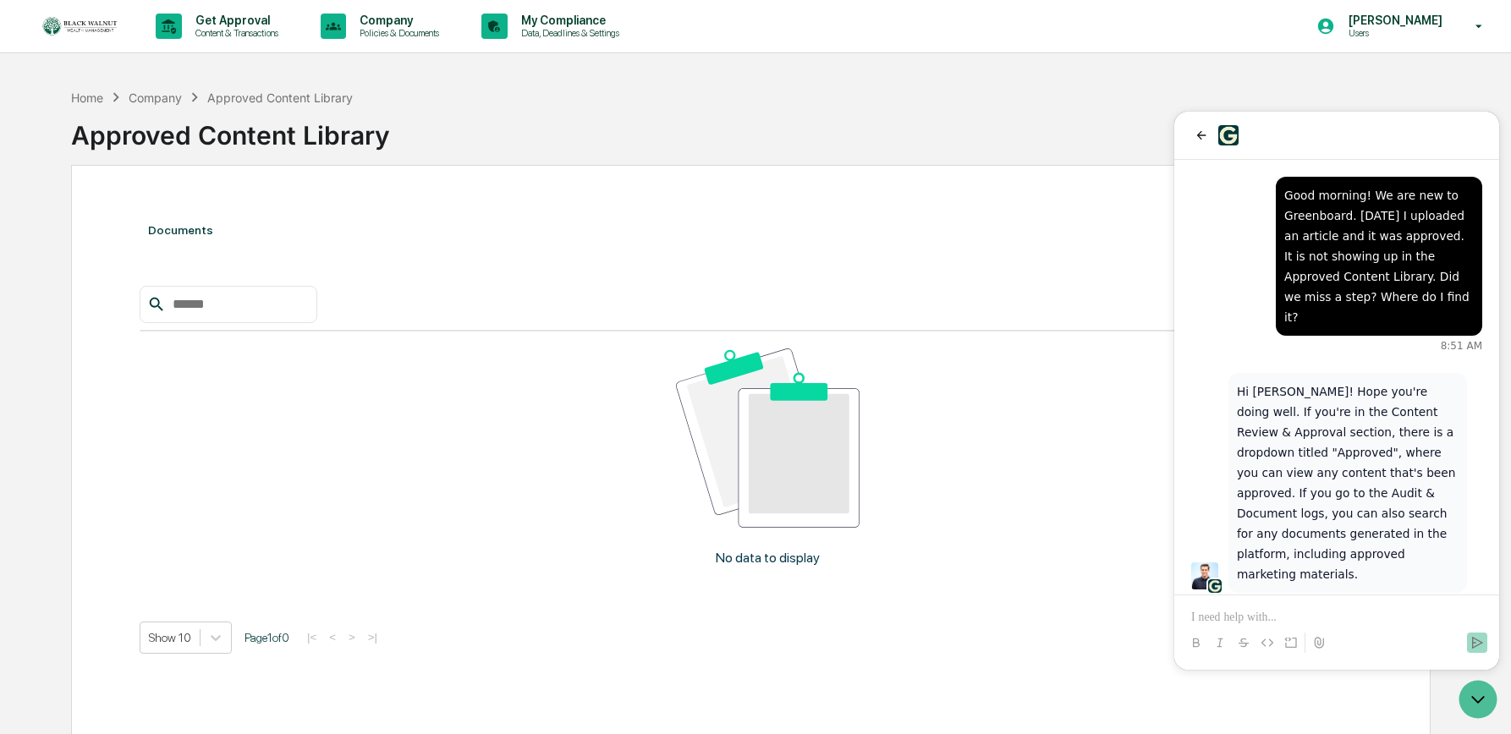
click at [223, 22] on p "Get Approval" at bounding box center [234, 21] width 105 height 14
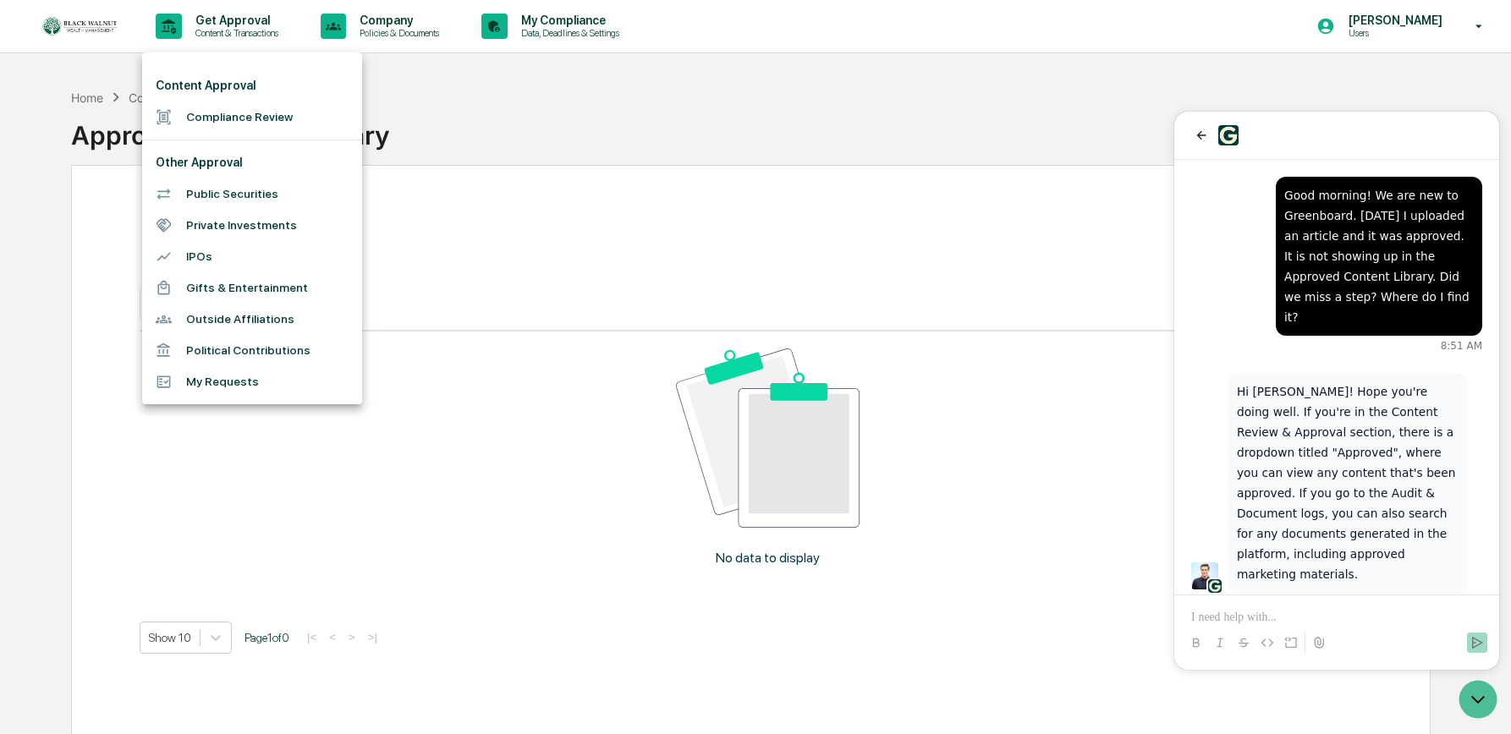
click at [605, 24] on div at bounding box center [755, 367] width 1511 height 734
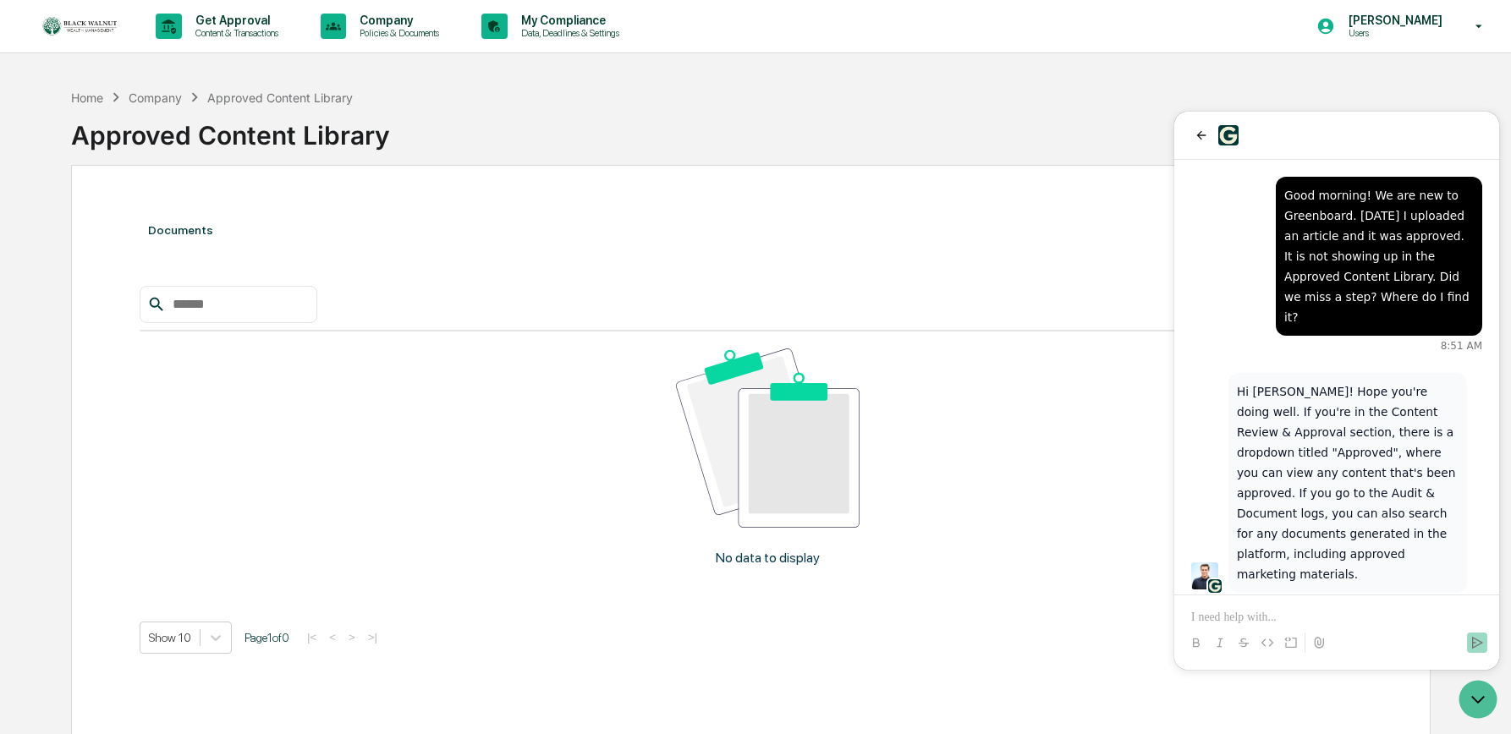
click at [601, 23] on p "My Compliance" at bounding box center [568, 21] width 120 height 14
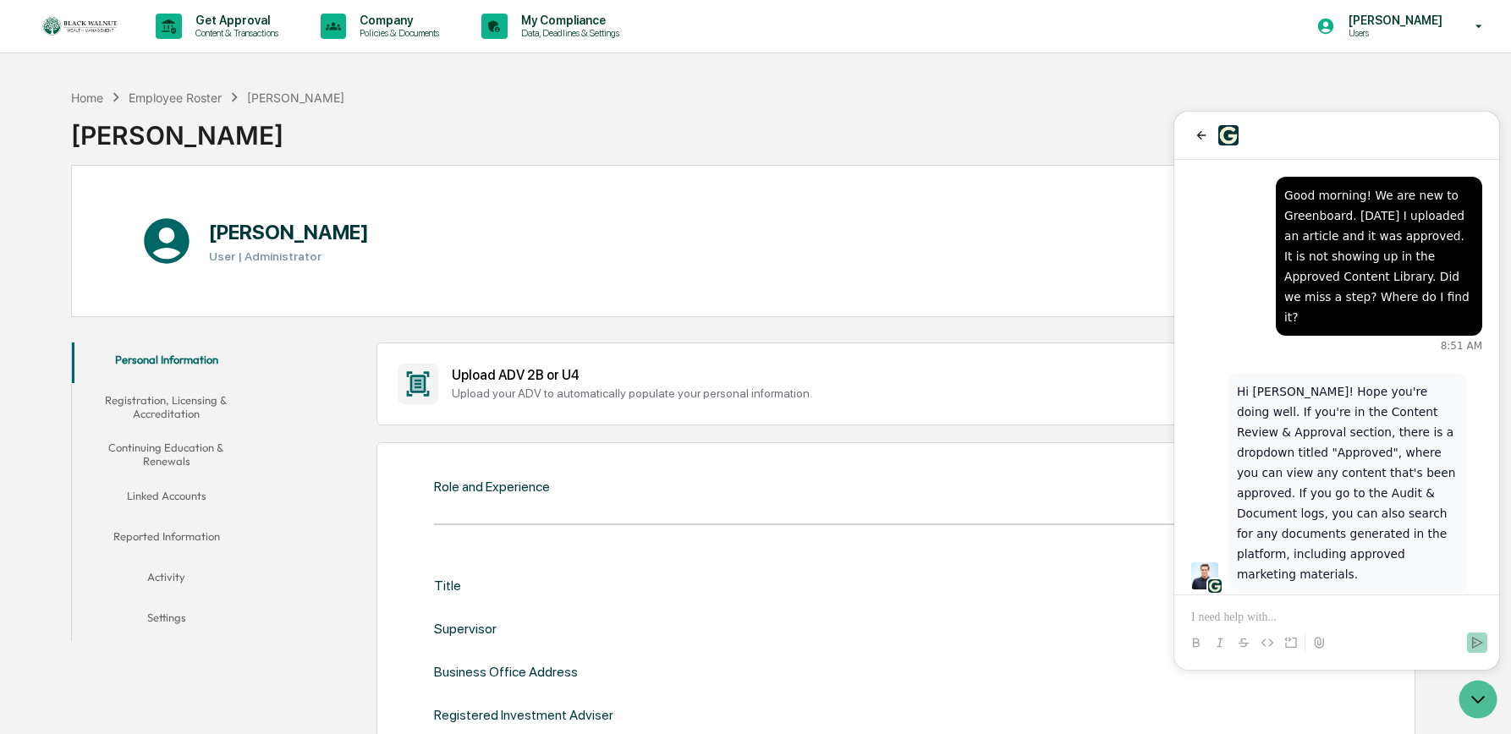
click at [86, 28] on img at bounding box center [81, 26] width 81 height 22
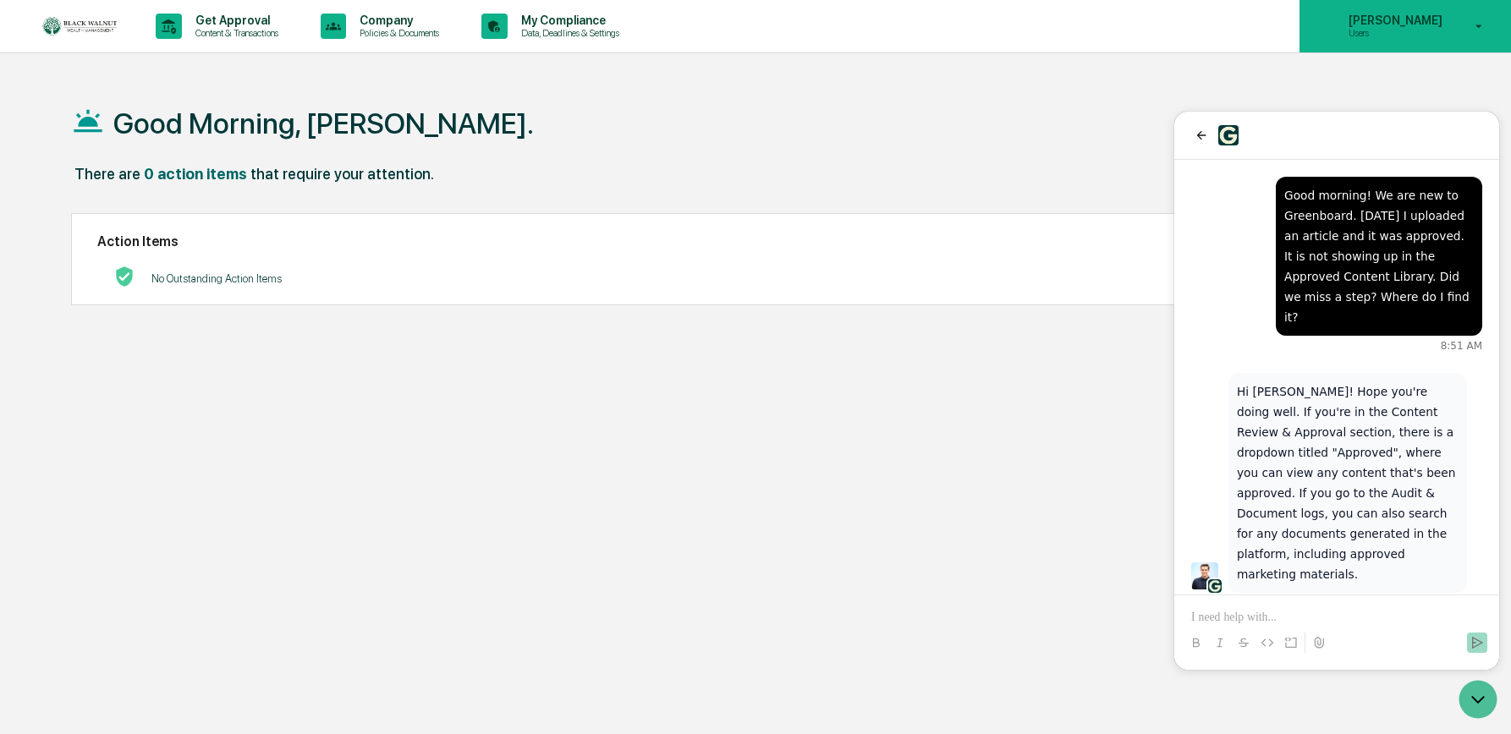
click at [1281, 23] on icon at bounding box center [1479, 27] width 30 height 16
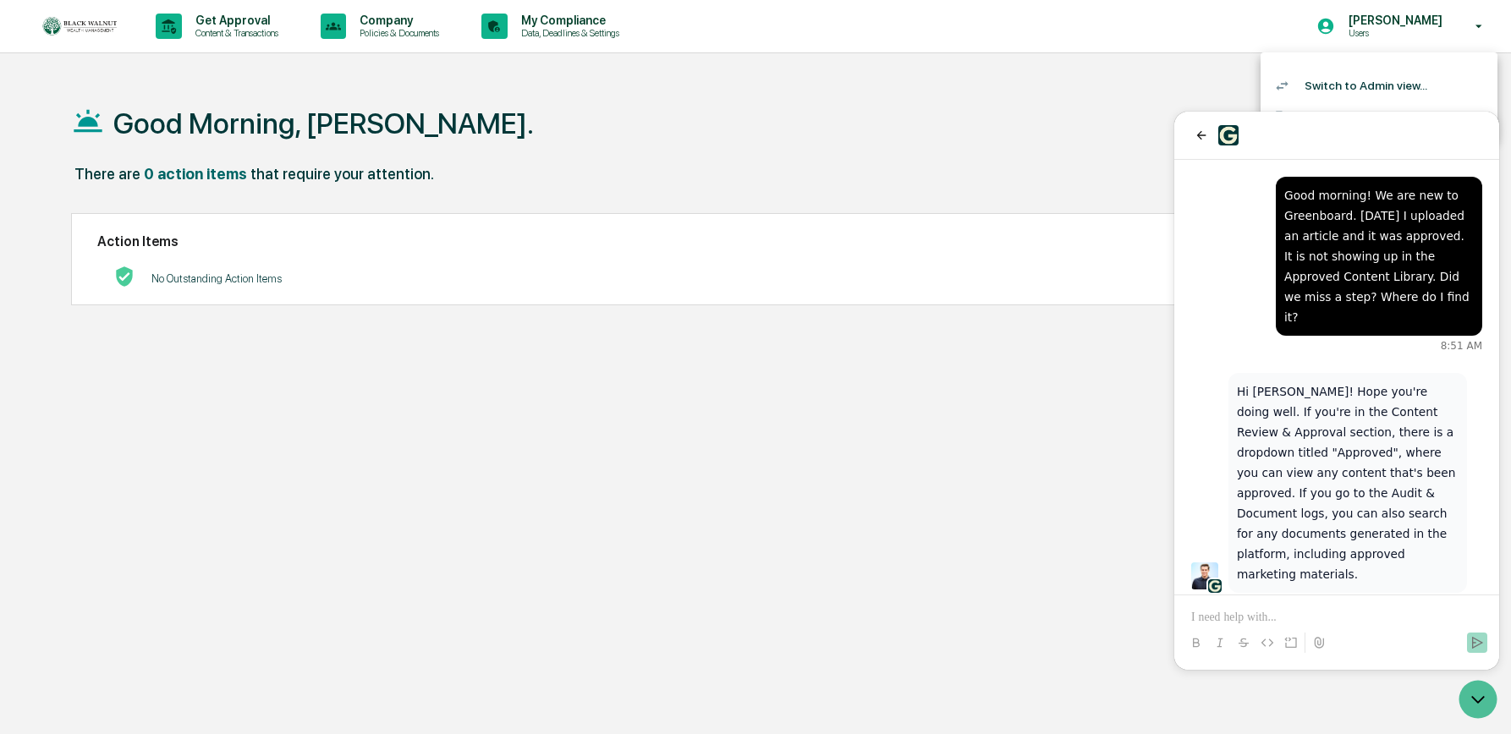
click at [1281, 14] on div at bounding box center [755, 367] width 1511 height 734
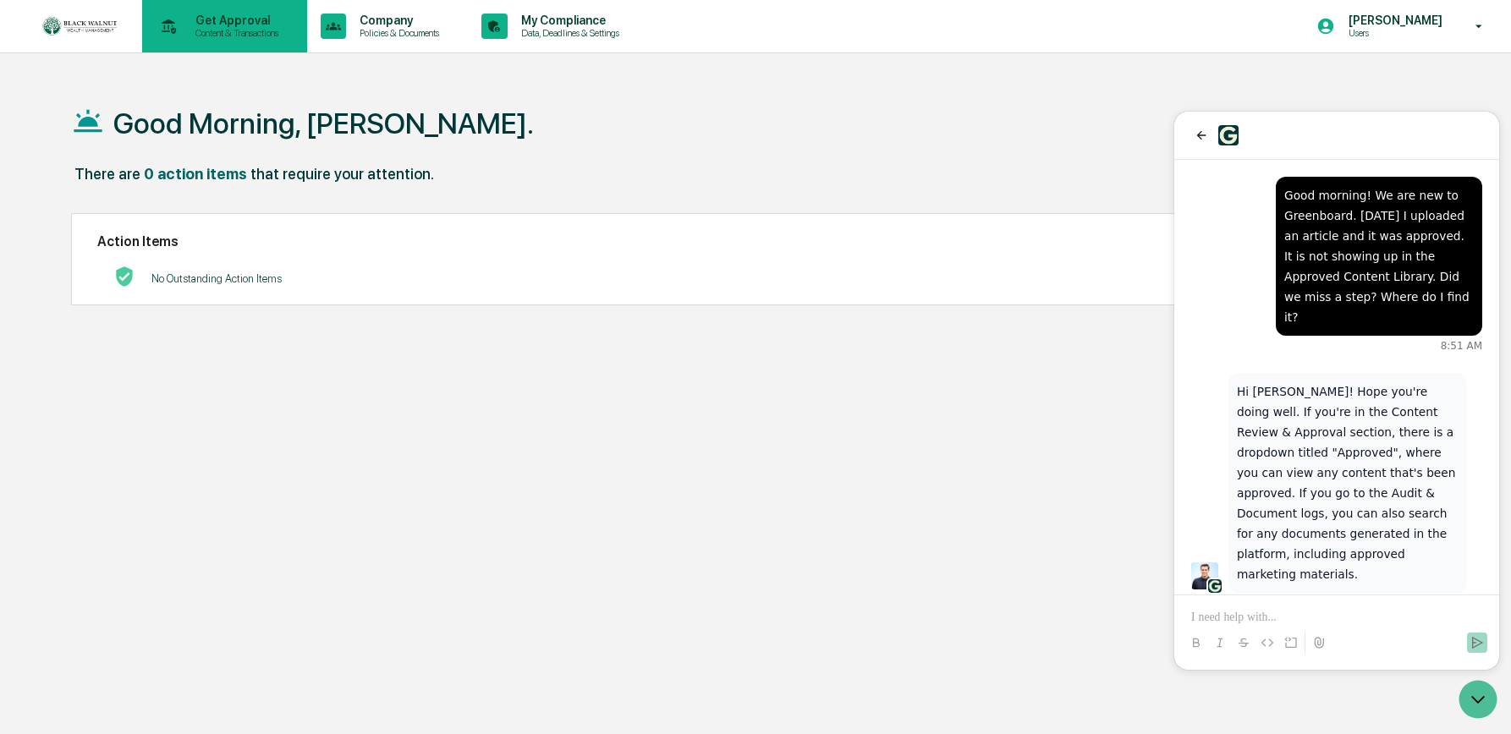
click at [223, 23] on p "Get Approval" at bounding box center [234, 21] width 105 height 14
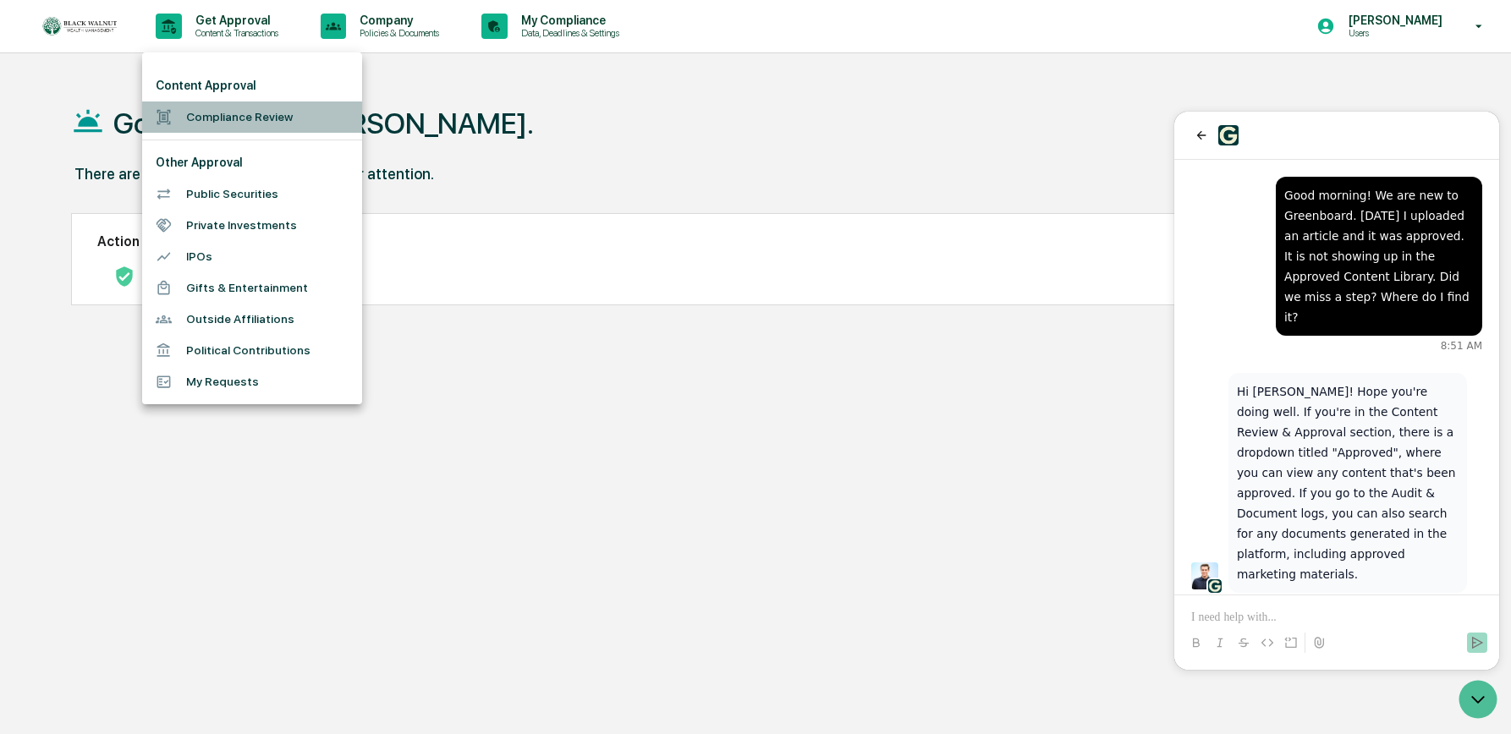
click at [231, 117] on li "Compliance Review" at bounding box center [252, 117] width 220 height 31
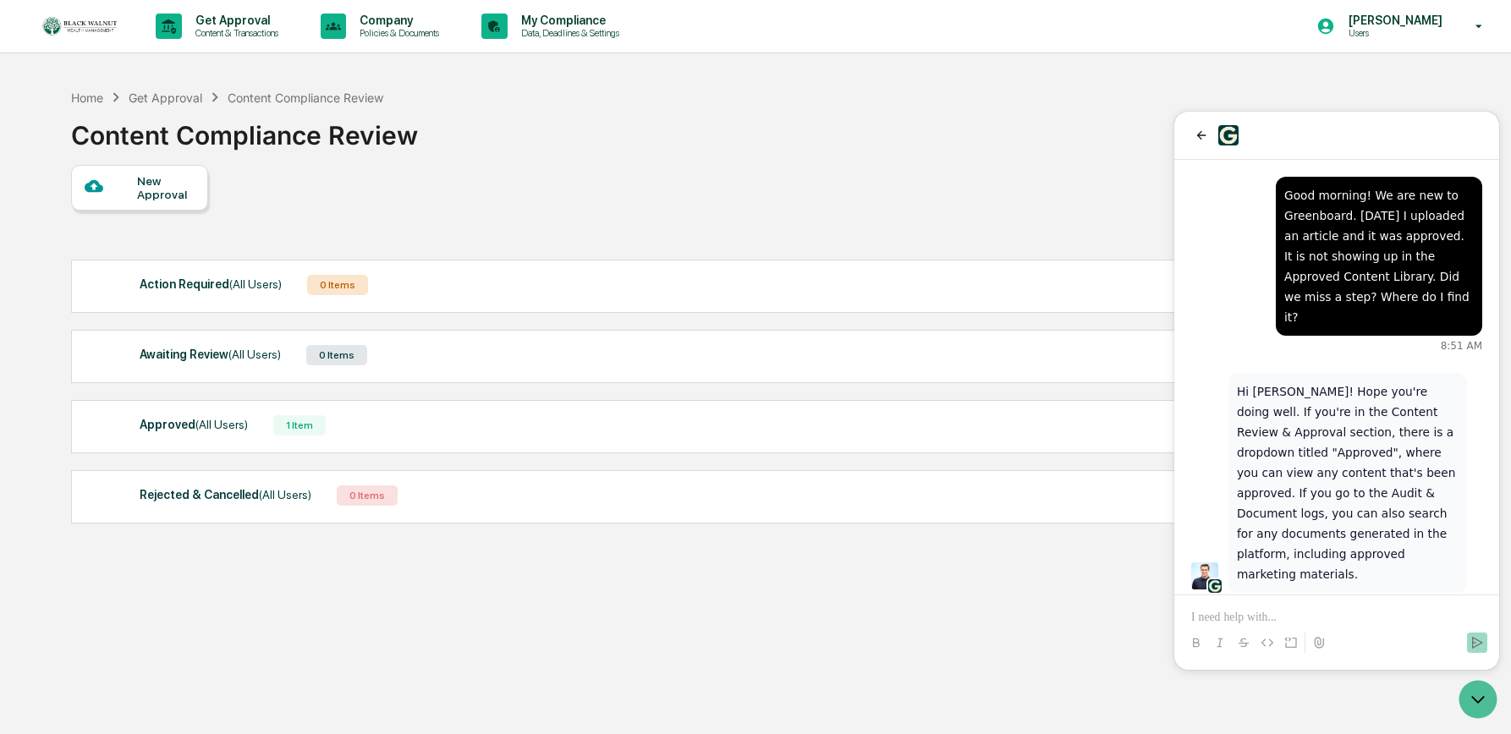
click at [167, 430] on div "Approved (All Users)" at bounding box center [194, 425] width 108 height 22
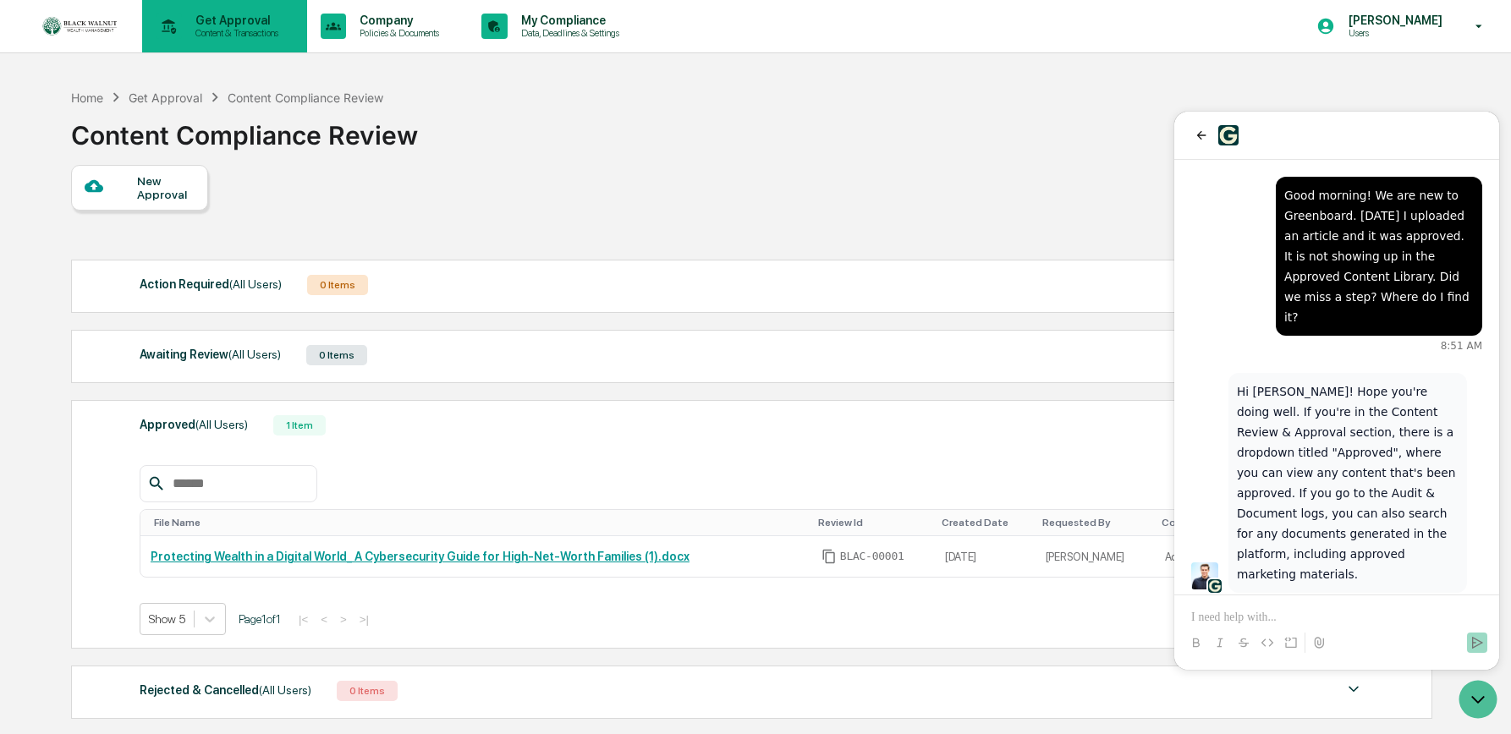
click at [204, 36] on p "Content & Transactions" at bounding box center [234, 33] width 105 height 12
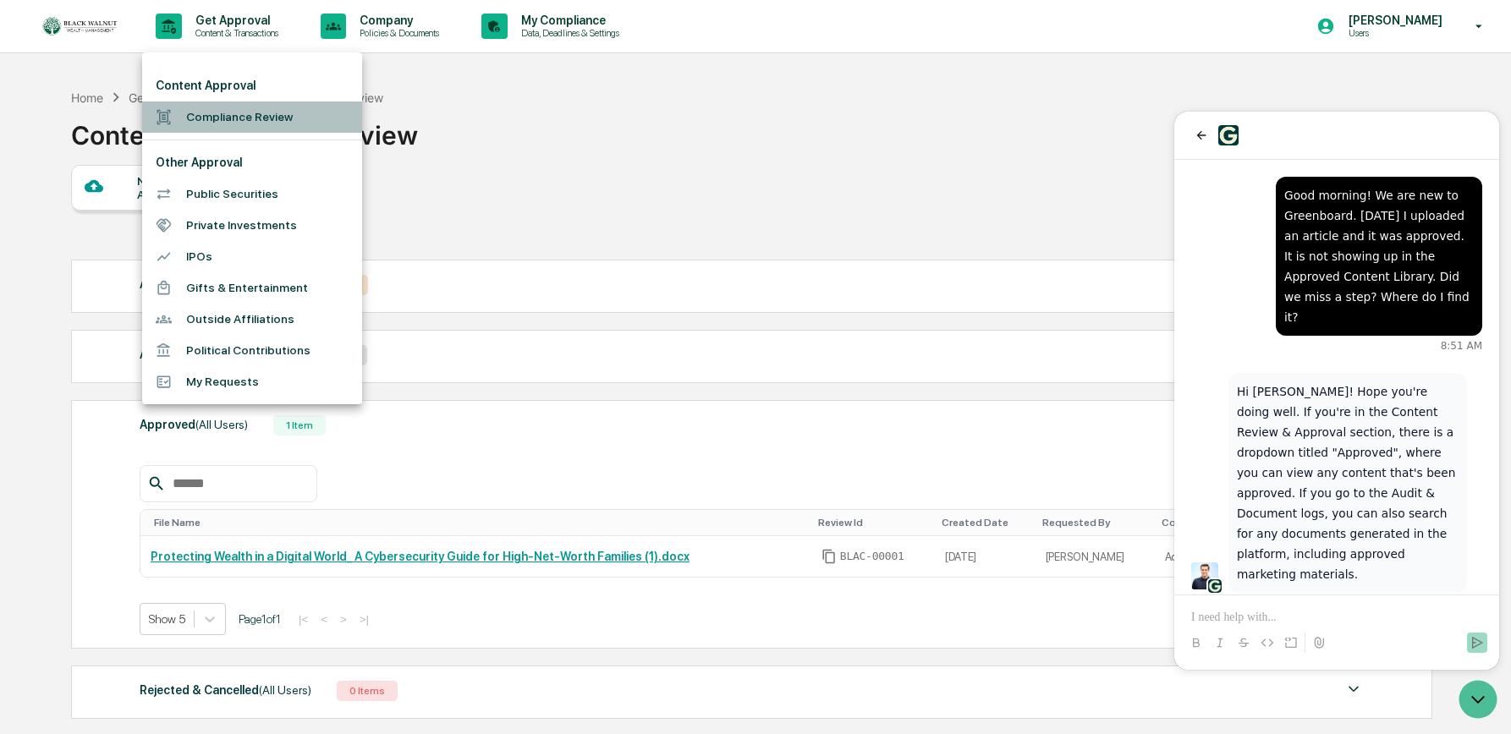
click at [226, 114] on li "Compliance Review" at bounding box center [252, 117] width 220 height 31
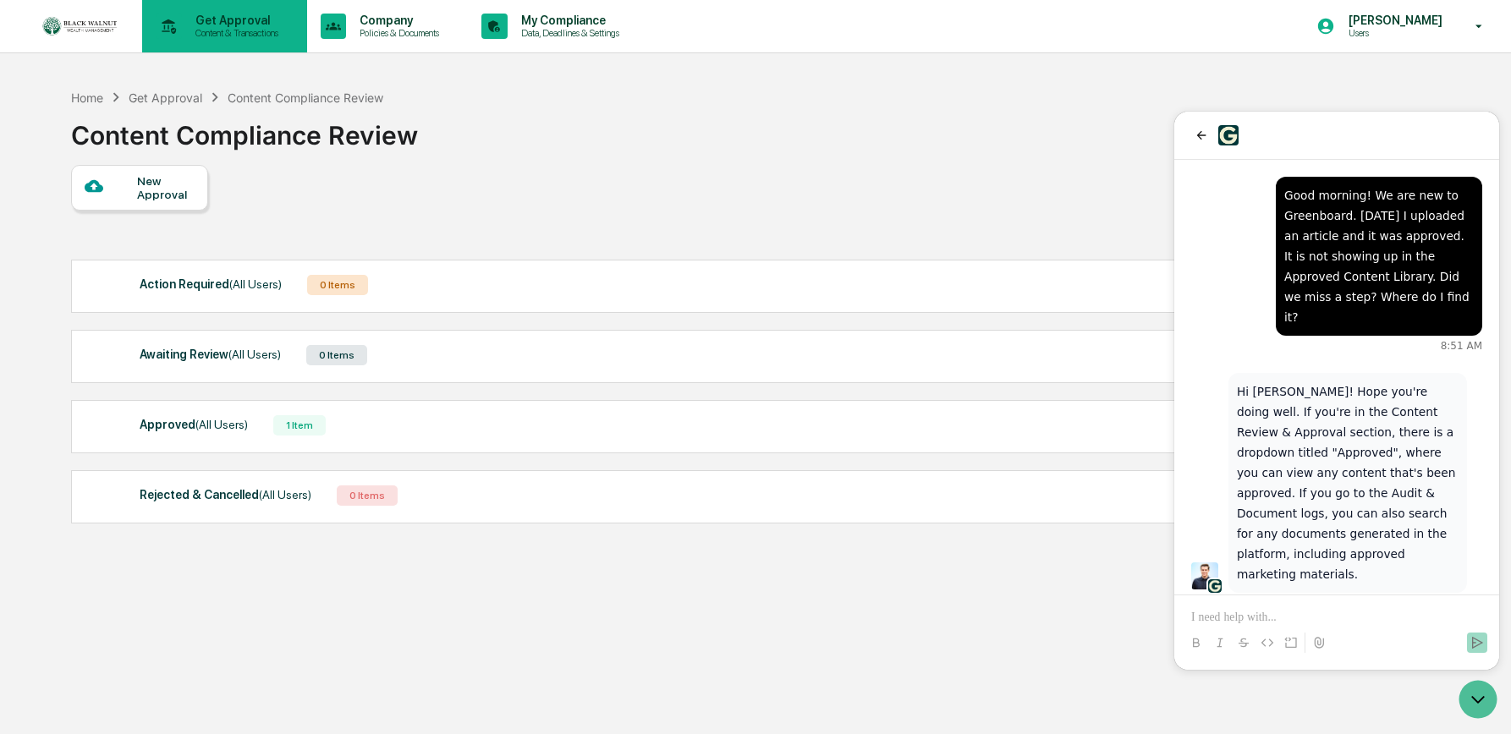
click at [221, 32] on p "Content & Transactions" at bounding box center [234, 33] width 105 height 12
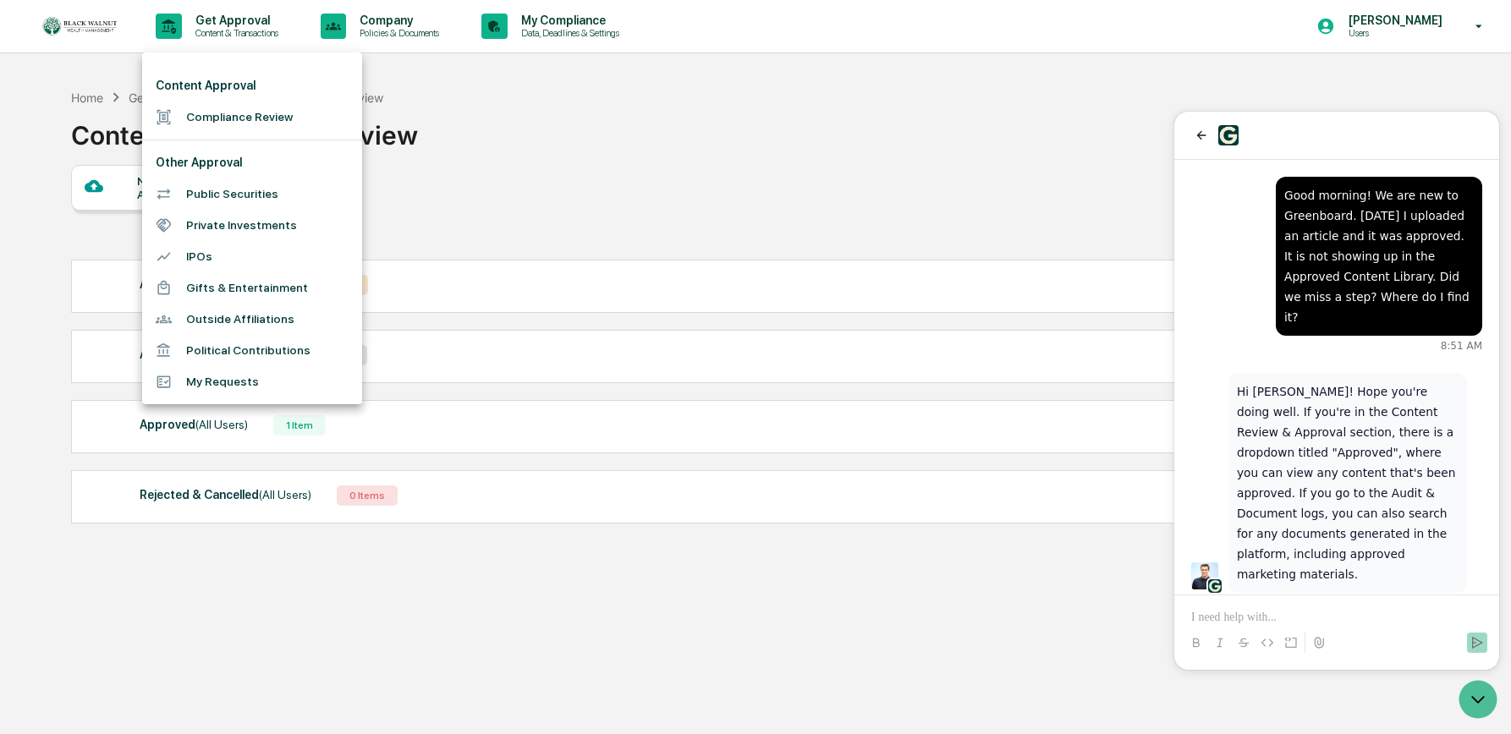
click at [409, 28] on div at bounding box center [755, 367] width 1511 height 734
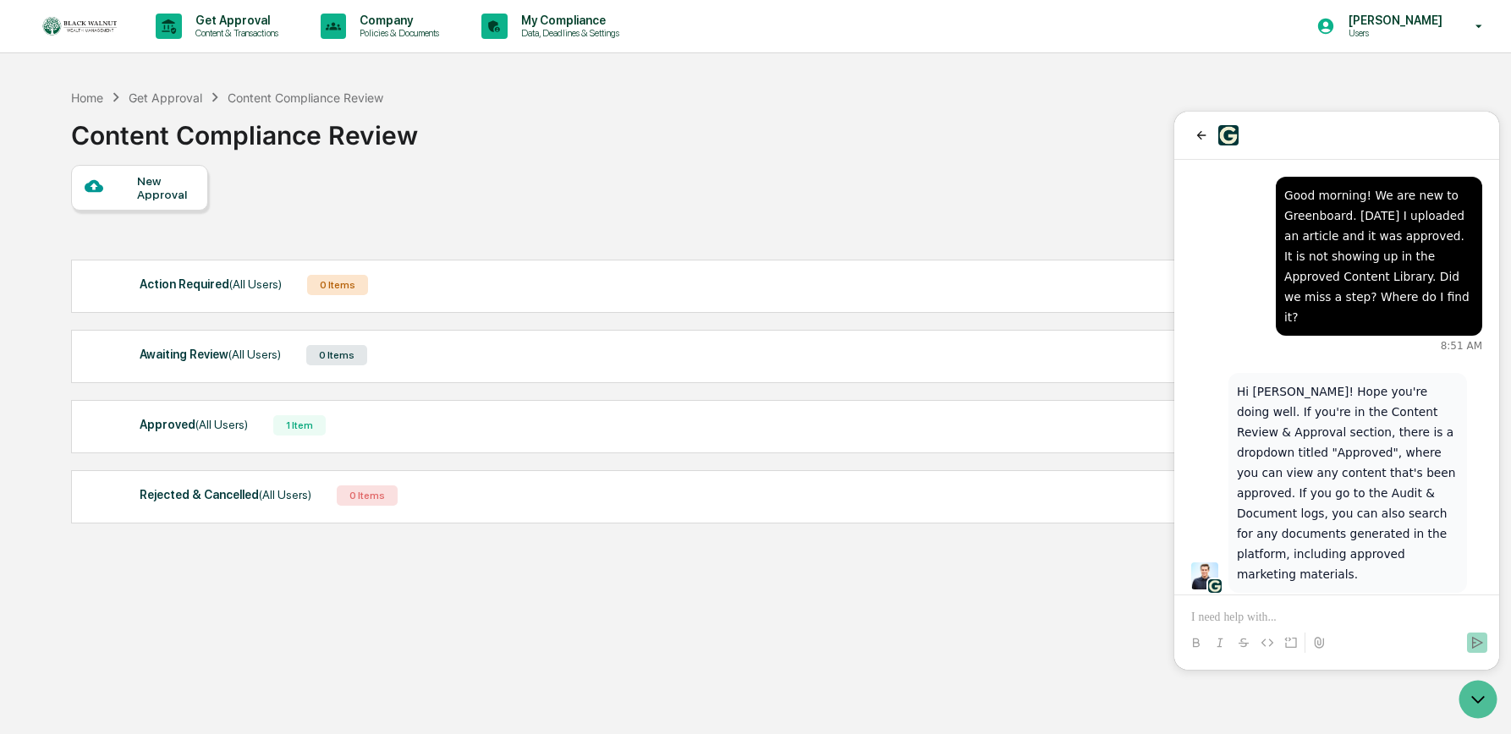
click at [409, 28] on p "Policies & Documents" at bounding box center [397, 33] width 102 height 12
click at [1244, 616] on p at bounding box center [1336, 617] width 291 height 17
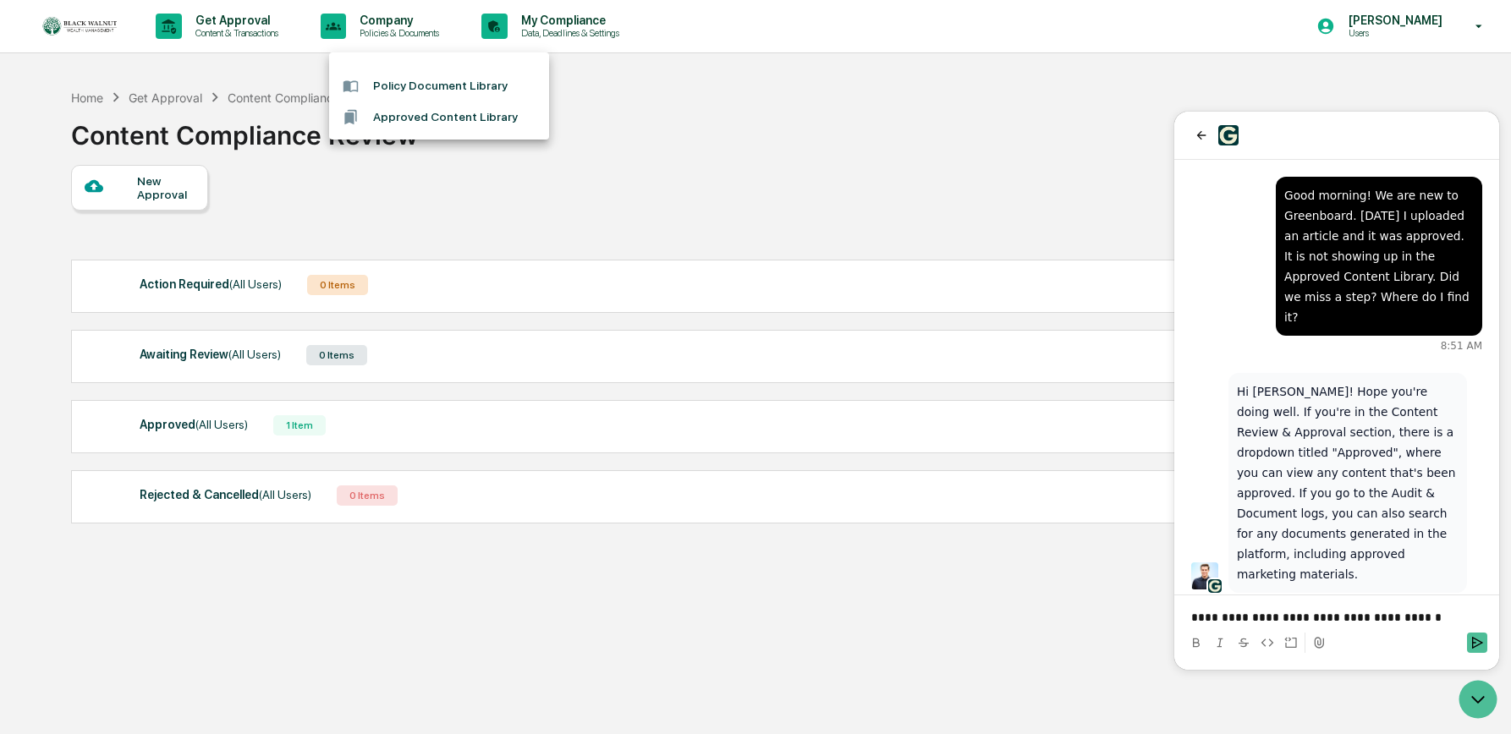
click at [1190, 612] on div "**********" at bounding box center [1336, 617] width 311 height 17
drag, startPoint x: 1190, startPoint y: 616, endPoint x: 1221, endPoint y: 617, distance: 31.3
click at [1197, 617] on p "**********" at bounding box center [1336, 617] width 291 height 17
click at [1281, 638] on icon "Send" at bounding box center [1477, 643] width 14 height 14
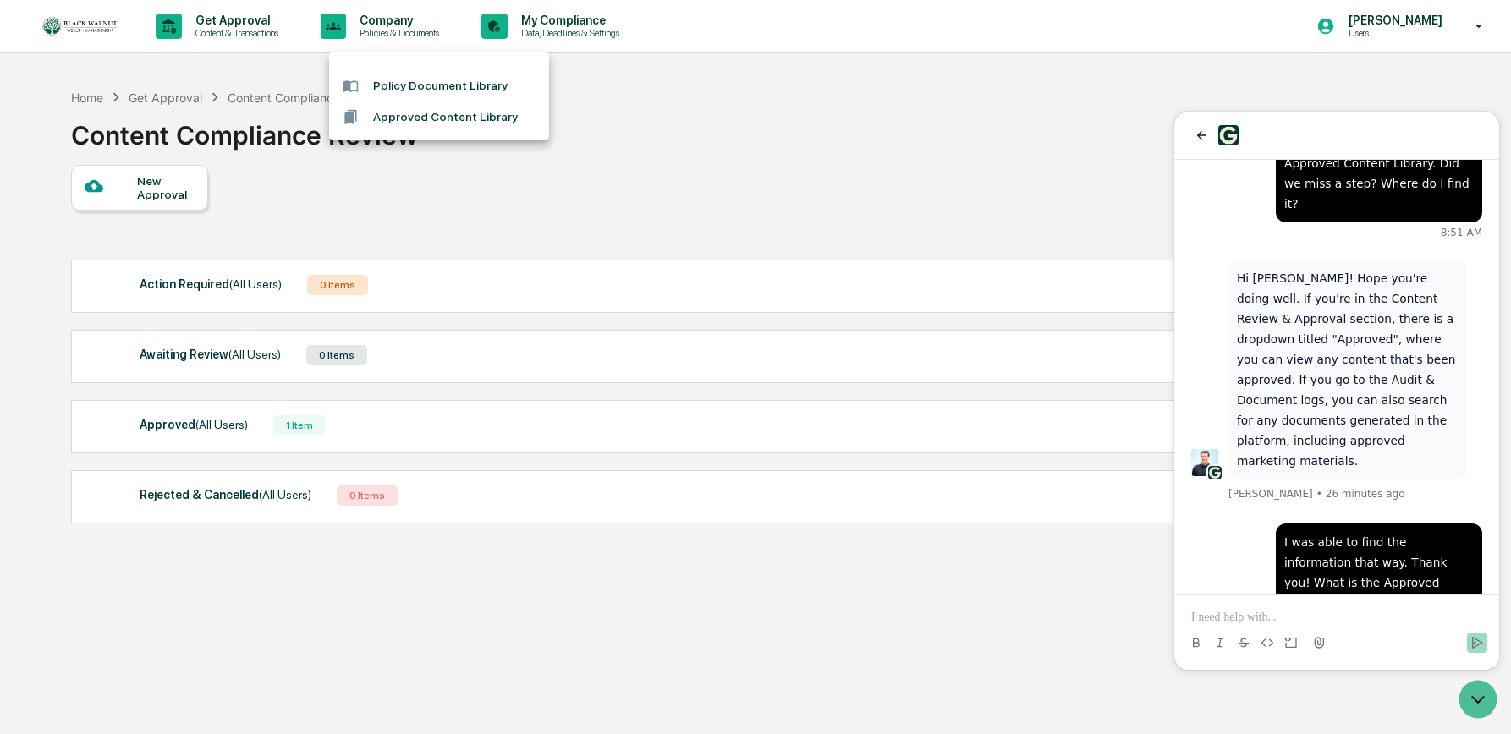
click at [666, 112] on div at bounding box center [755, 367] width 1511 height 734
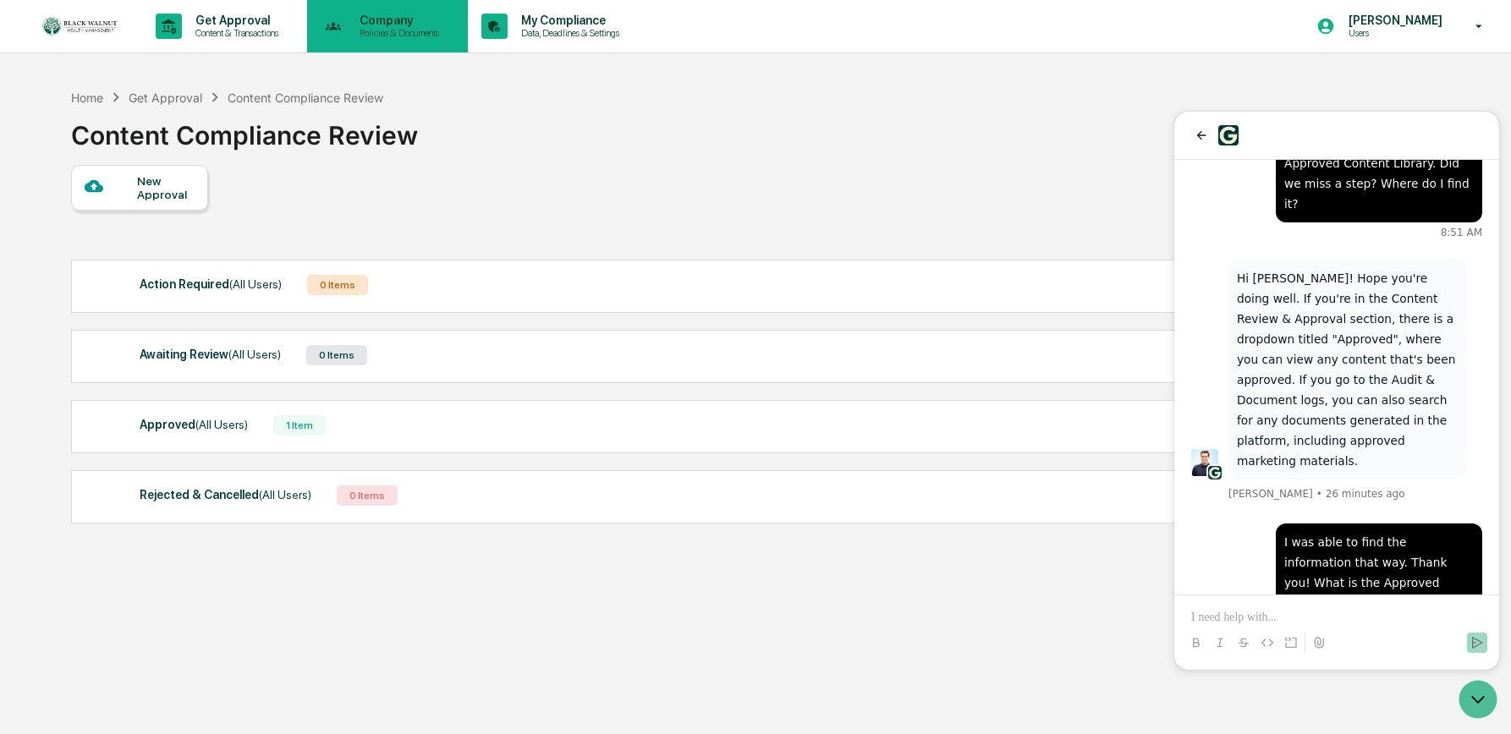
click at [393, 29] on p "Policies & Documents" at bounding box center [397, 33] width 102 height 12
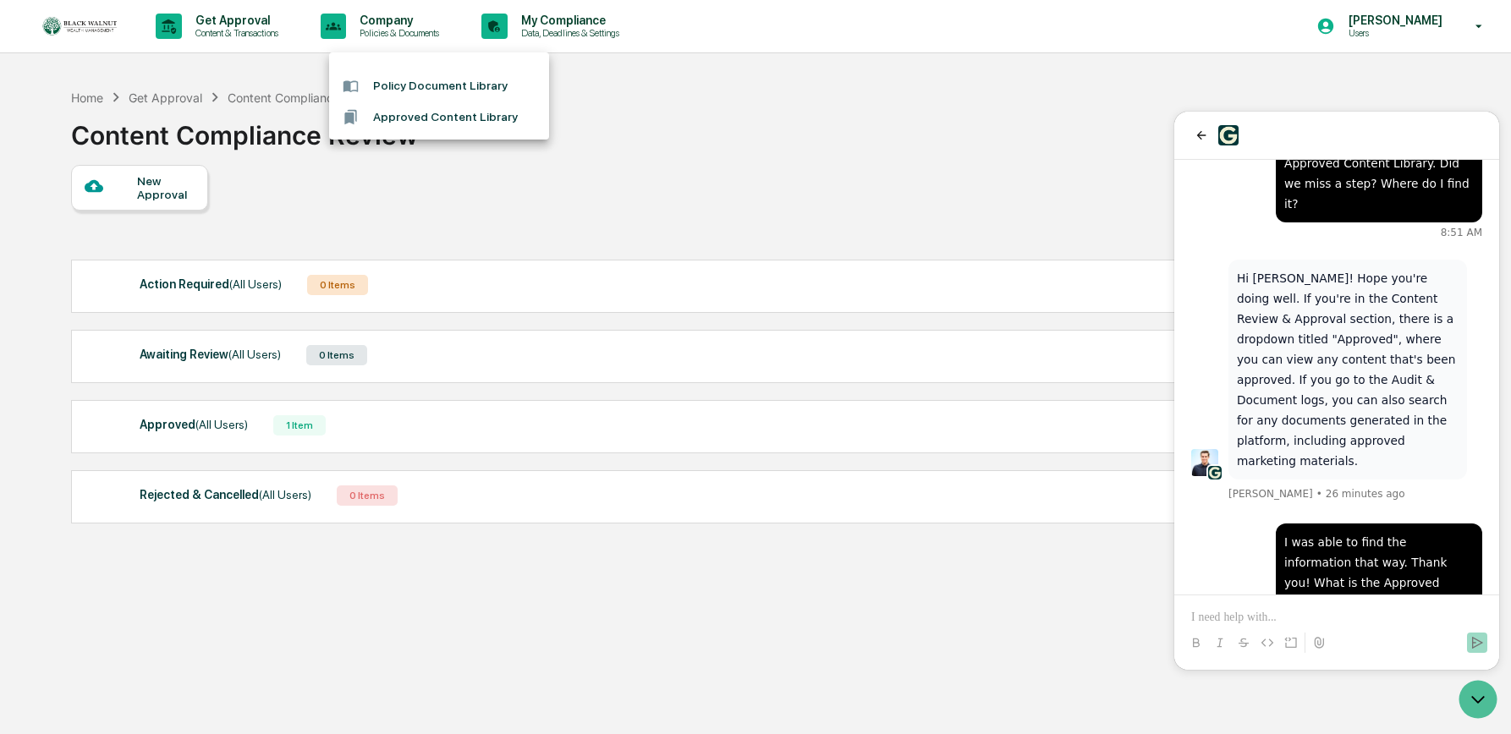
click at [582, 31] on div at bounding box center [755, 367] width 1511 height 734
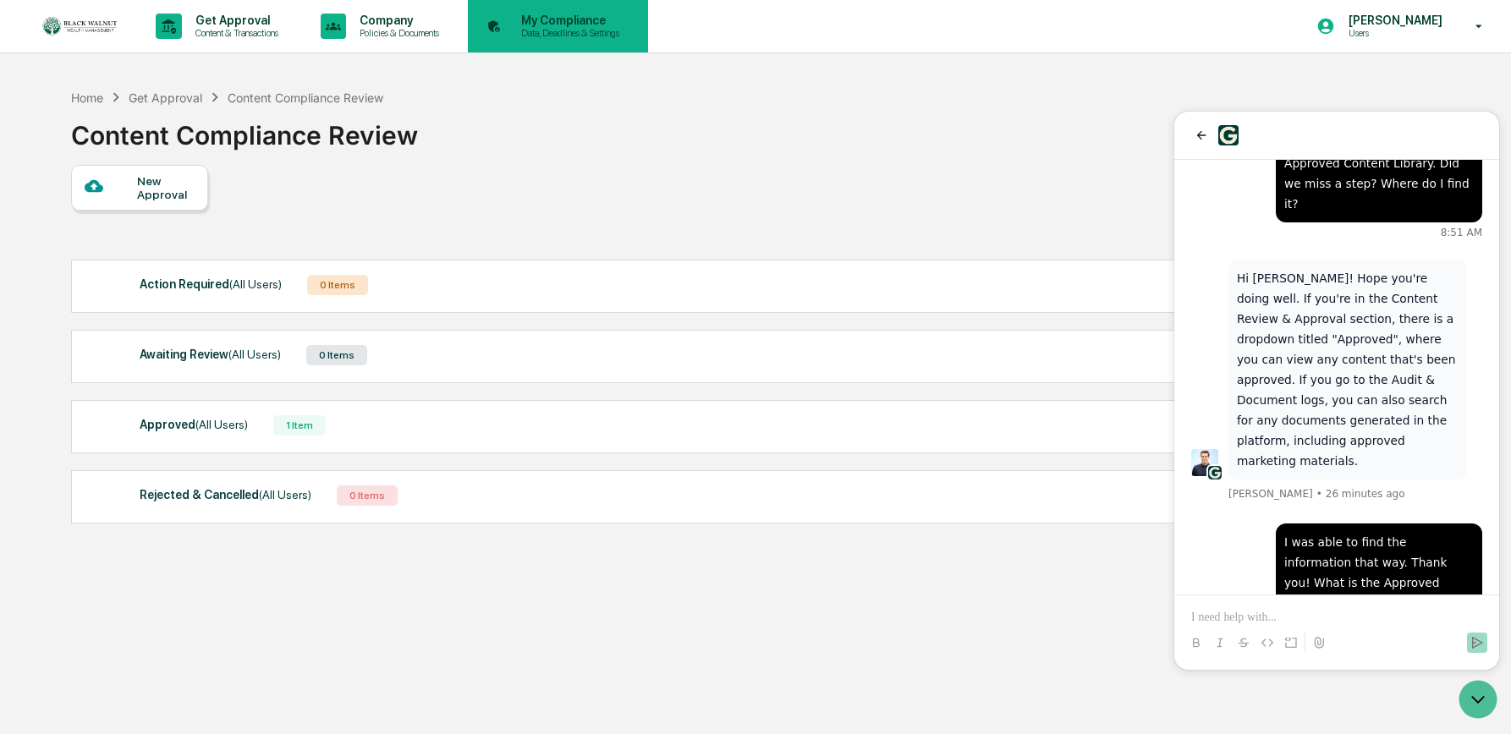
click at [580, 31] on p "Data, Deadlines & Settings" at bounding box center [568, 33] width 120 height 12
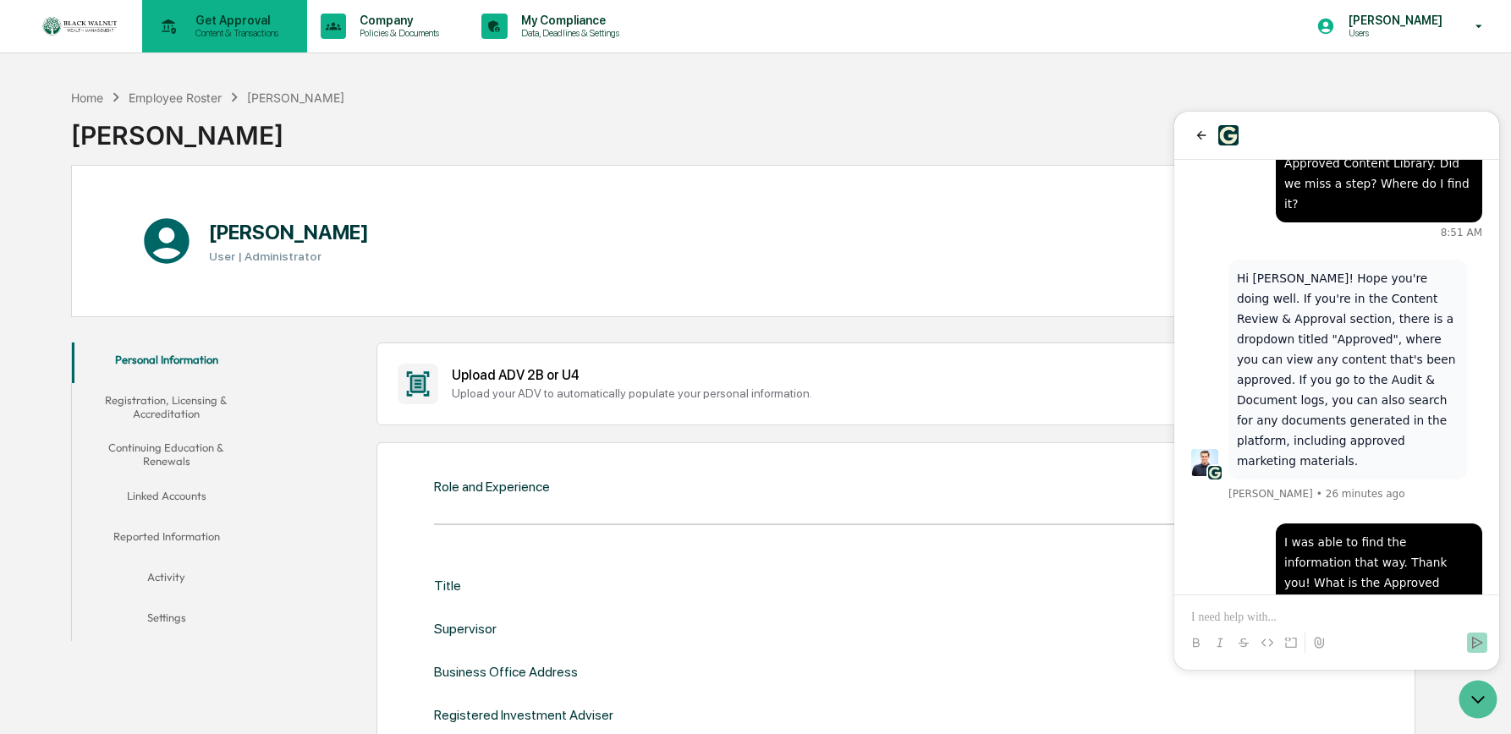
click at [253, 28] on p "Content & Transactions" at bounding box center [234, 33] width 105 height 12
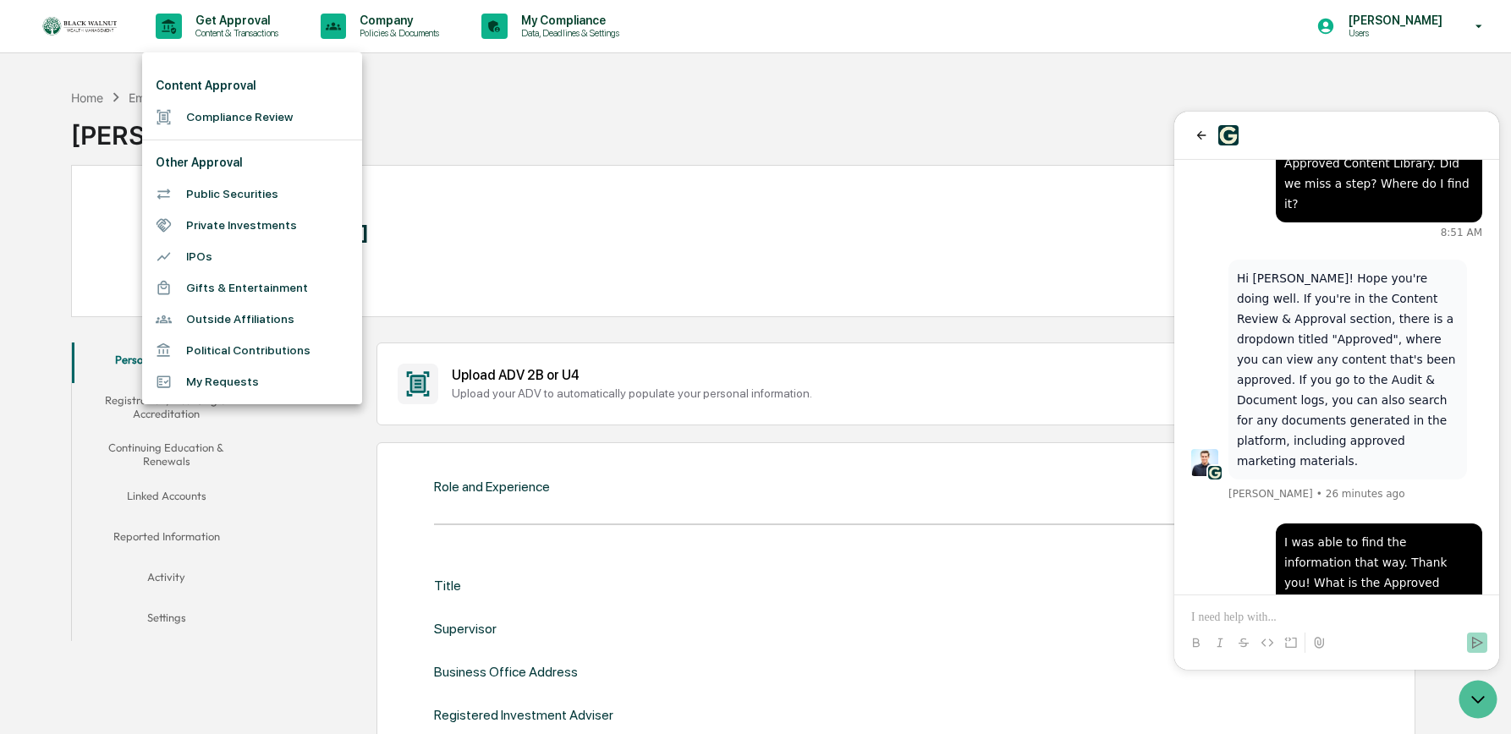
click at [222, 81] on li "Content Approval" at bounding box center [252, 85] width 220 height 31
click at [222, 85] on li "Content Approval" at bounding box center [252, 85] width 220 height 31
click at [206, 118] on li "Compliance Review" at bounding box center [252, 117] width 220 height 31
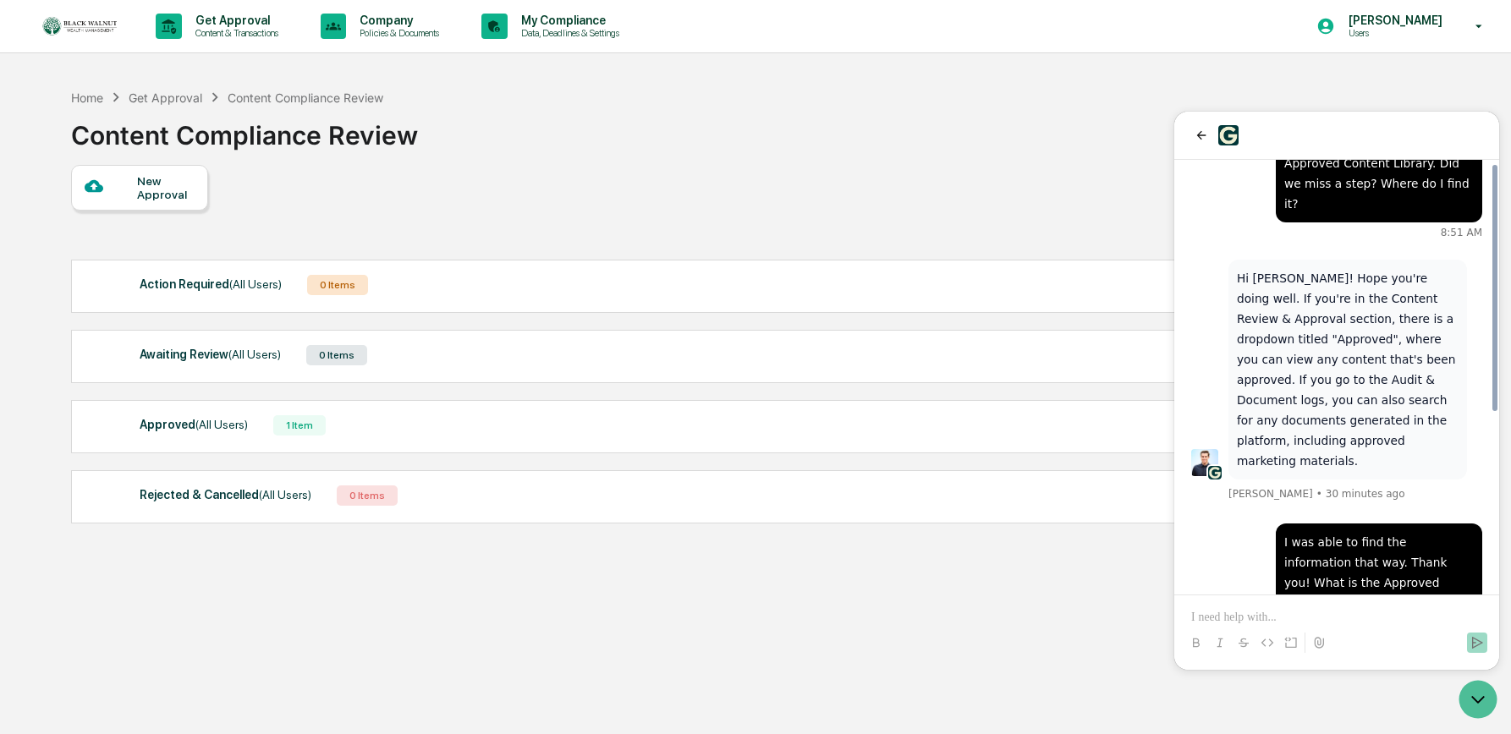
scroll to position [316, 0]
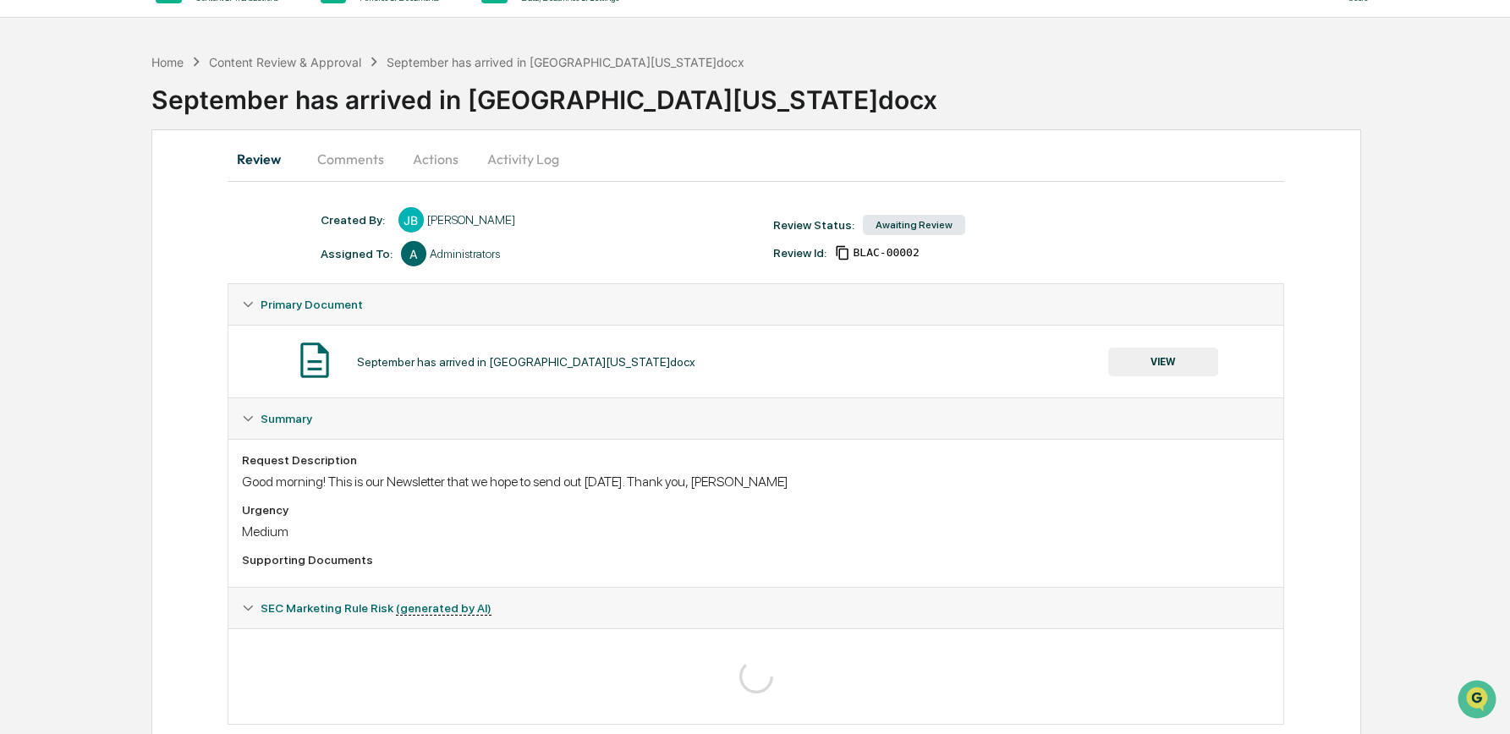
scroll to position [52, 0]
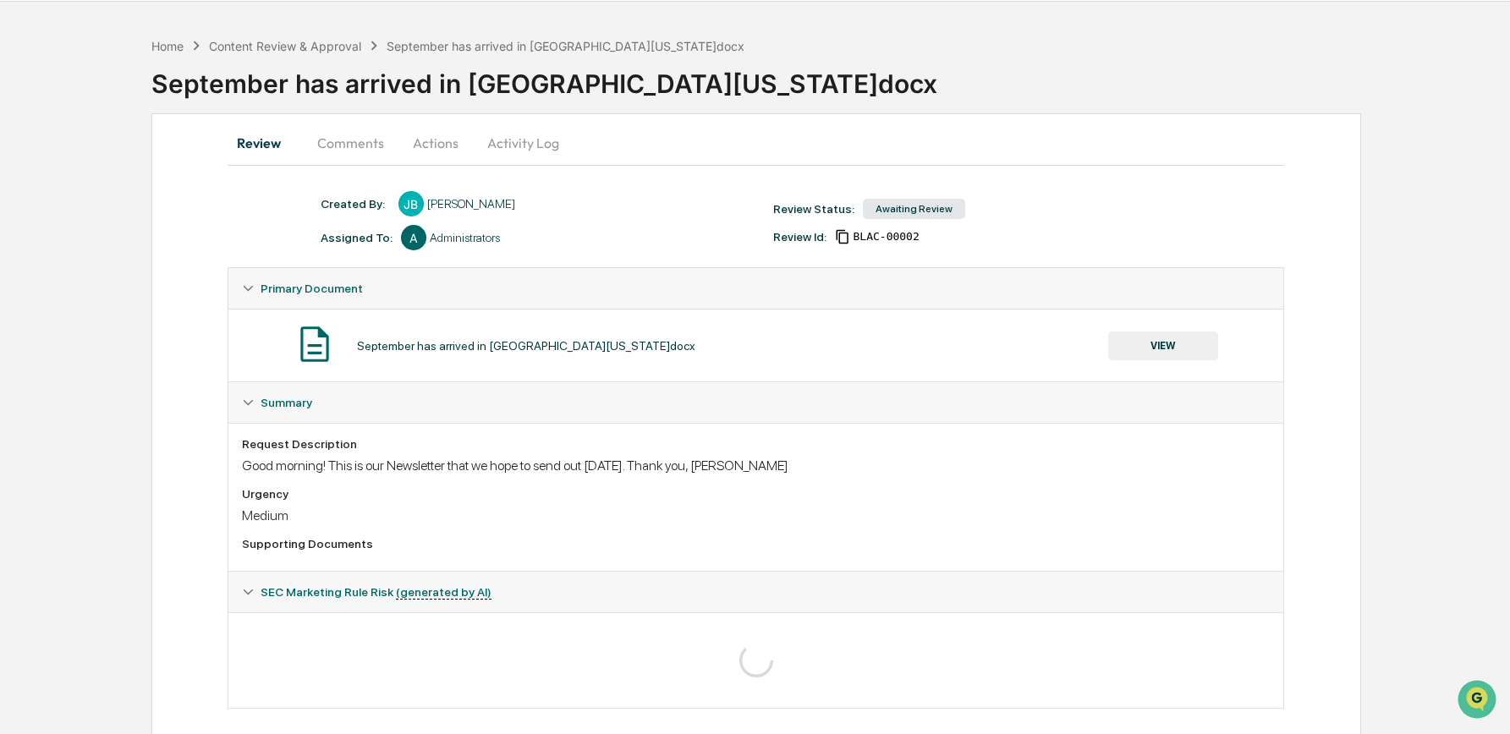
click at [1166, 343] on button "VIEW" at bounding box center [1163, 346] width 110 height 29
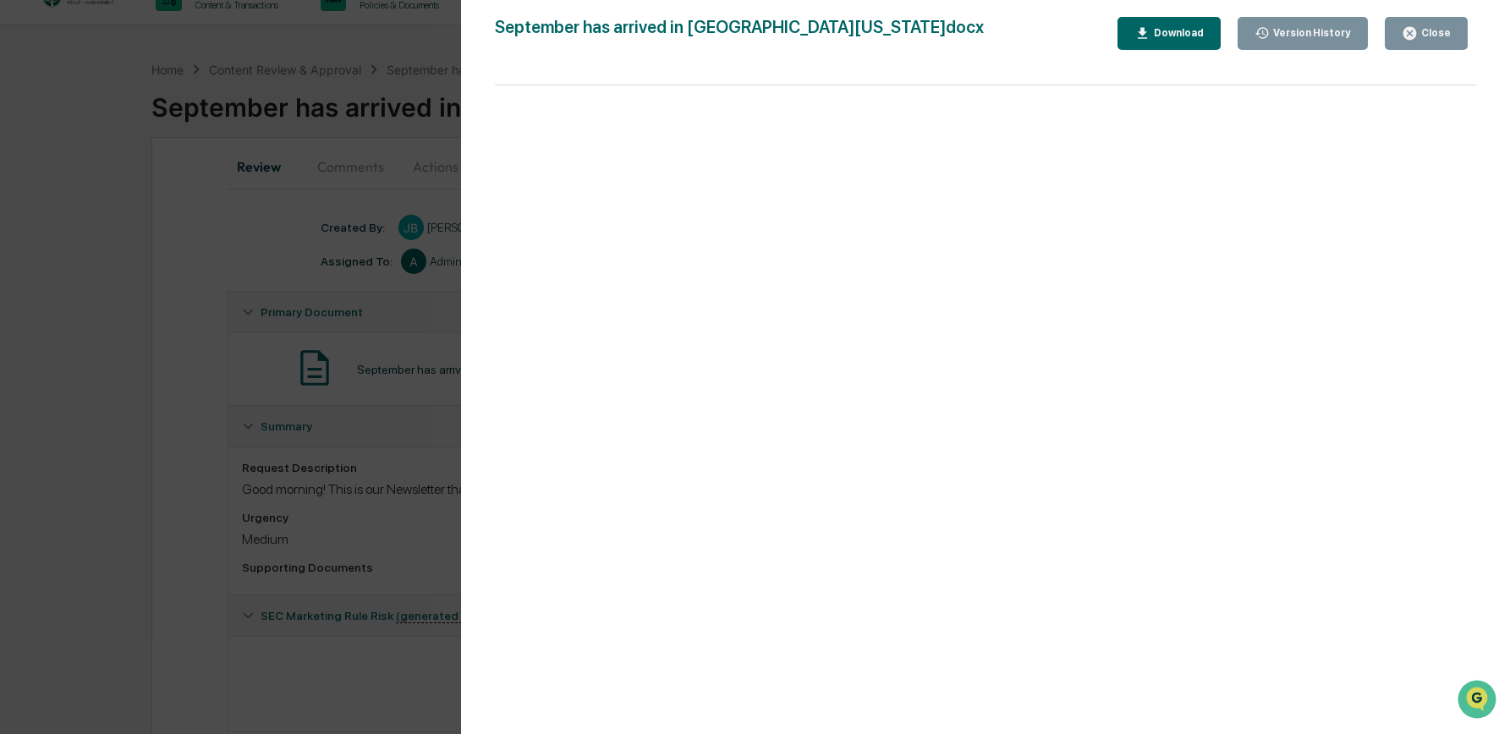
scroll to position [6, 0]
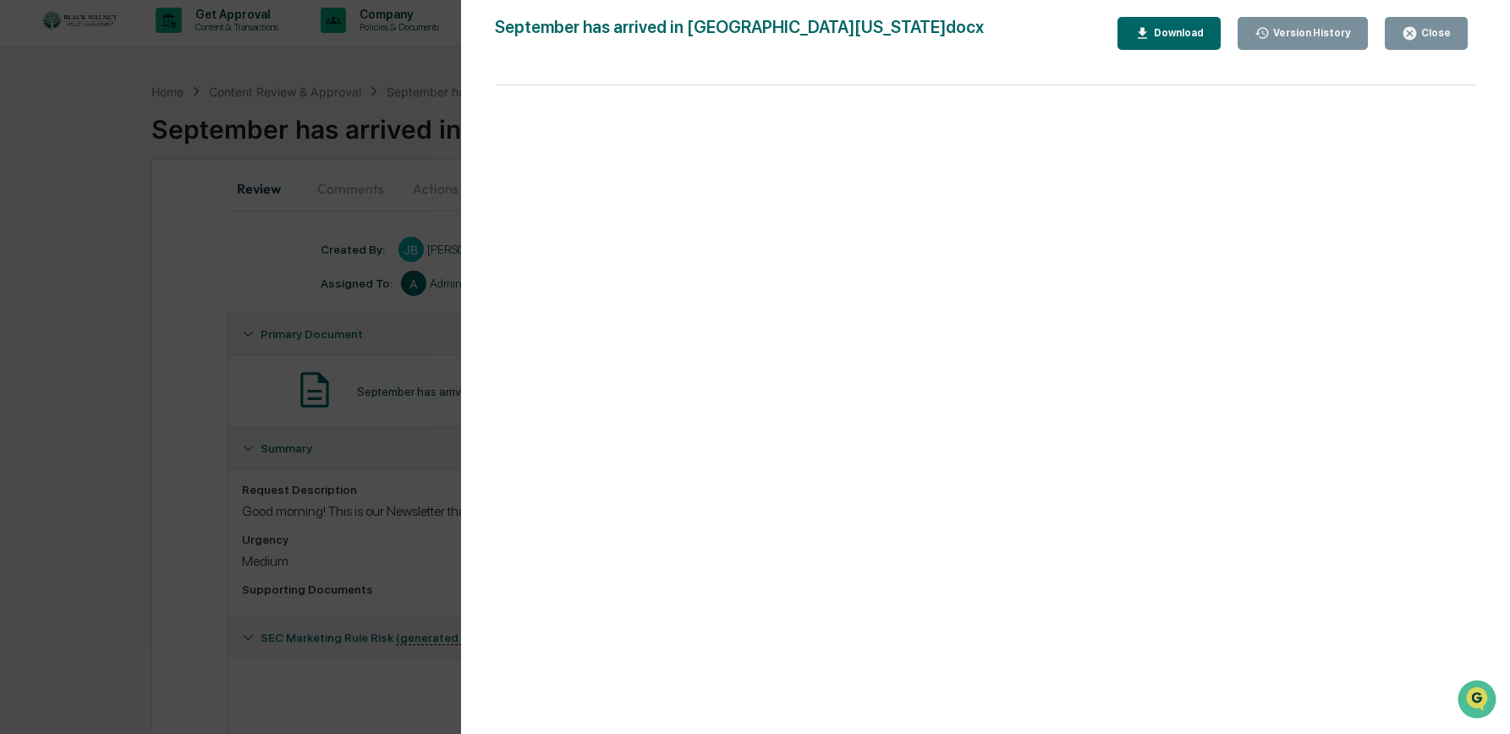
click at [1436, 27] on div "Close" at bounding box center [1434, 33] width 33 height 12
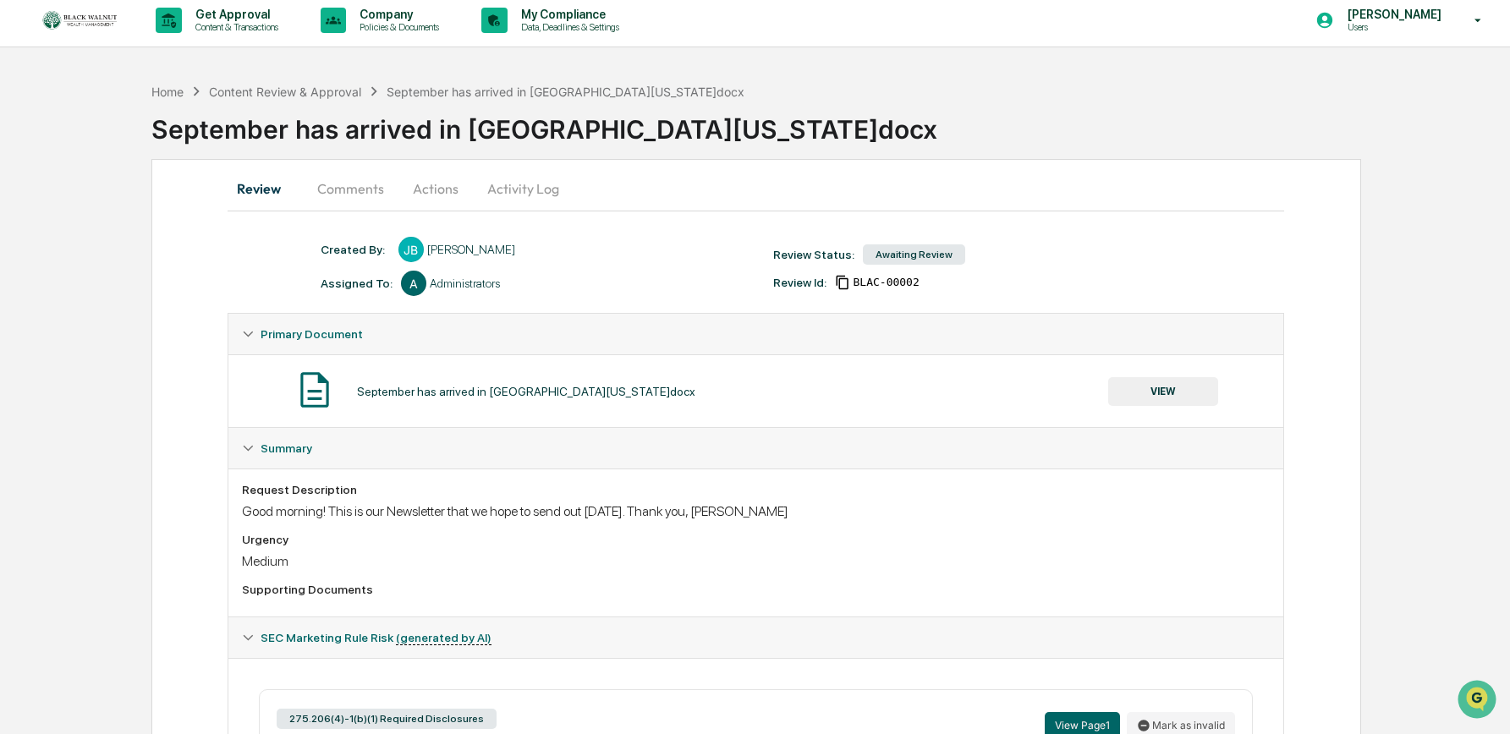
click at [340, 191] on button "Comments" at bounding box center [351, 188] width 94 height 41
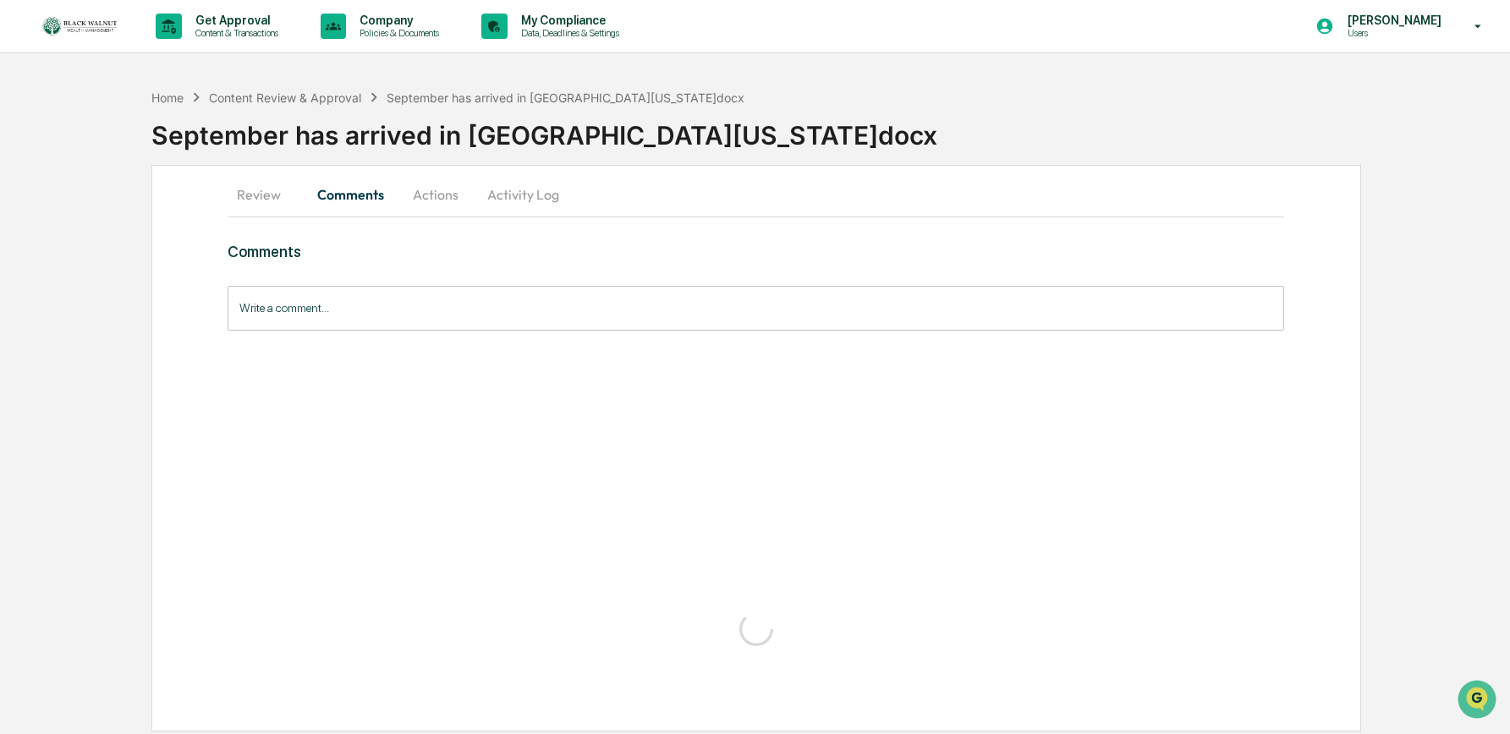
scroll to position [0, 0]
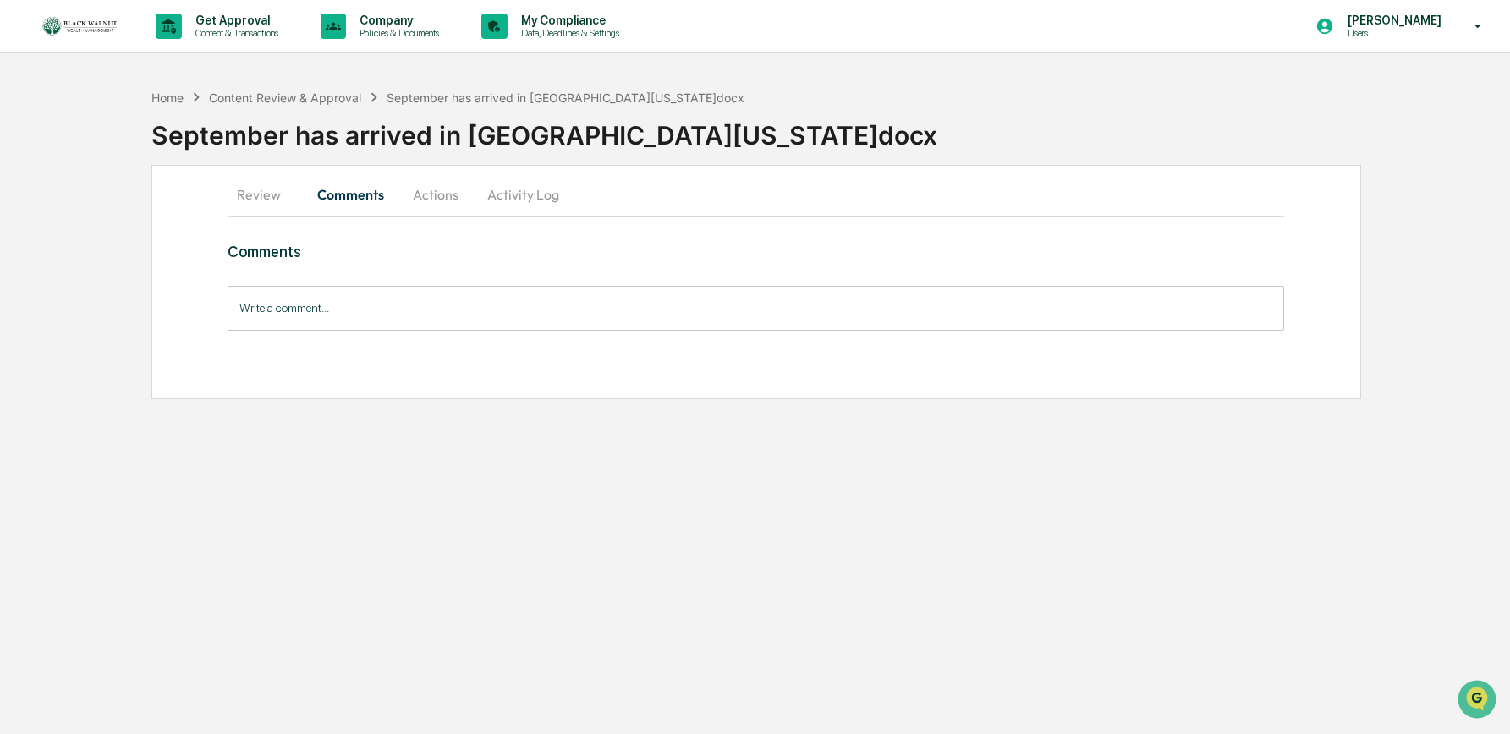
click at [436, 191] on button "Actions" at bounding box center [436, 194] width 76 height 41
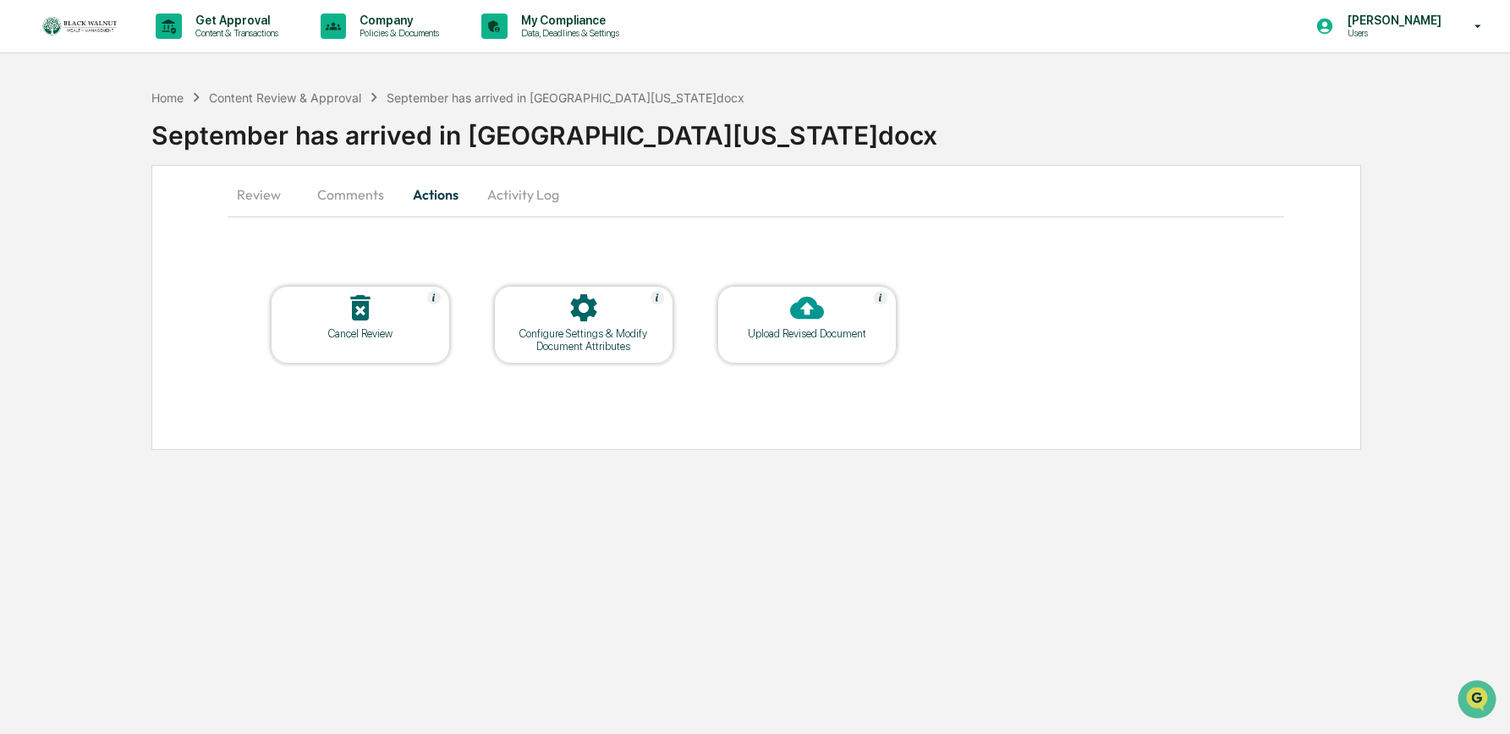
click at [251, 195] on button "Review" at bounding box center [266, 194] width 76 height 41
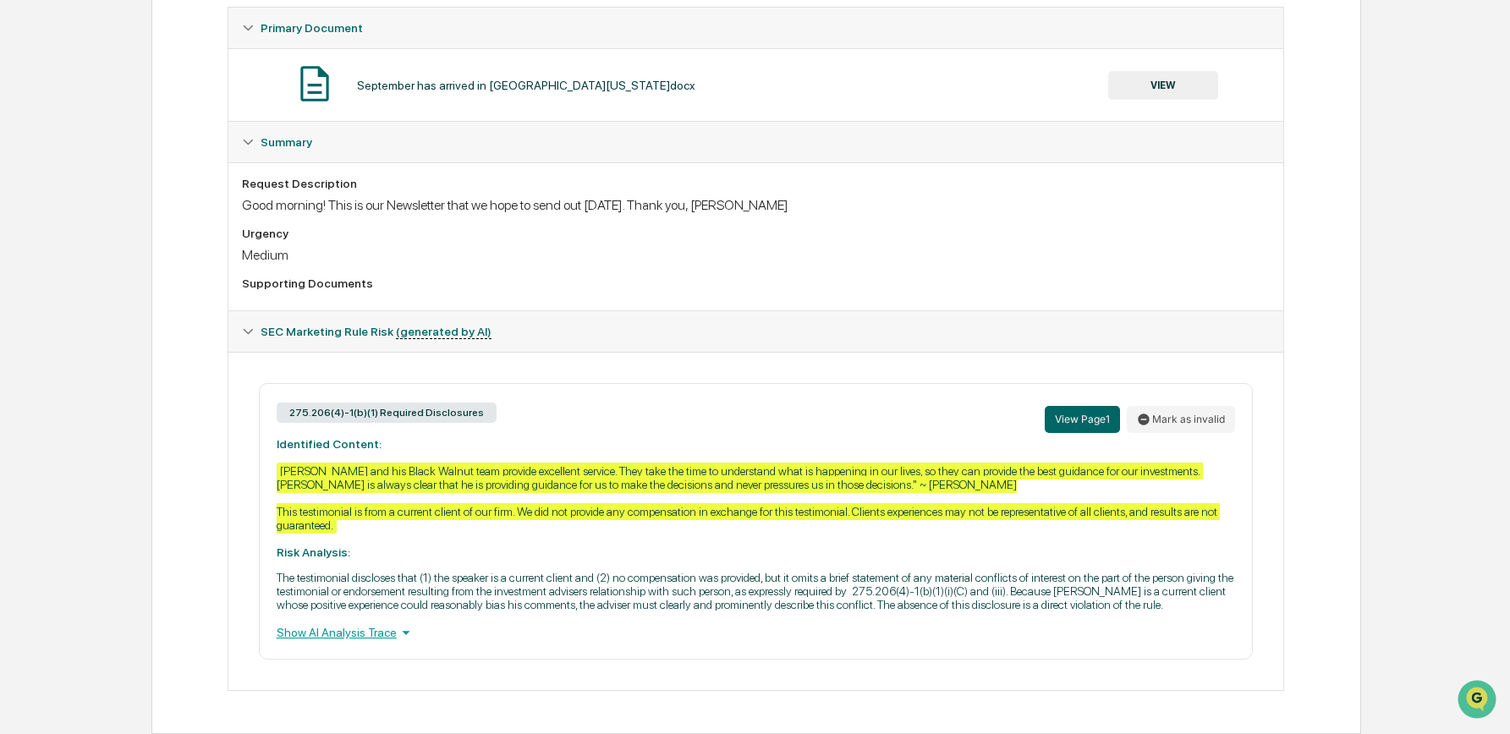
scroll to position [338, 0]
